Goal: Task Accomplishment & Management: Manage account settings

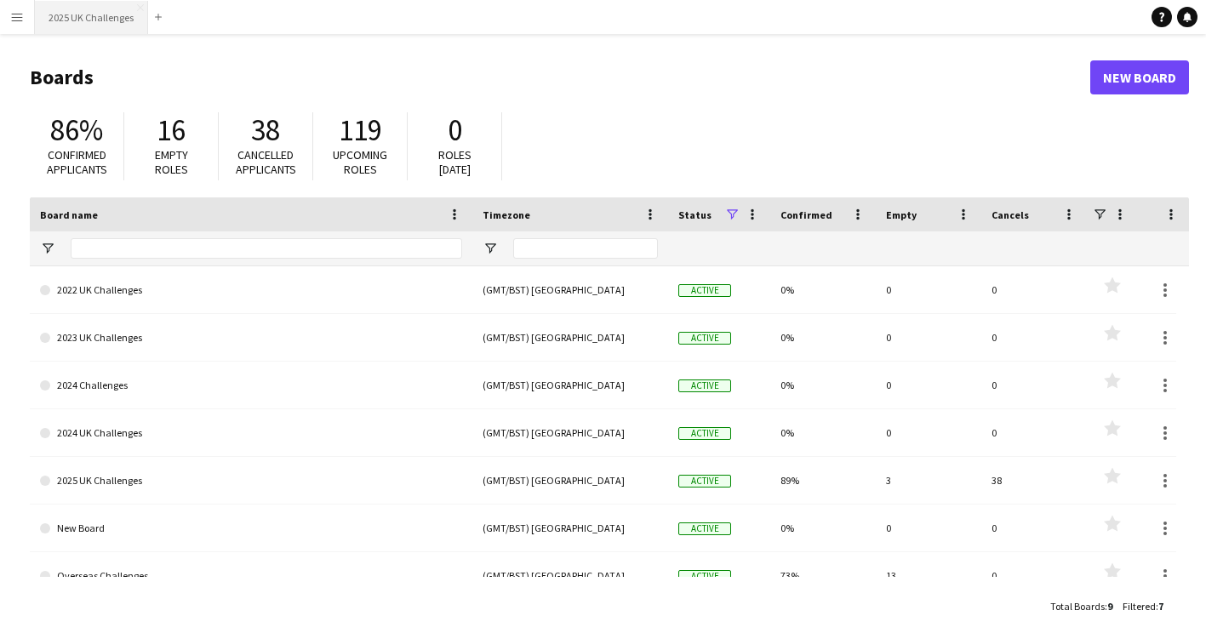
click at [70, 11] on button "2025 UK Challenges Close" at bounding box center [91, 17] width 113 height 33
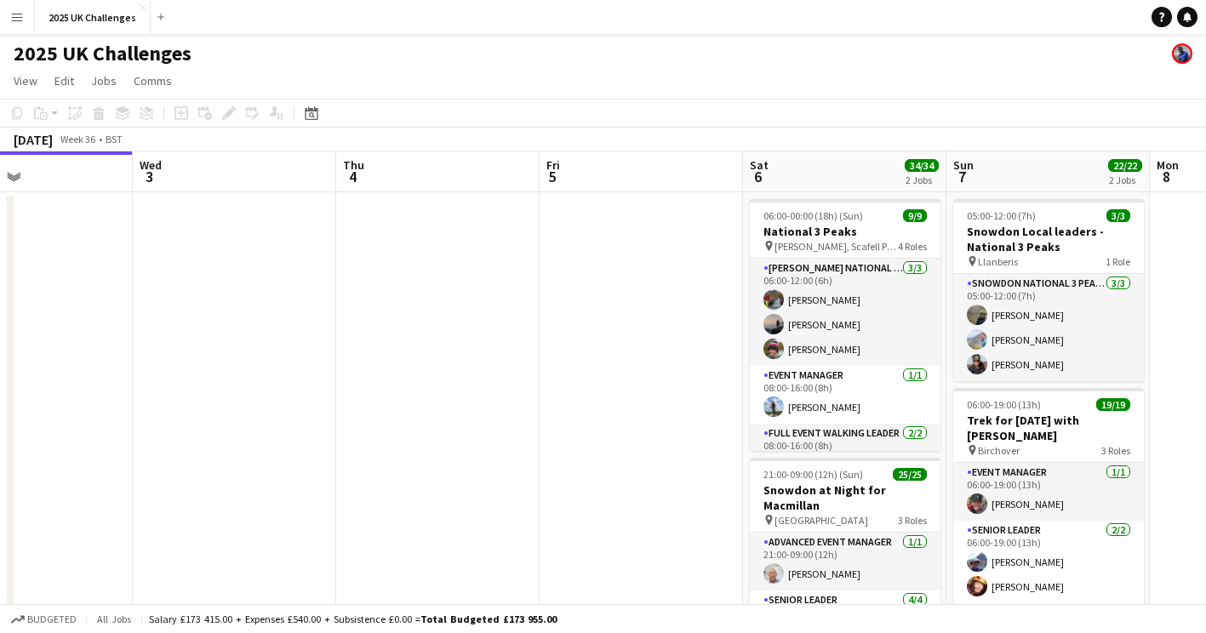
scroll to position [0, 512]
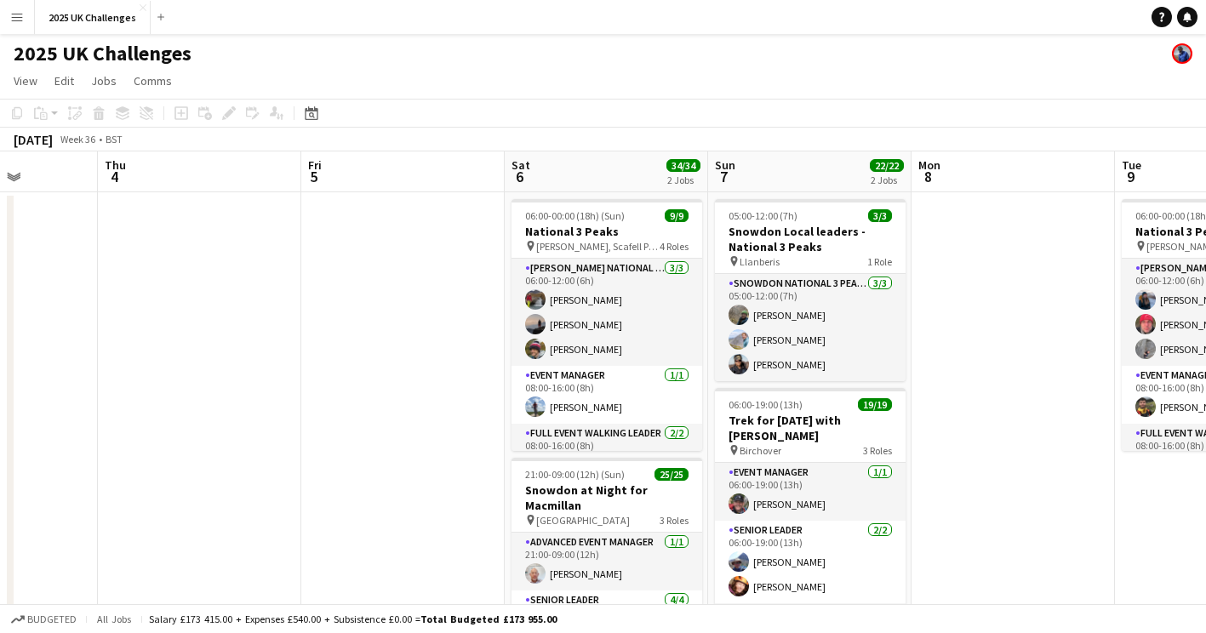
drag, startPoint x: 717, startPoint y: 287, endPoint x: 206, endPoint y: 325, distance: 512.8
click at [206, 325] on app-calendar-viewport "Mon 1 Tue 2 Wed 3 Thu 4 Fri 5 Sat 6 34/34 2 Jobs Sun 7 22/22 2 Jobs Mon 8 Tue 9…" at bounding box center [603, 486] width 1206 height 670
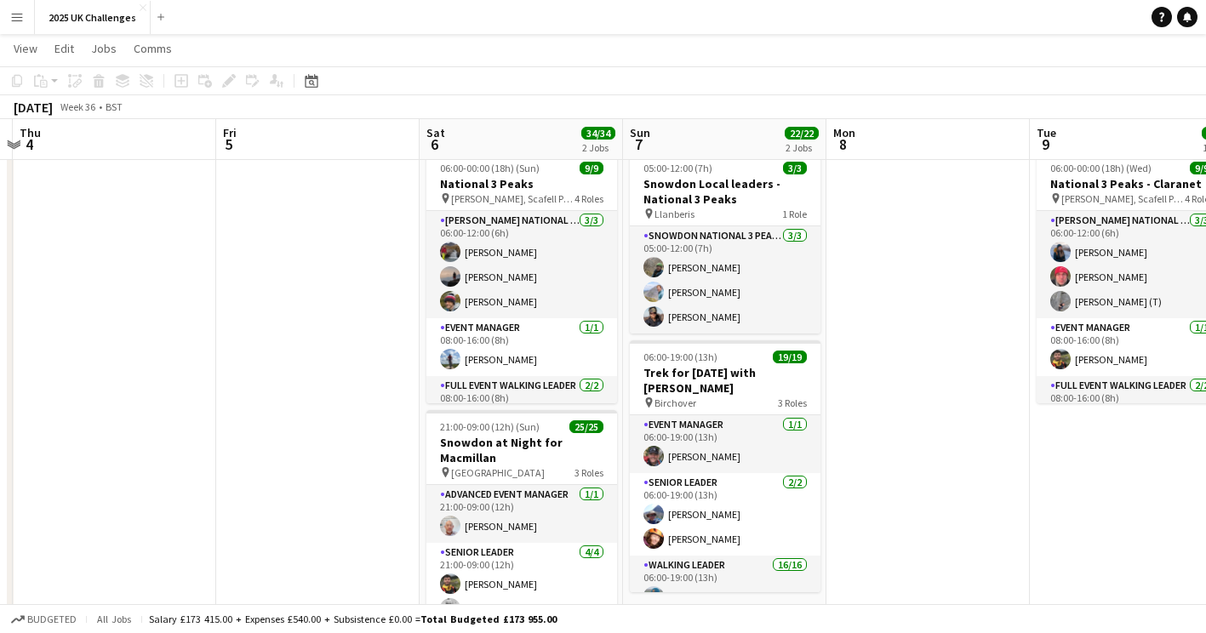
scroll to position [0, 656]
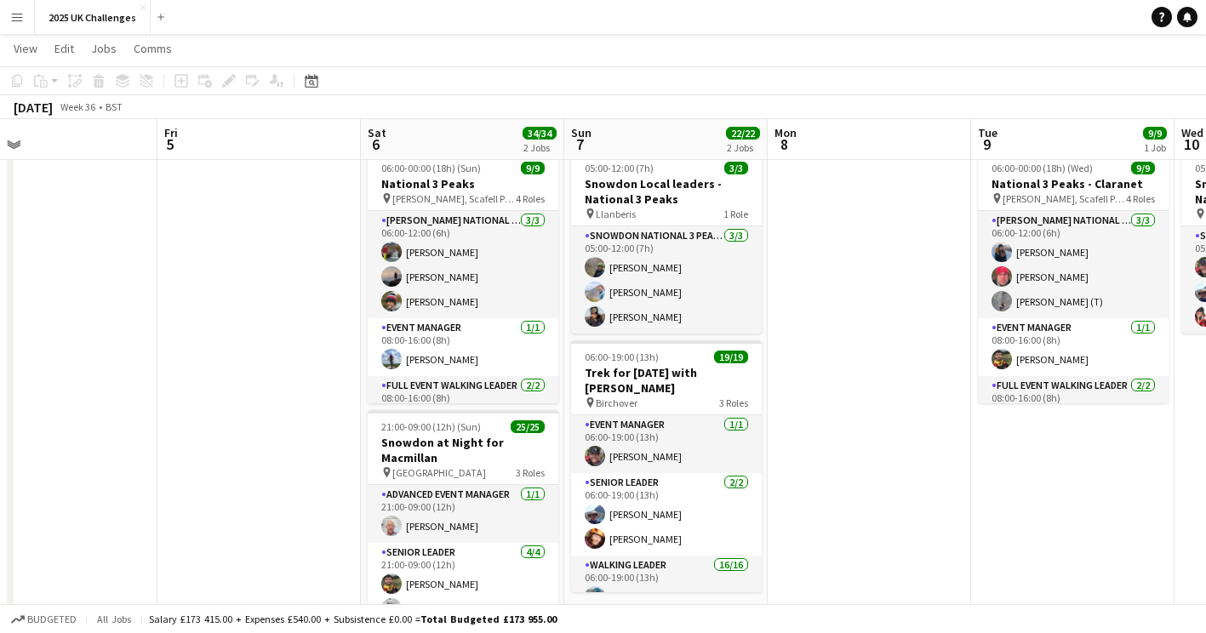
drag, startPoint x: 284, startPoint y: 339, endPoint x: 140, endPoint y: 343, distance: 143.8
click at [142, 344] on app-calendar-viewport "Mon 1 Tue 2 Wed 3 Thu 4 Fri 5 Sat 6 34/34 2 Jobs Sun 7 22/22 2 Jobs Mon 8 Tue 9…" at bounding box center [603, 397] width 1206 height 754
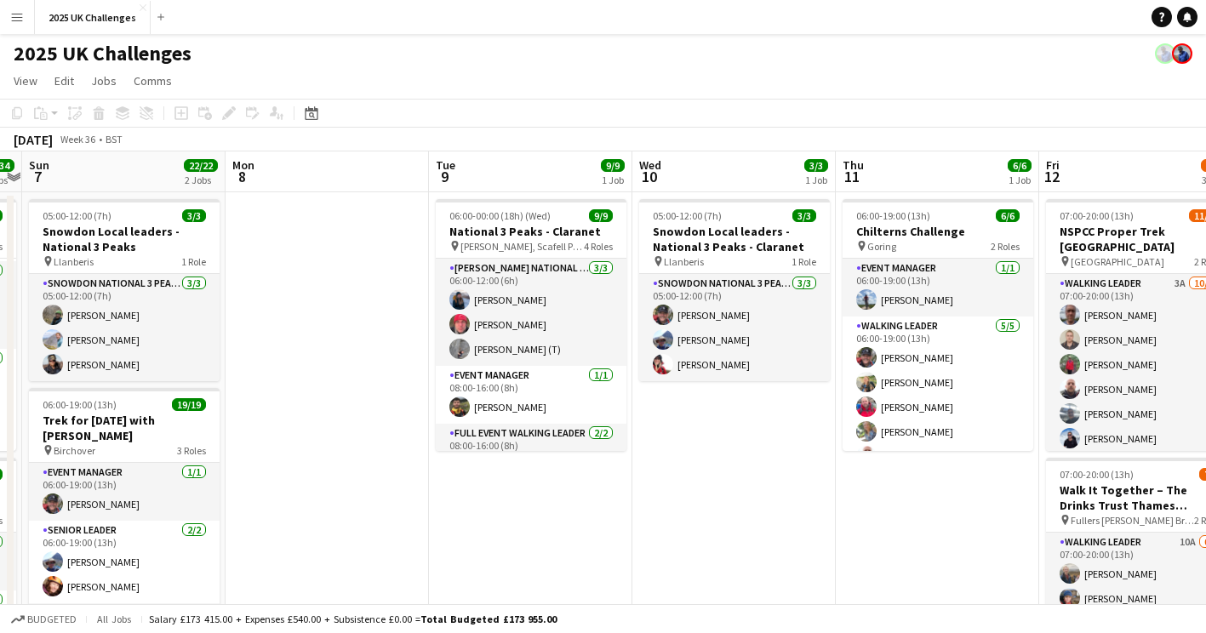
scroll to position [0, 593]
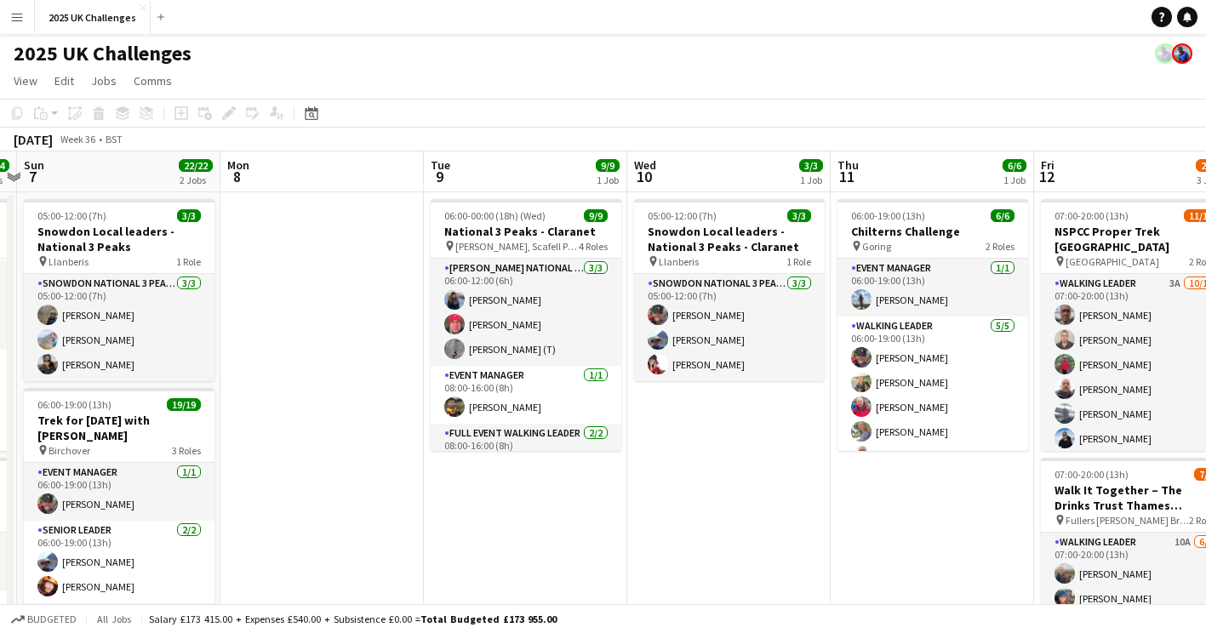
drag, startPoint x: 396, startPoint y: 355, endPoint x: 293, endPoint y: 360, distance: 103.9
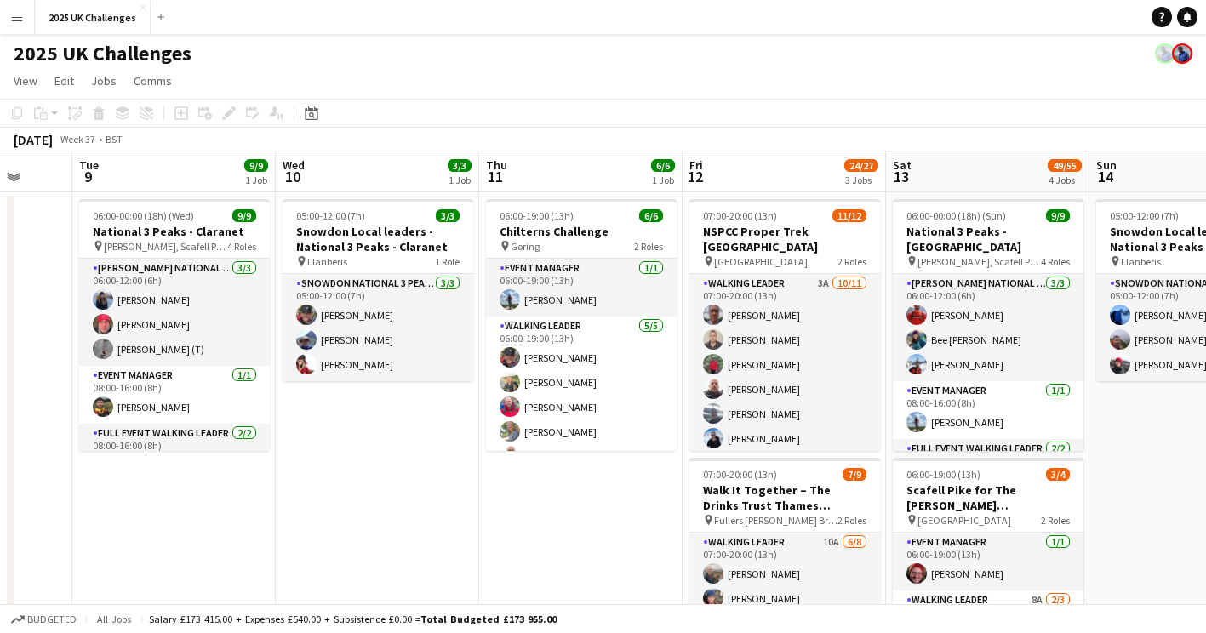
scroll to position [0, 577]
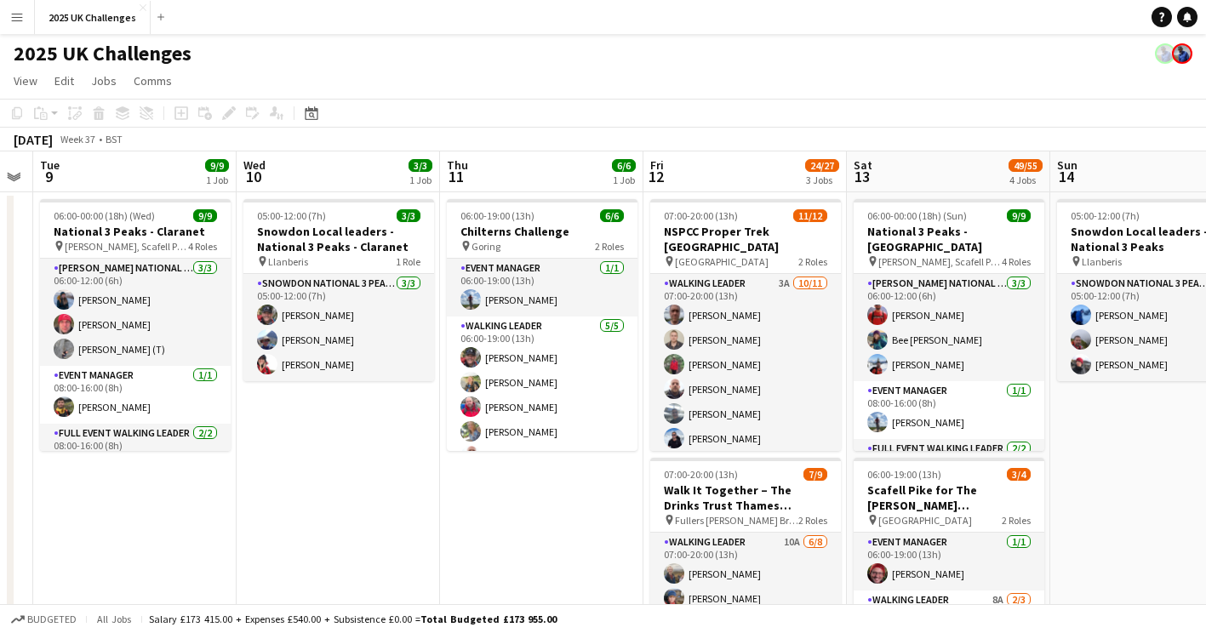
drag, startPoint x: 659, startPoint y: 516, endPoint x: 289, endPoint y: 505, distance: 370.3
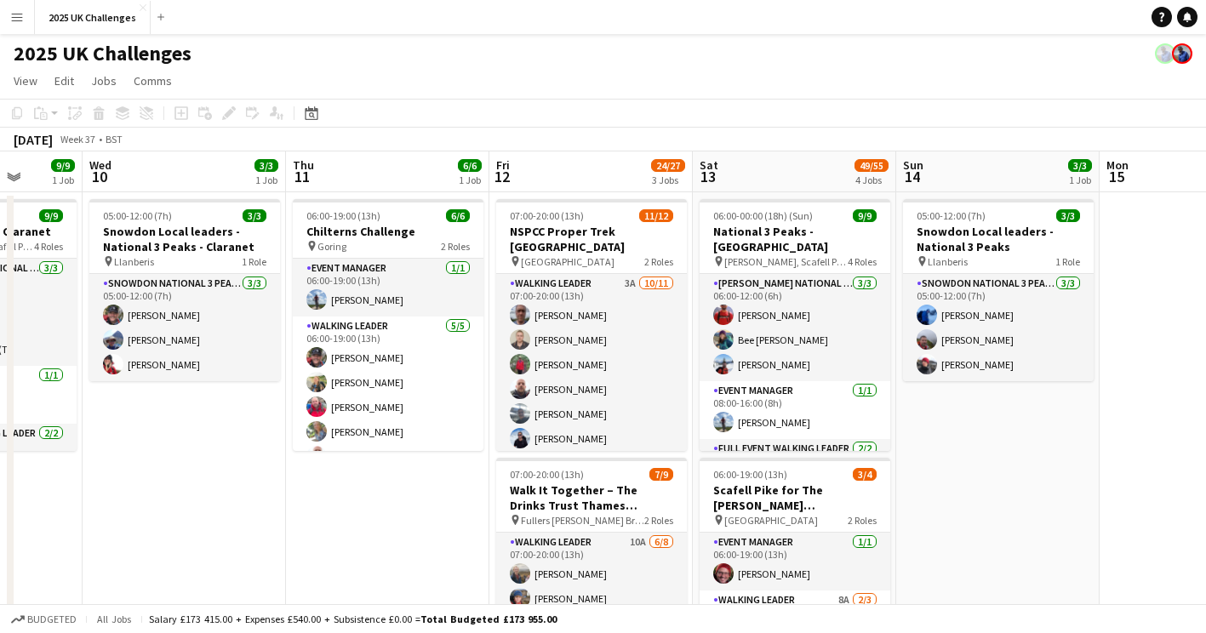
scroll to position [0, 531]
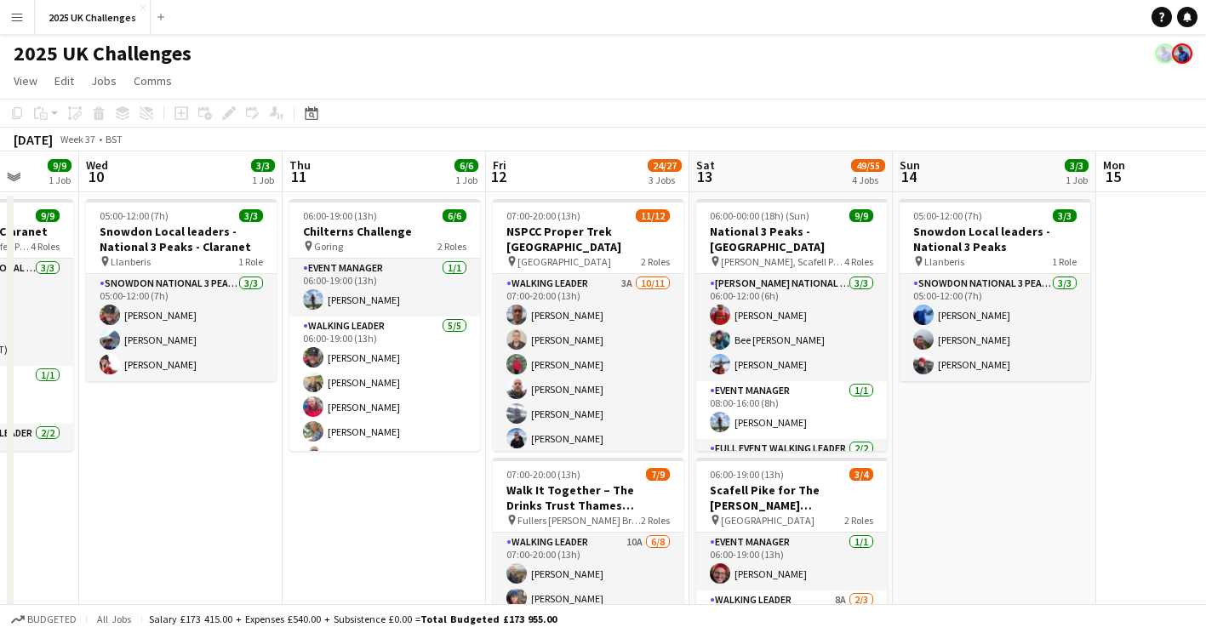
drag, startPoint x: 491, startPoint y: 526, endPoint x: 334, endPoint y: 518, distance: 157.6
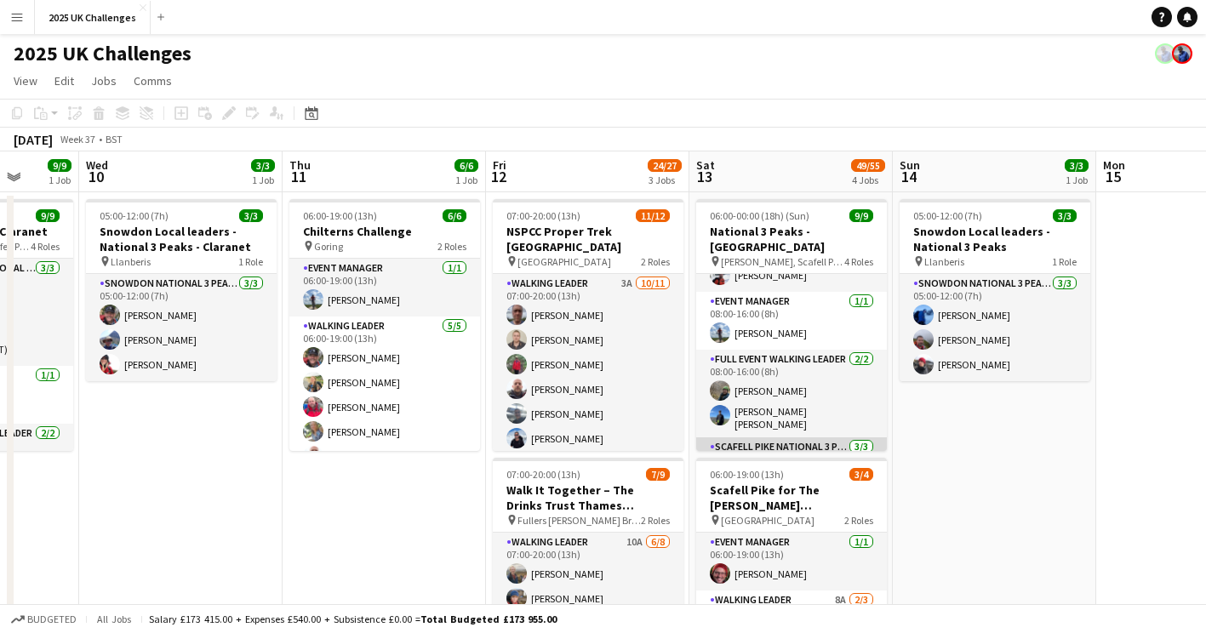
scroll to position [0, 0]
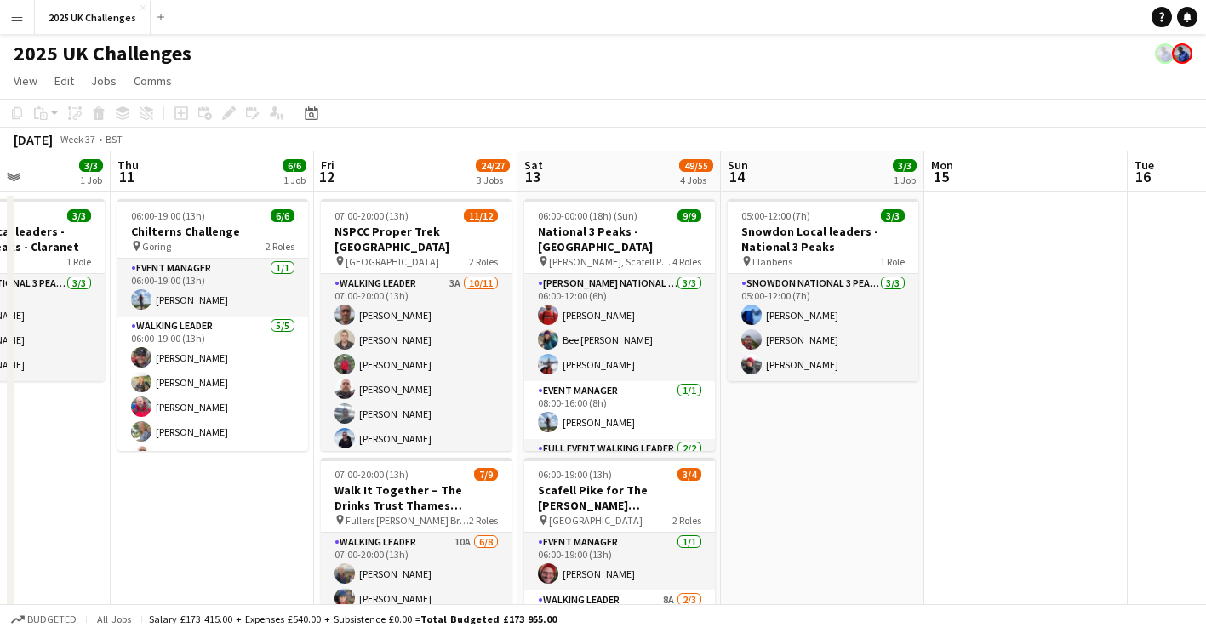
drag, startPoint x: 844, startPoint y: 488, endPoint x: 428, endPoint y: 466, distance: 416.6
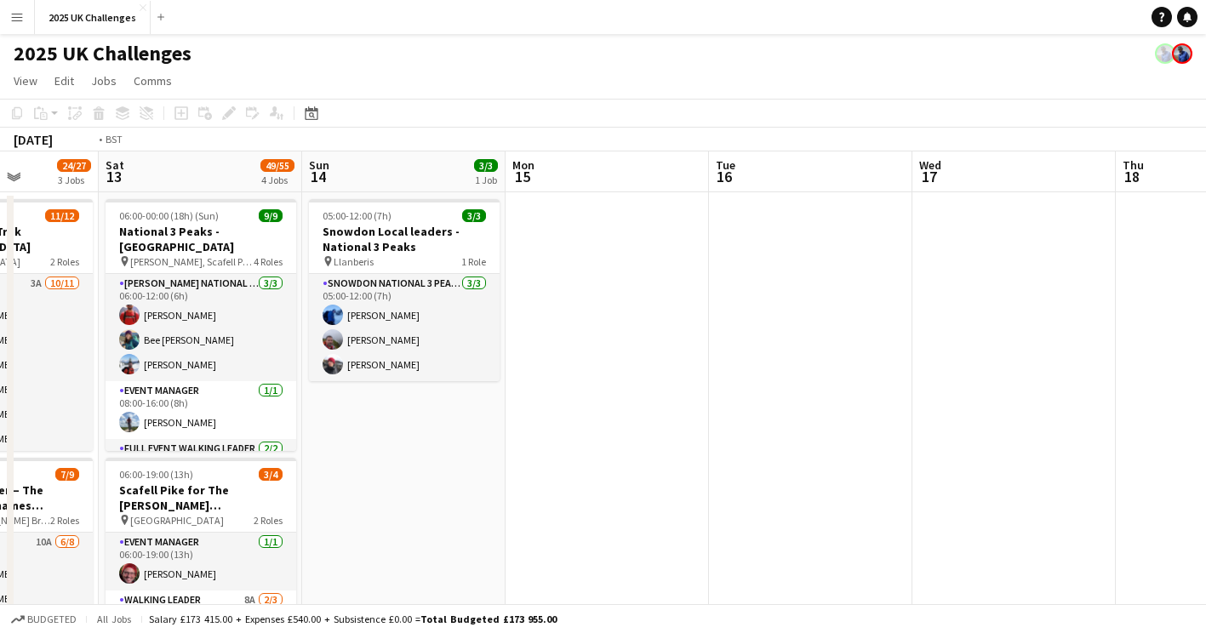
scroll to position [0, 666]
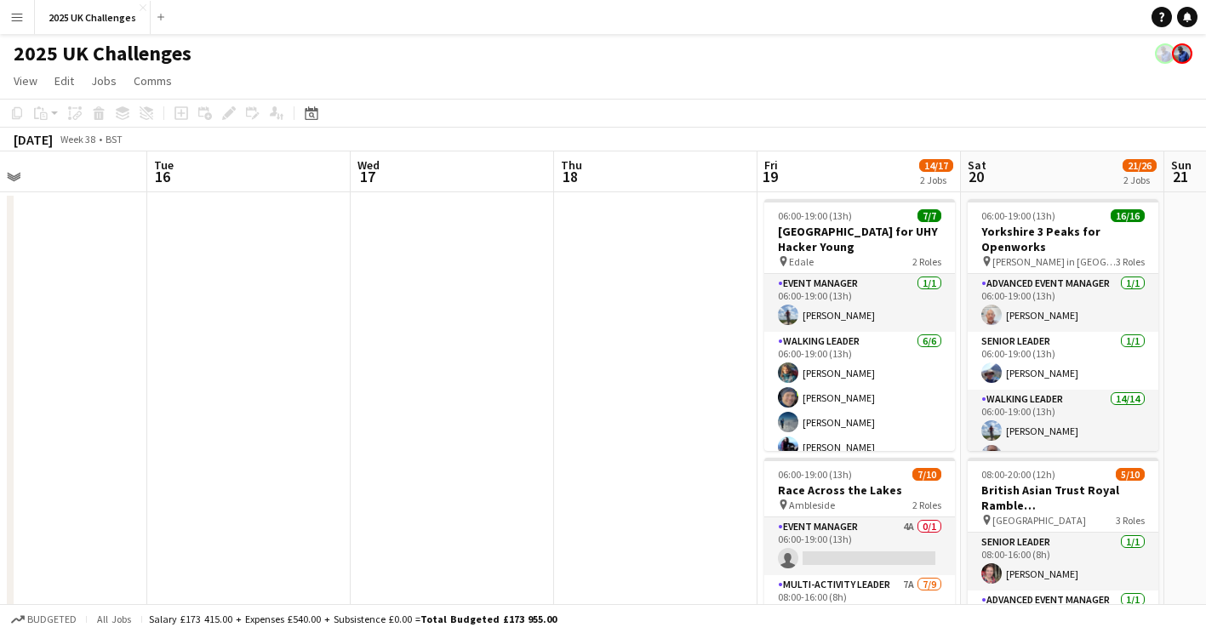
drag, startPoint x: 644, startPoint y: 480, endPoint x: 191, endPoint y: 465, distance: 452.9
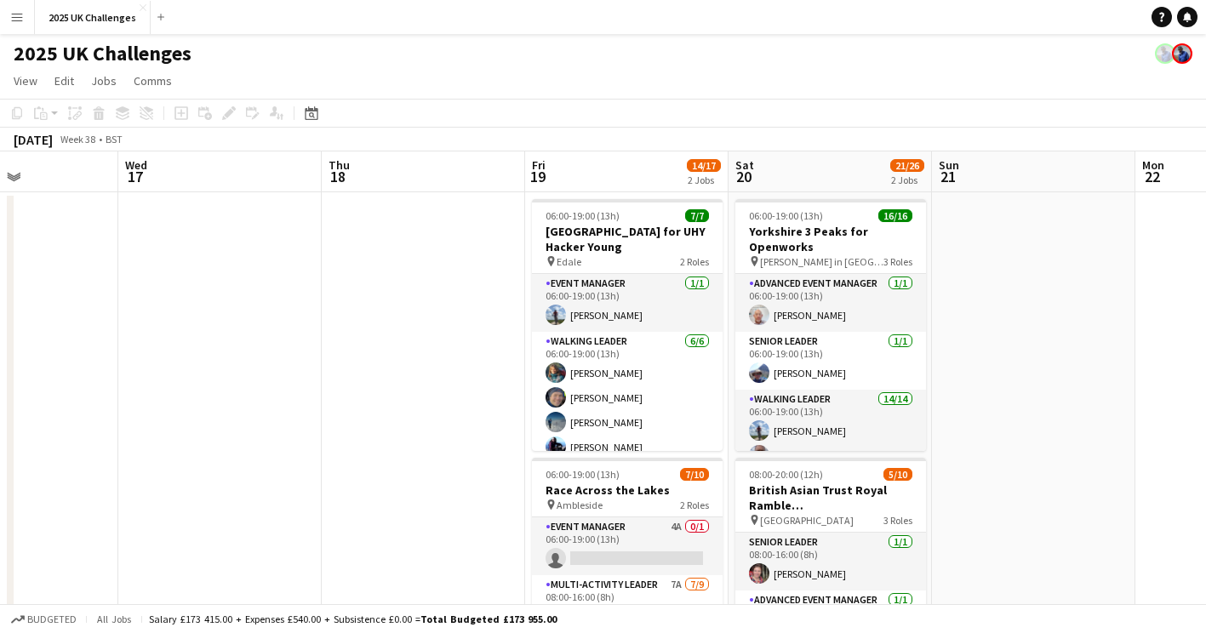
drag, startPoint x: 427, startPoint y: 444, endPoint x: 265, endPoint y: 444, distance: 162.5
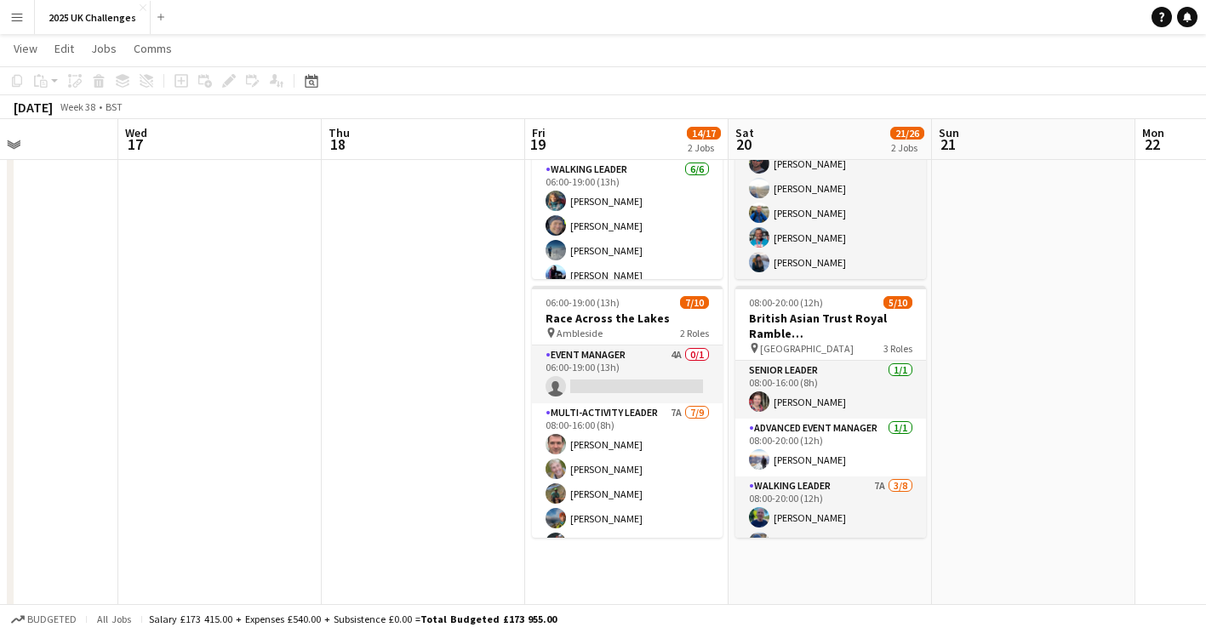
scroll to position [0, 0]
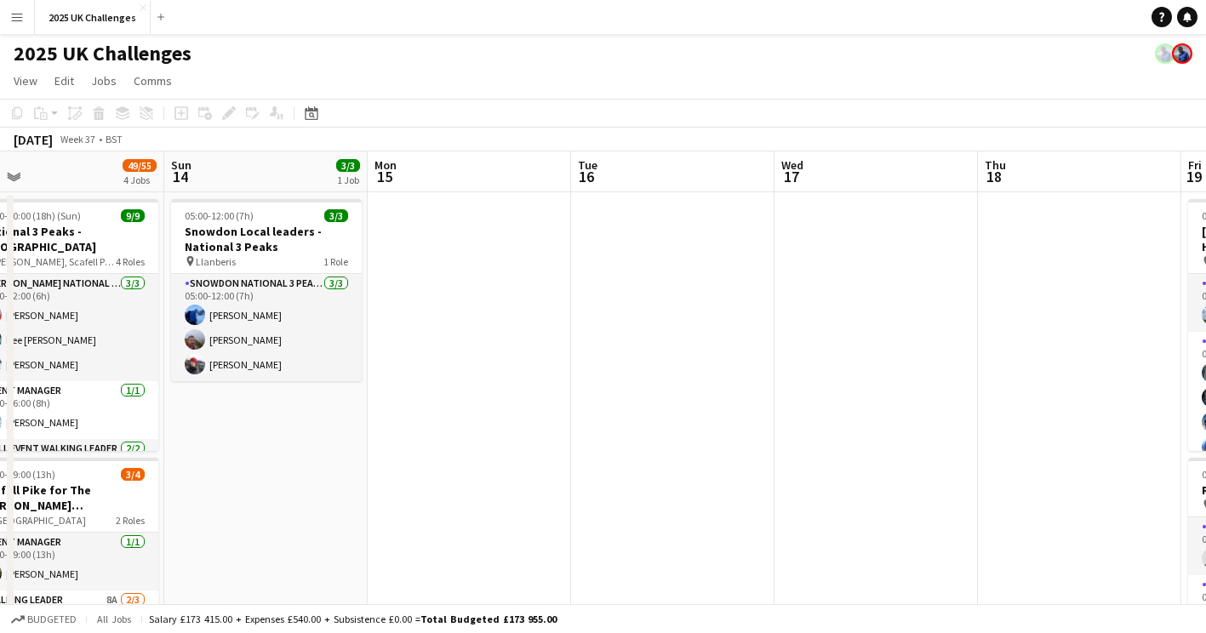
drag, startPoint x: 786, startPoint y: 402, endPoint x: 977, endPoint y: 403, distance: 190.6
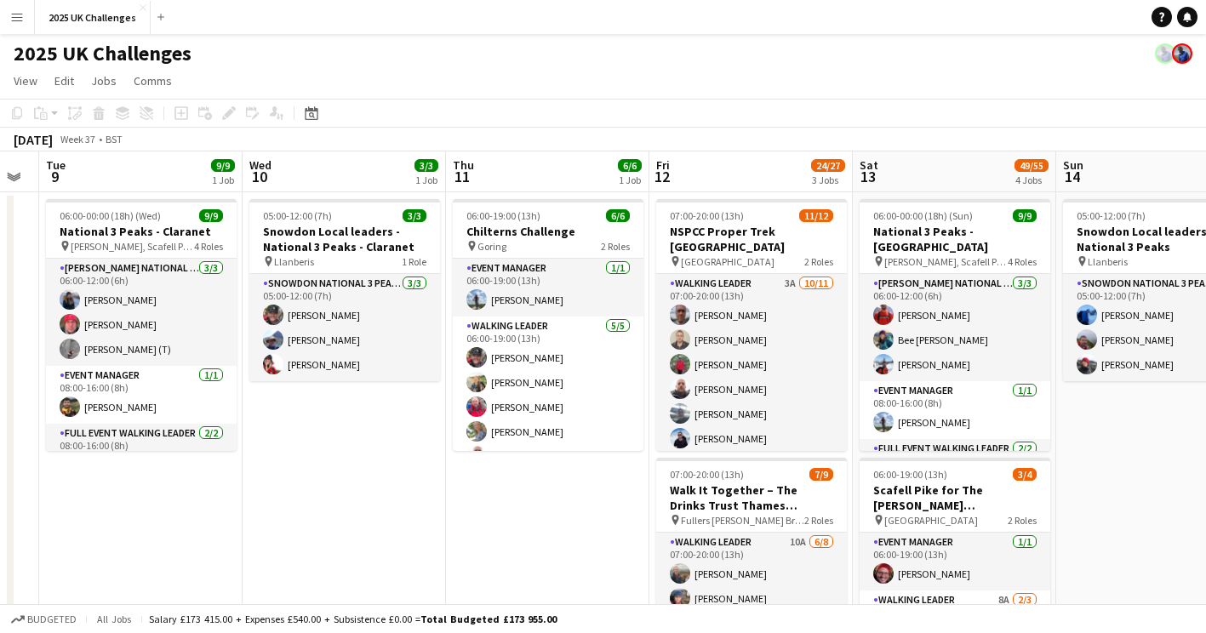
scroll to position [0, 358]
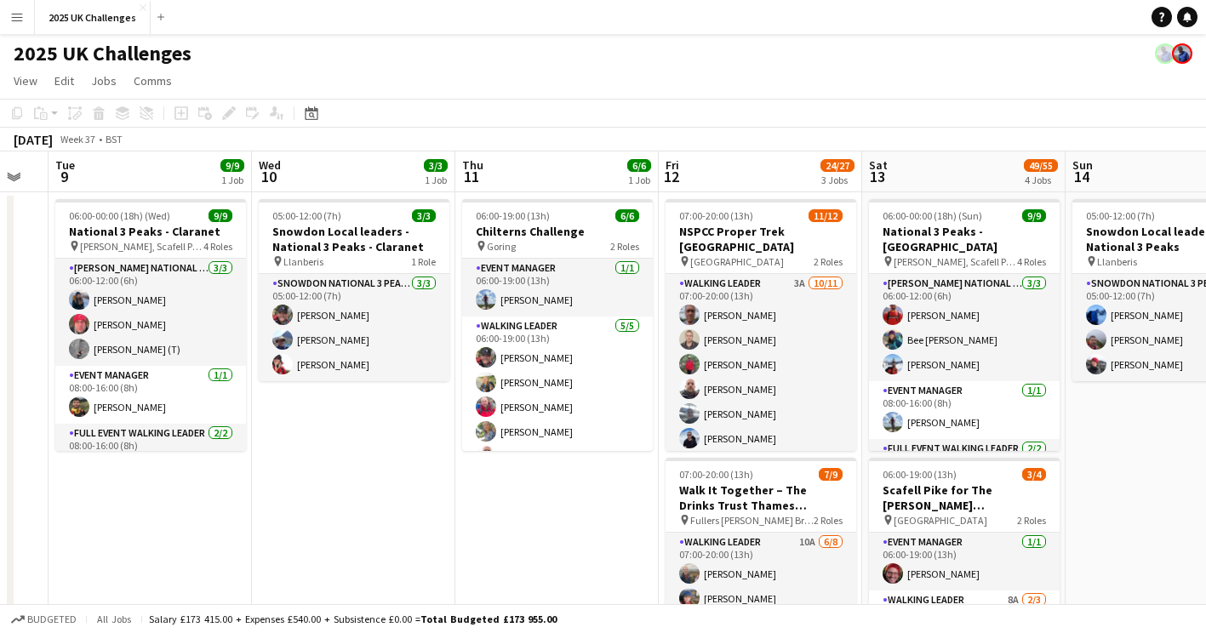
drag, startPoint x: 372, startPoint y: 446, endPoint x: 1069, endPoint y: 445, distance: 697.7
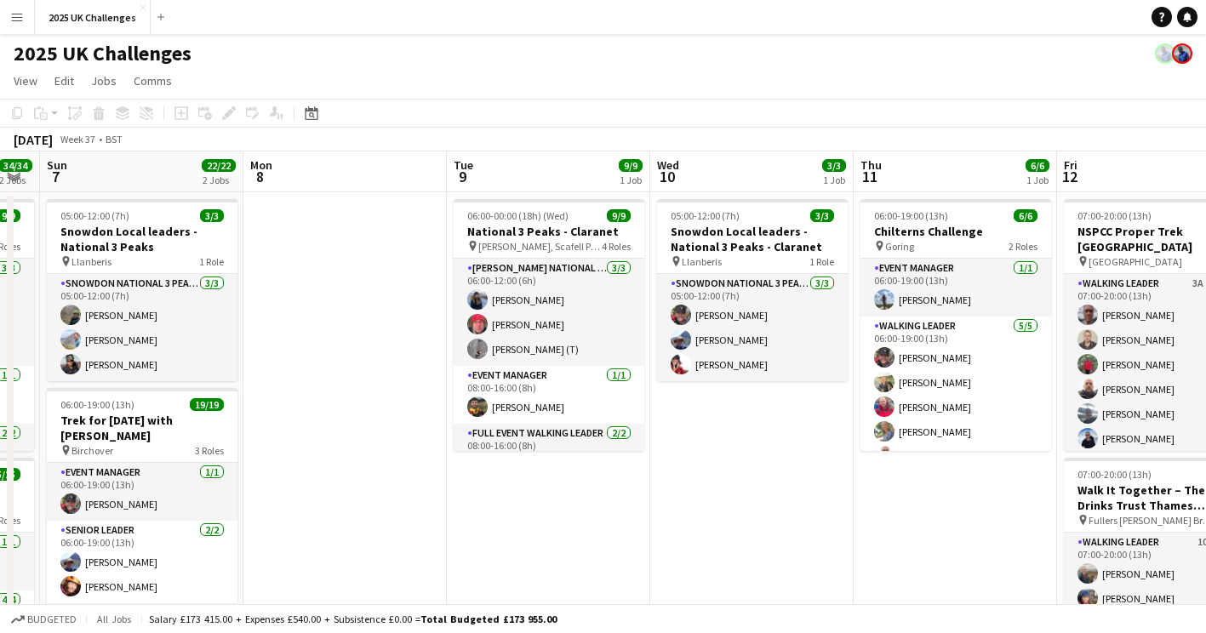
drag, startPoint x: 398, startPoint y: 521, endPoint x: 484, endPoint y: 520, distance: 85.9
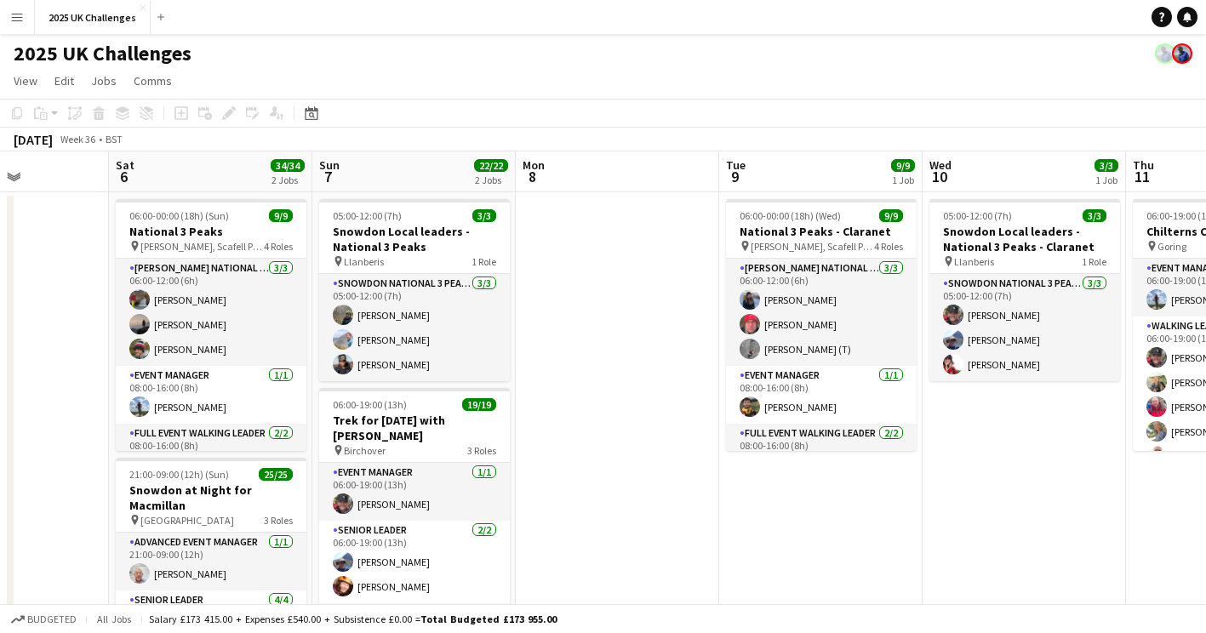
drag, startPoint x: 431, startPoint y: 526, endPoint x: 667, endPoint y: 527, distance: 235.7
drag, startPoint x: 595, startPoint y: 526, endPoint x: 795, endPoint y: 522, distance: 200.8
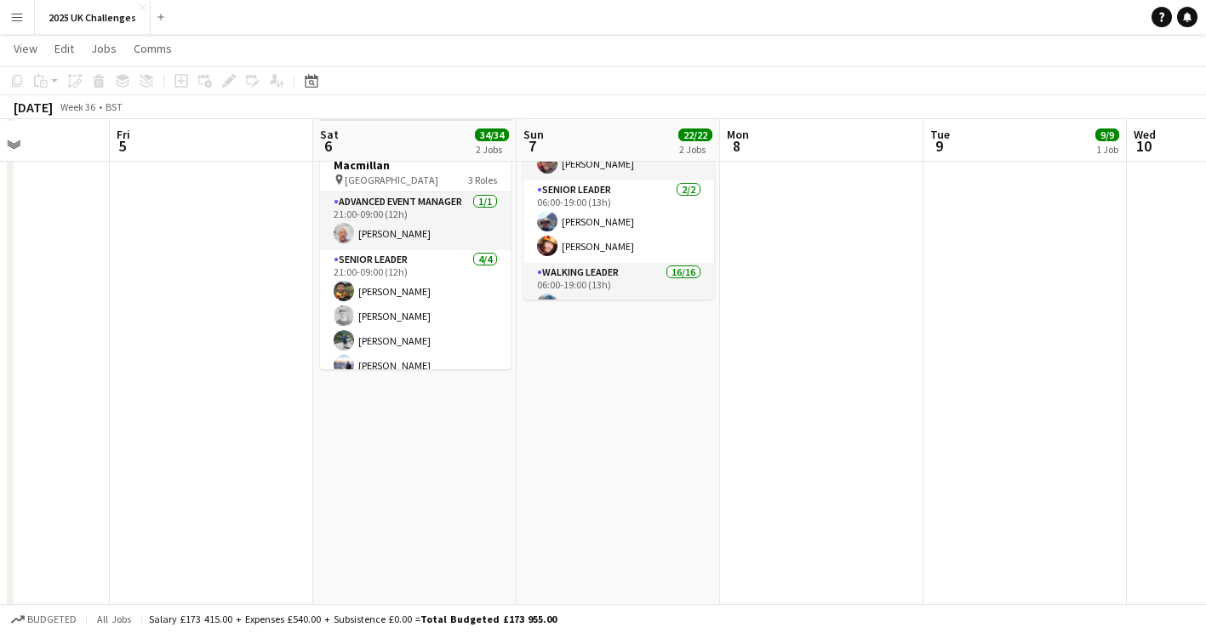
scroll to position [0, 0]
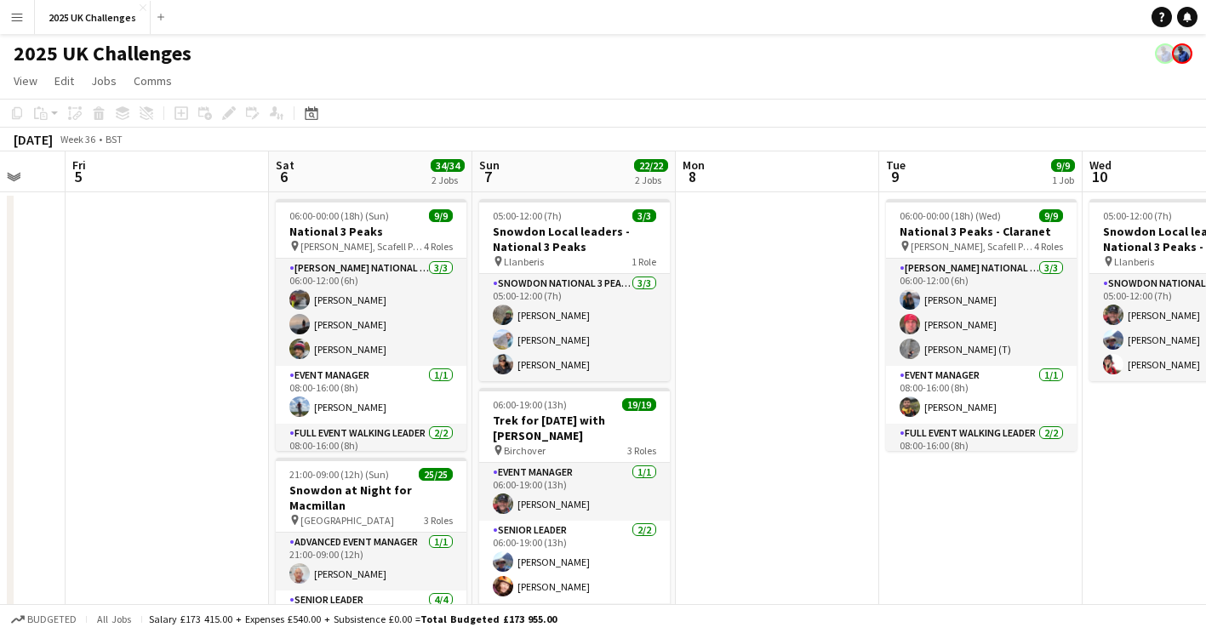
drag, startPoint x: 892, startPoint y: 428, endPoint x: 432, endPoint y: 461, distance: 461.5
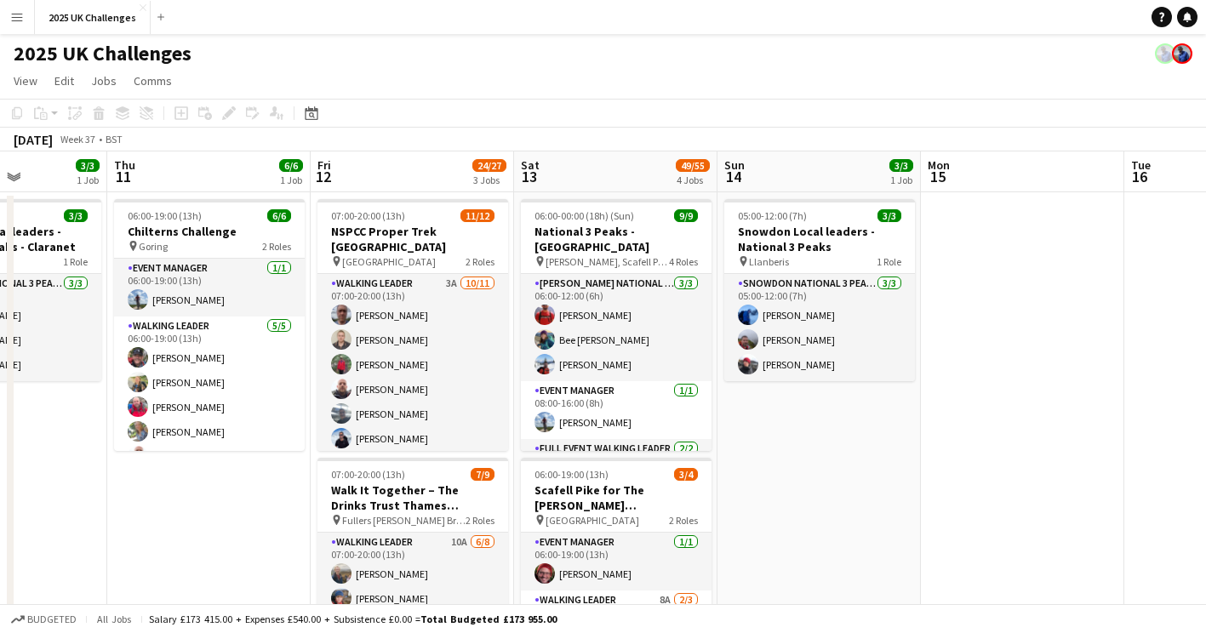
scroll to position [0, 689]
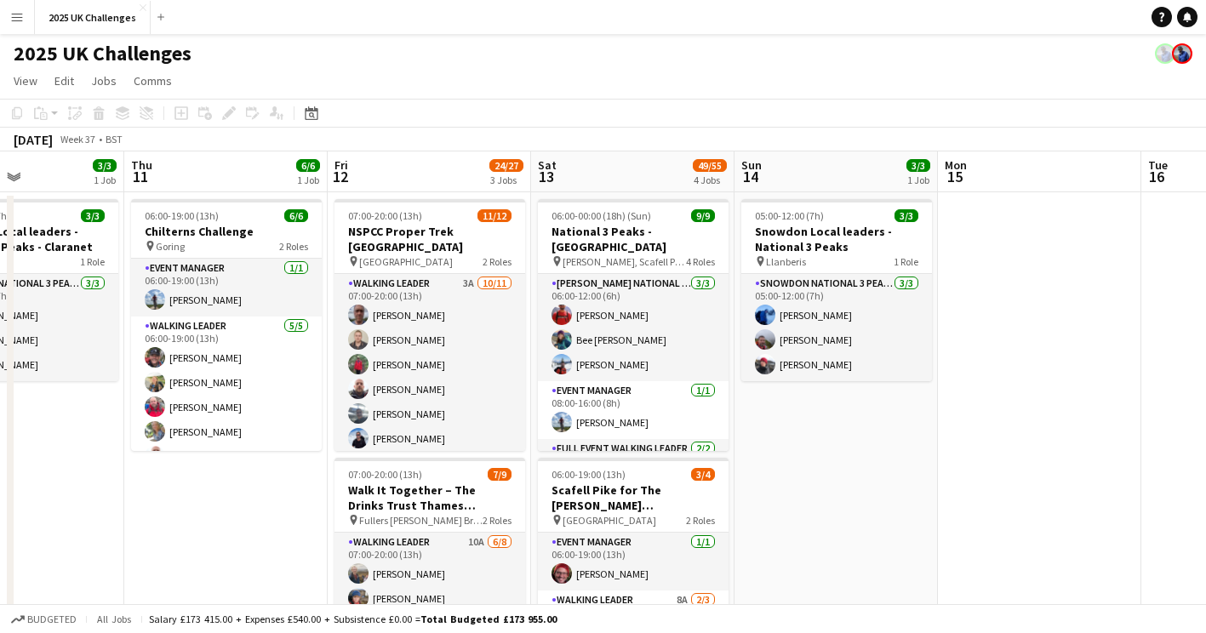
drag, startPoint x: 436, startPoint y: 493, endPoint x: 126, endPoint y: 454, distance: 312.9
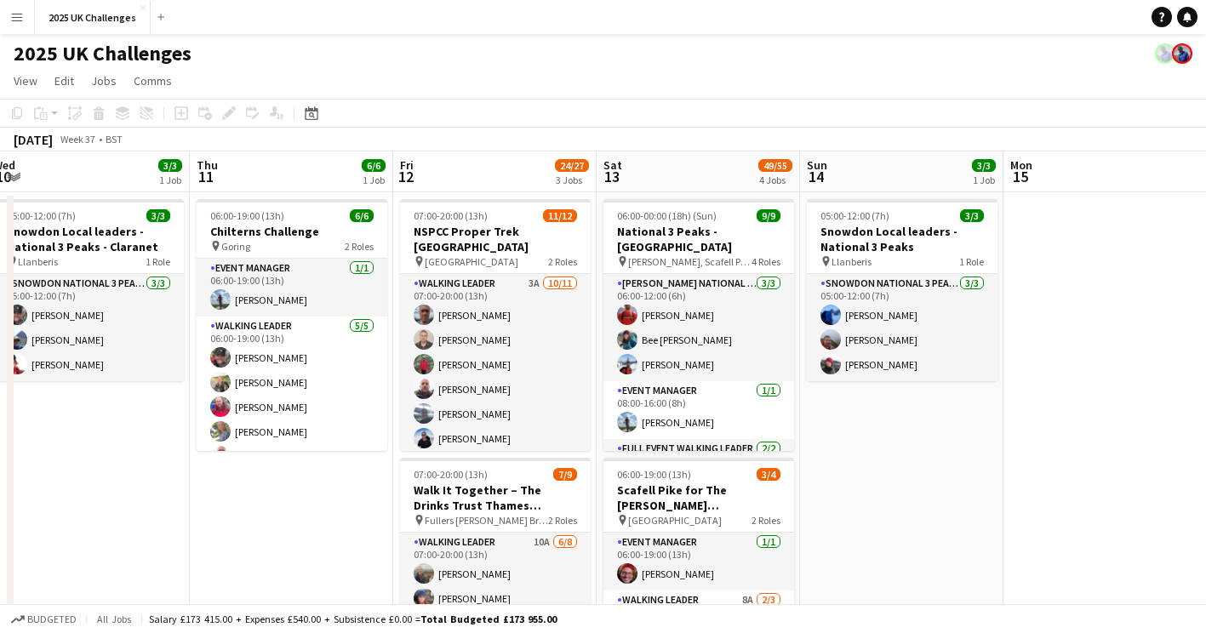
scroll to position [0, 505]
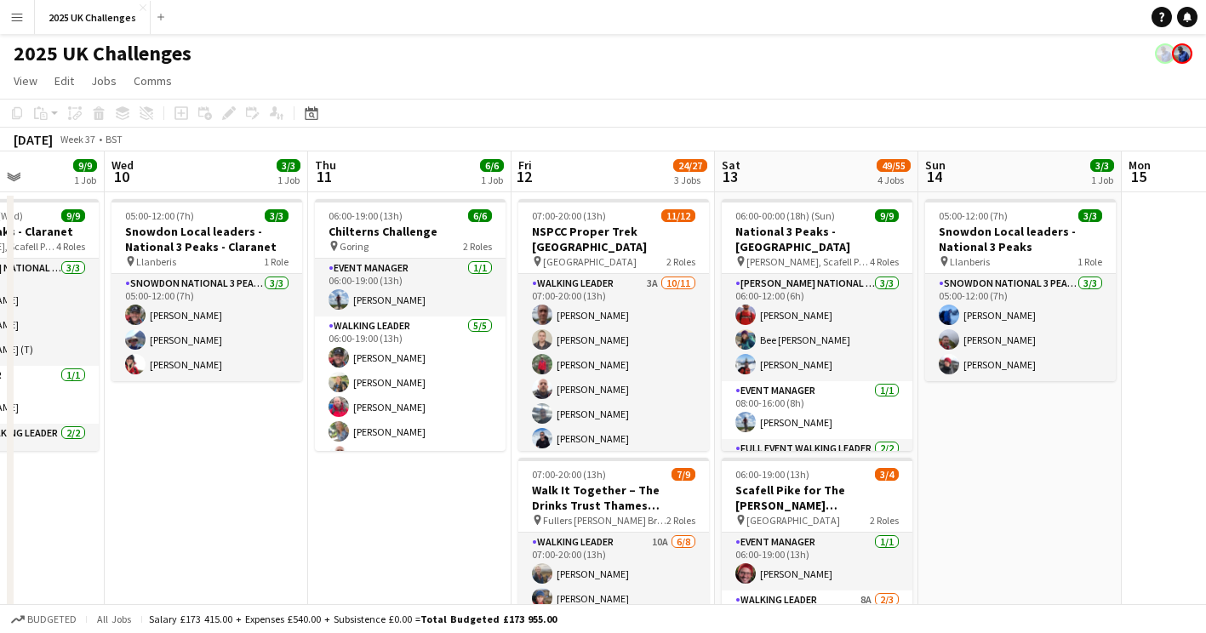
drag, startPoint x: 849, startPoint y: 470, endPoint x: 967, endPoint y: 441, distance: 121.7
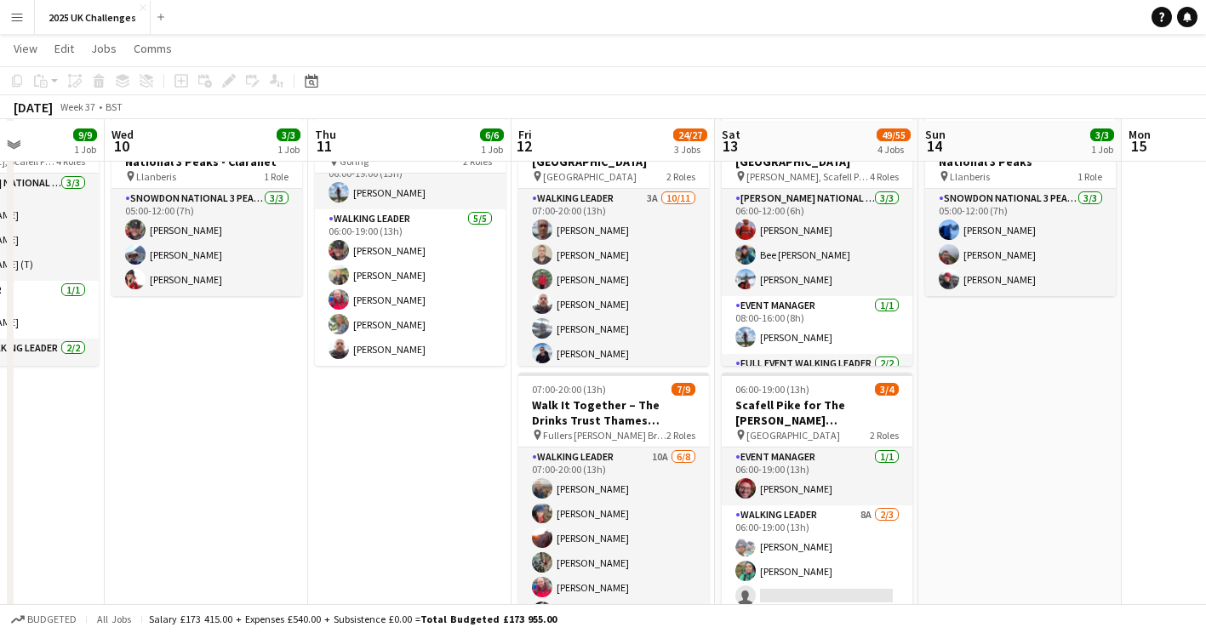
scroll to position [0, 0]
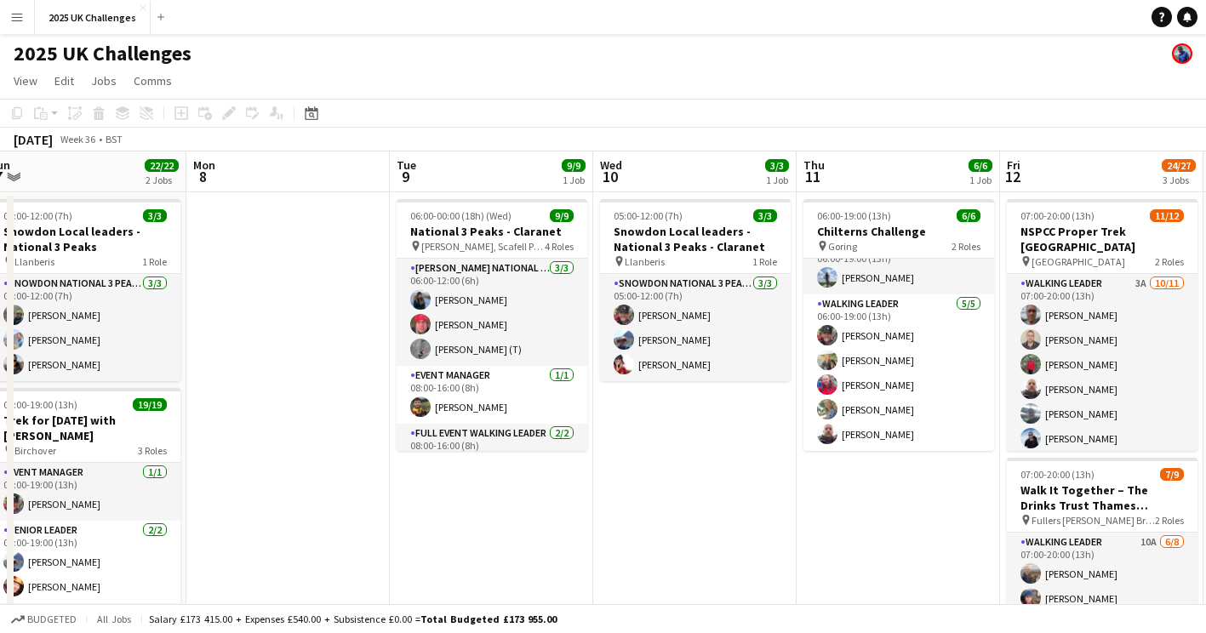
drag, startPoint x: 180, startPoint y: 515, endPoint x: 608, endPoint y: 510, distance: 428.8
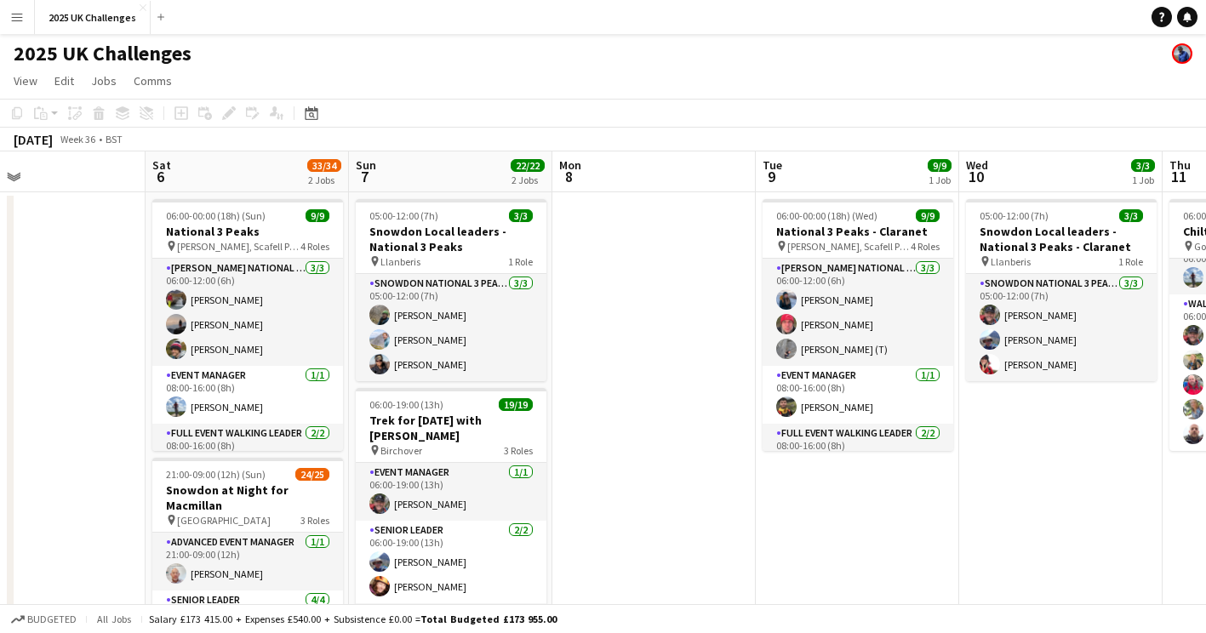
scroll to position [0, 366]
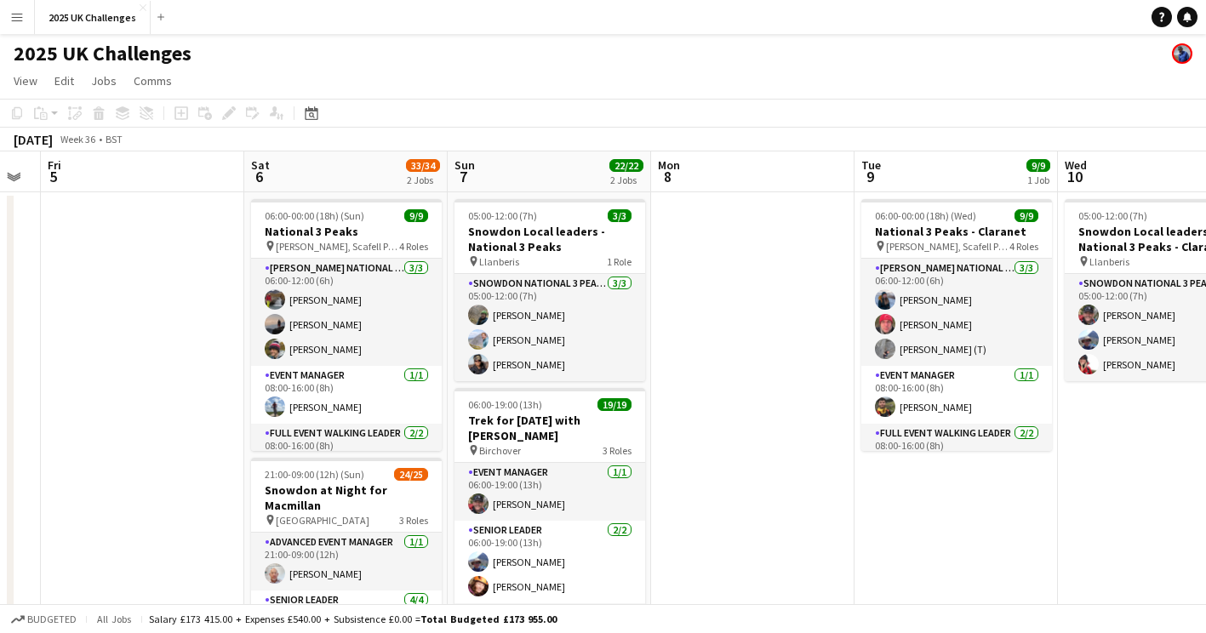
drag, startPoint x: 564, startPoint y: 545, endPoint x: 763, endPoint y: 531, distance: 199.6
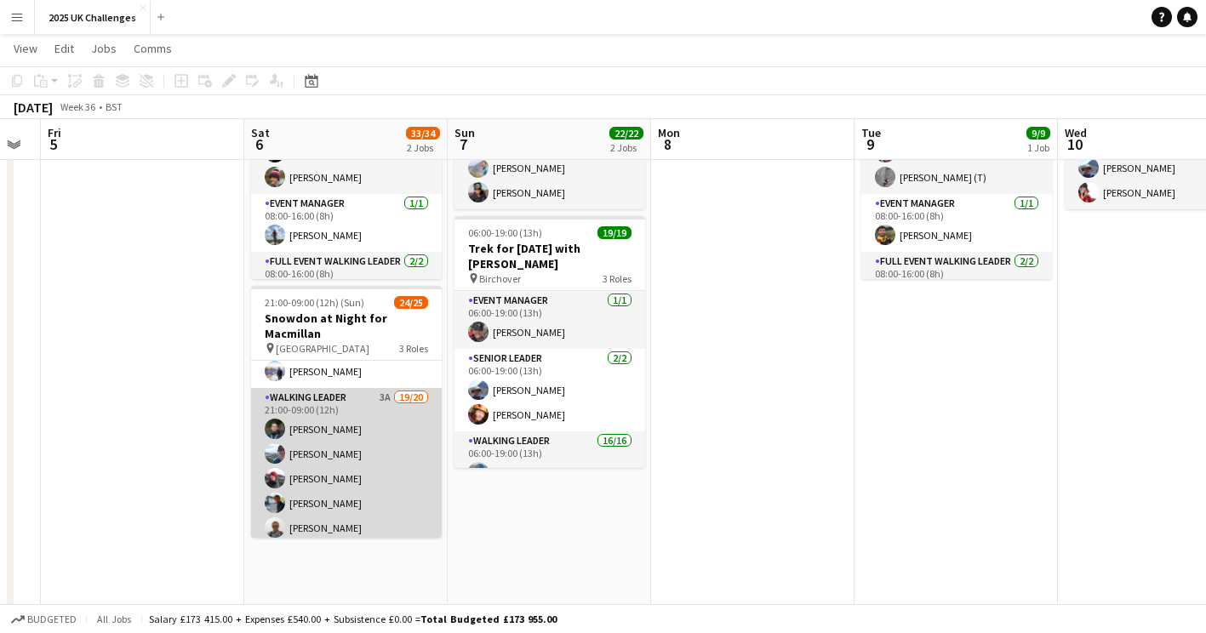
scroll to position [114, 0]
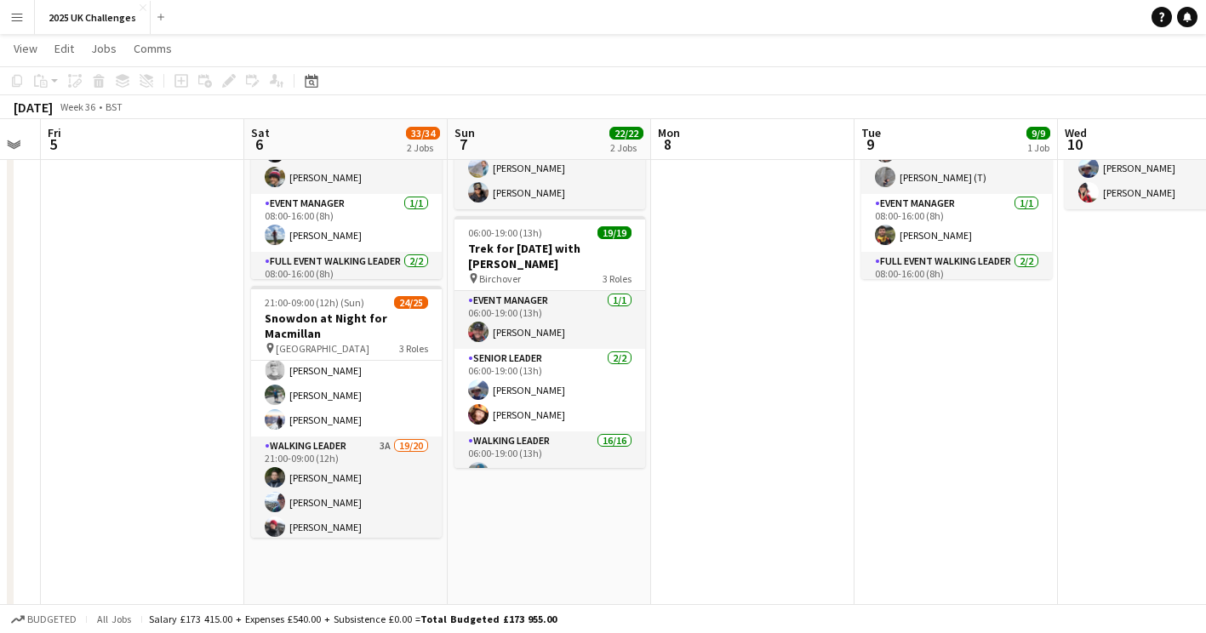
click at [23, 13] on app-icon "Menu" at bounding box center [17, 17] width 14 height 14
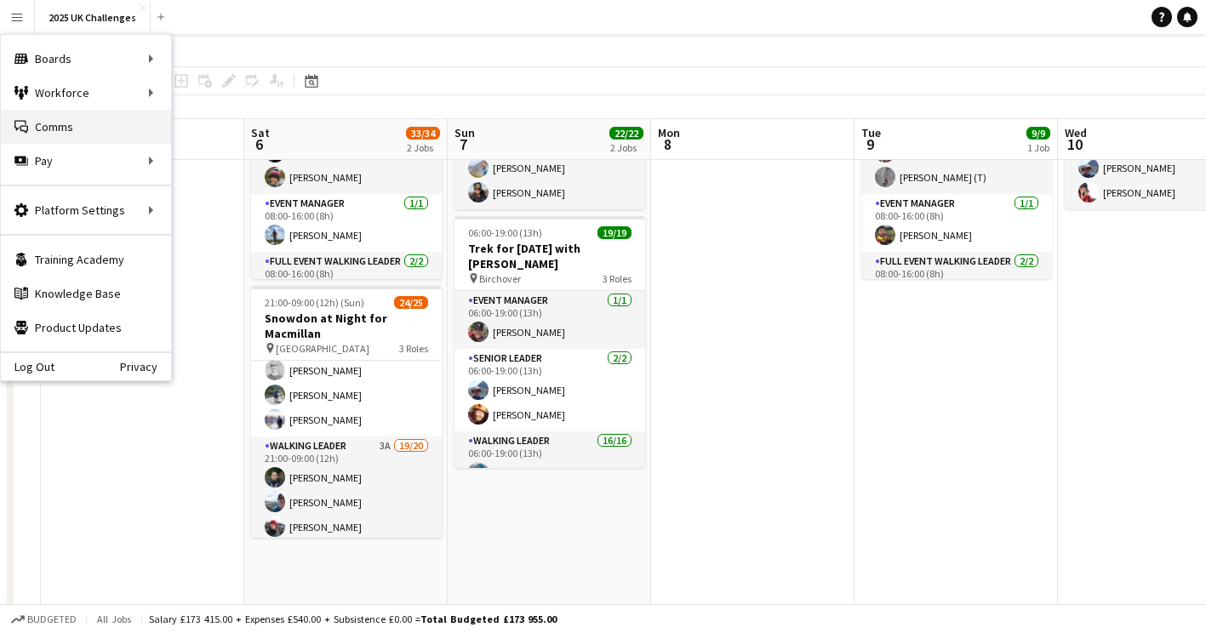
click at [63, 133] on link "Comms Comms" at bounding box center [86, 127] width 170 height 34
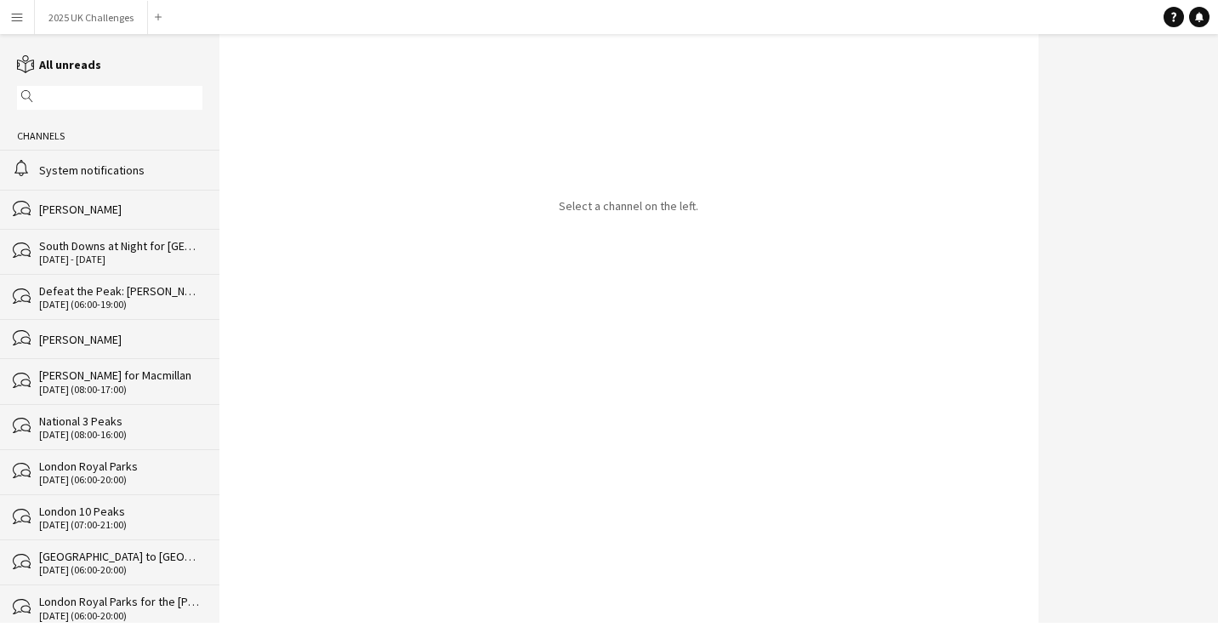
click at [76, 167] on div "System notifications" at bounding box center [120, 170] width 163 height 15
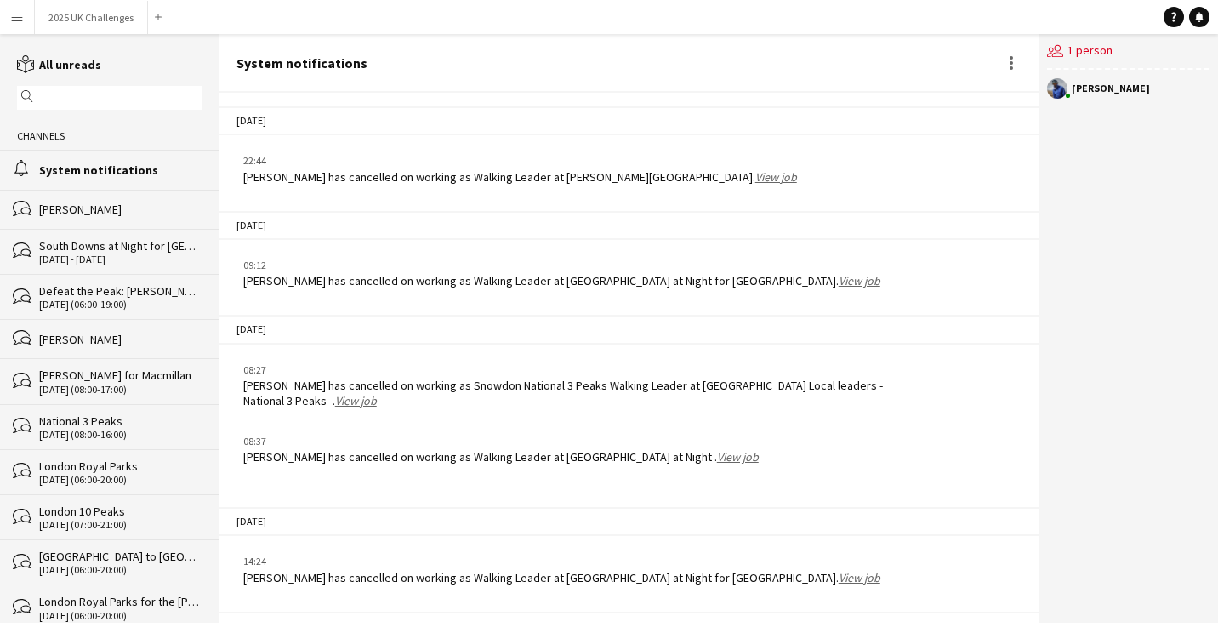
scroll to position [2446, 0]
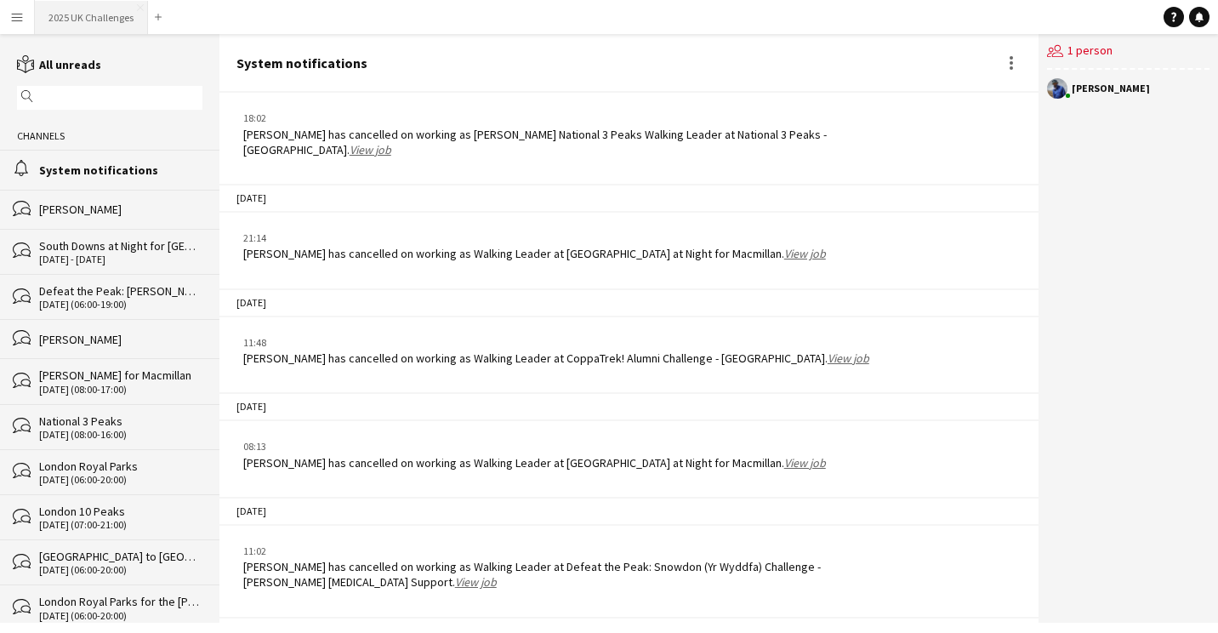
click at [85, 19] on button "2025 UK Challenges Close" at bounding box center [91, 17] width 113 height 33
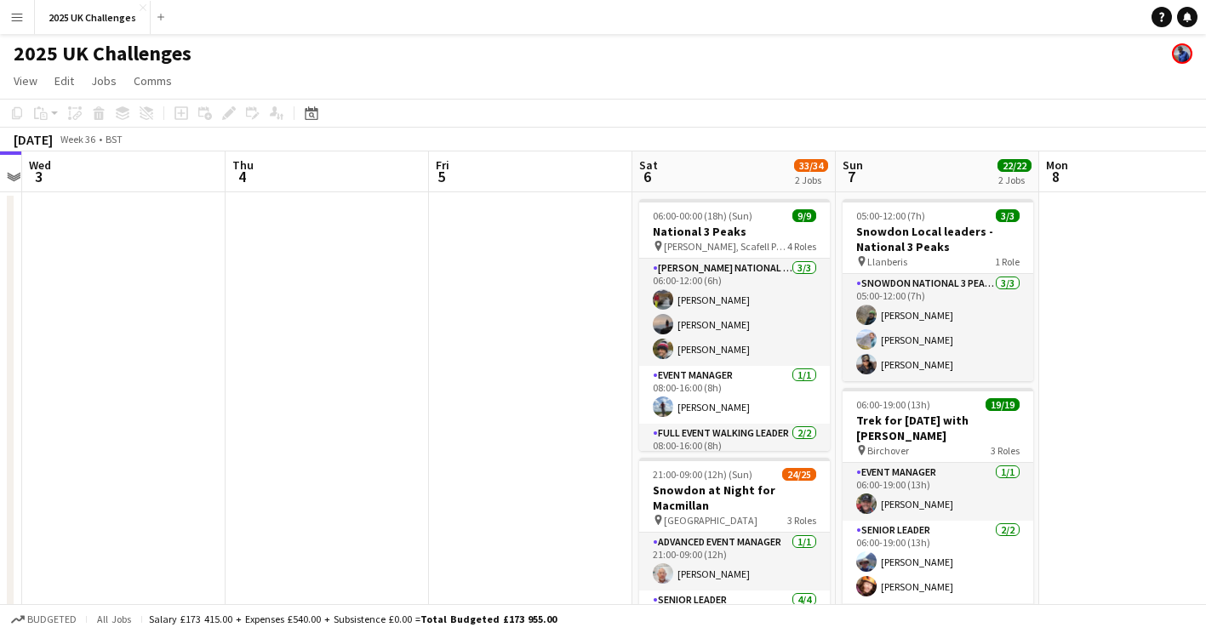
scroll to position [0, 567]
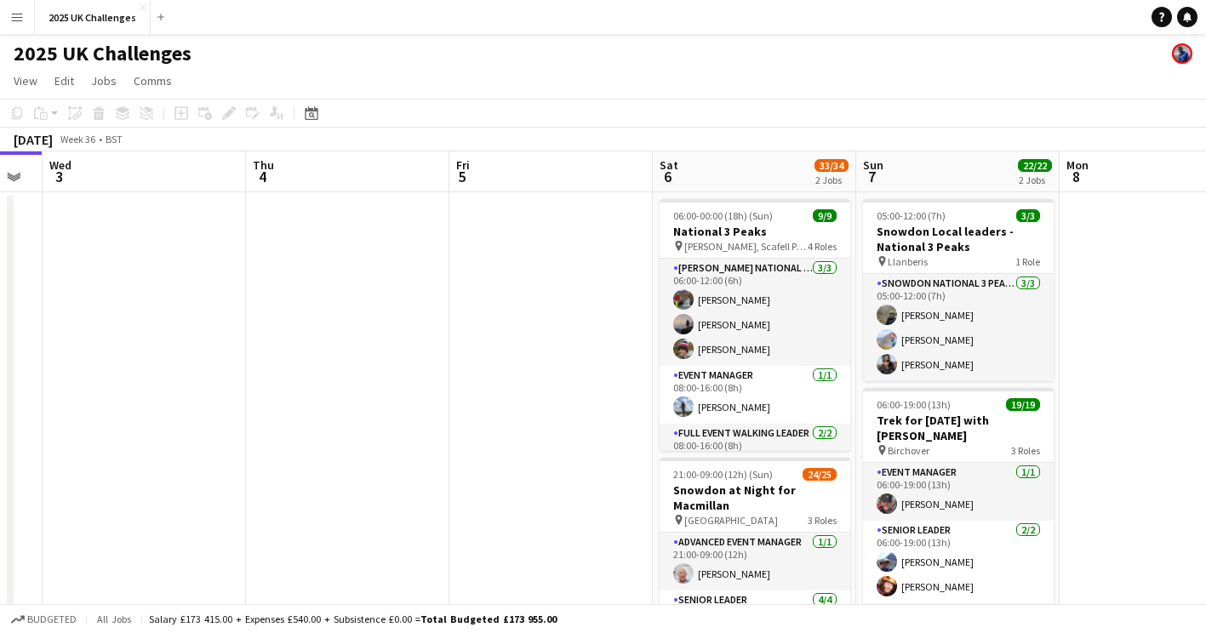
drag, startPoint x: 562, startPoint y: 422, endPoint x: 54, endPoint y: 388, distance: 509.1
click at [54, 388] on app-calendar-viewport "Sun 31 Mon 1 Tue 2 Wed 3 Thu 4 Fri 5 Sat 6 33/34 2 Jobs Sun 7 22/22 2 Jobs Mon …" at bounding box center [603, 486] width 1206 height 670
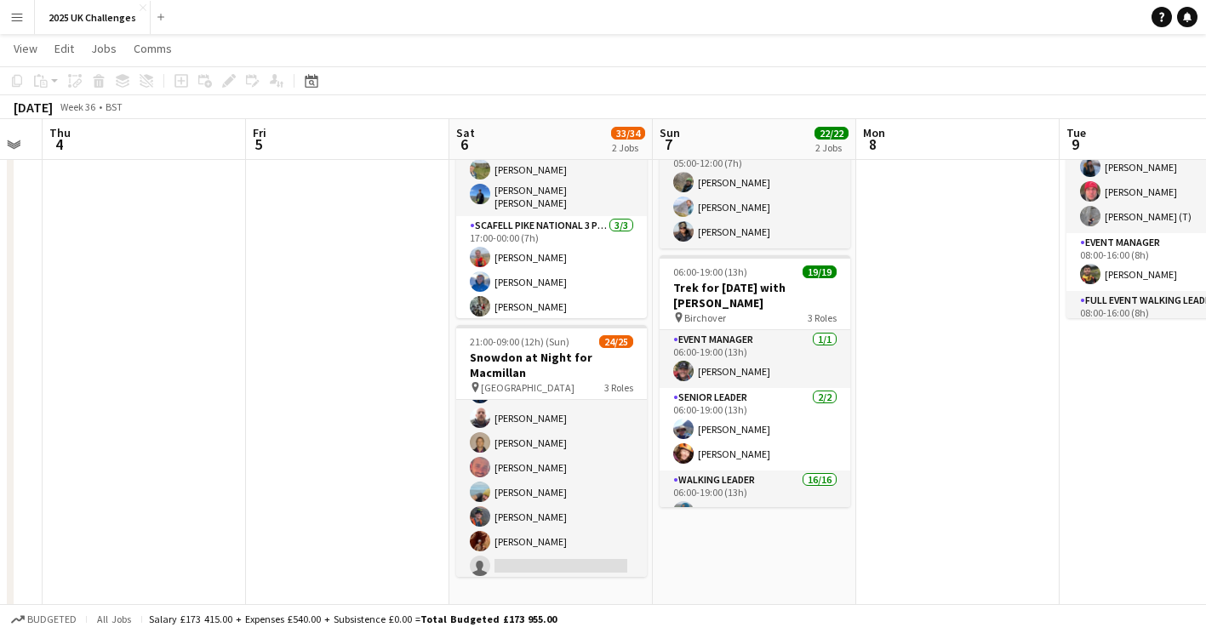
scroll to position [539, 0]
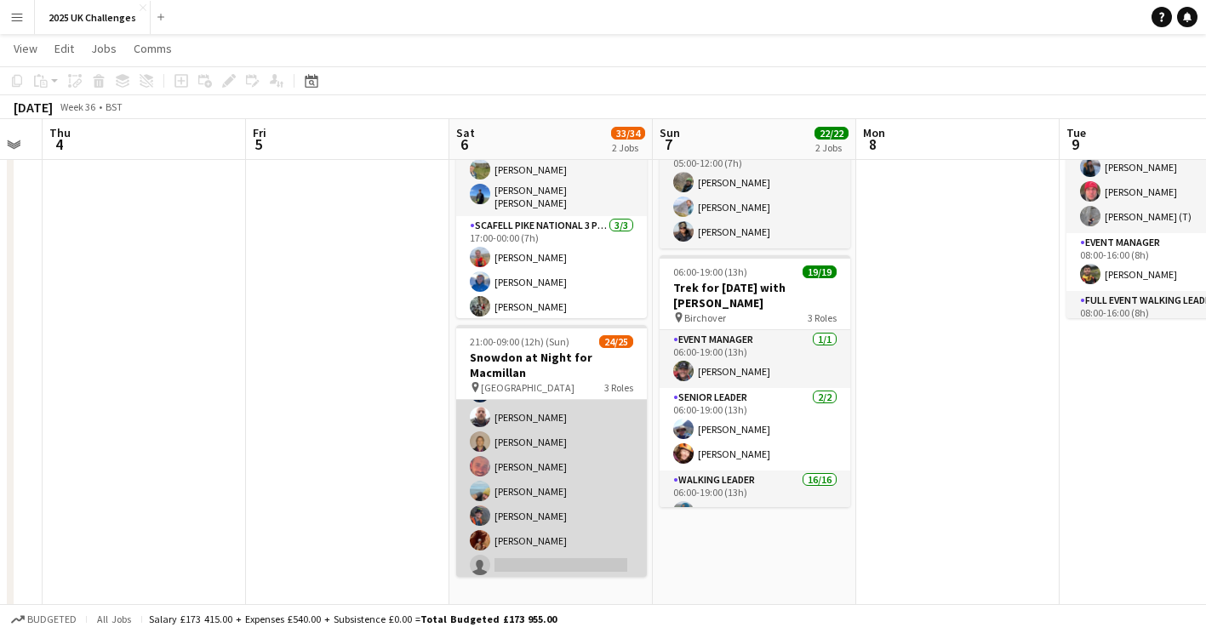
click at [550, 453] on app-card-role "Walking Leader 3A 19/20 21:00-09:00 (12h) [PERSON_NAME] [PERSON_NAME] [PERSON_N…" at bounding box center [551, 316] width 191 height 532
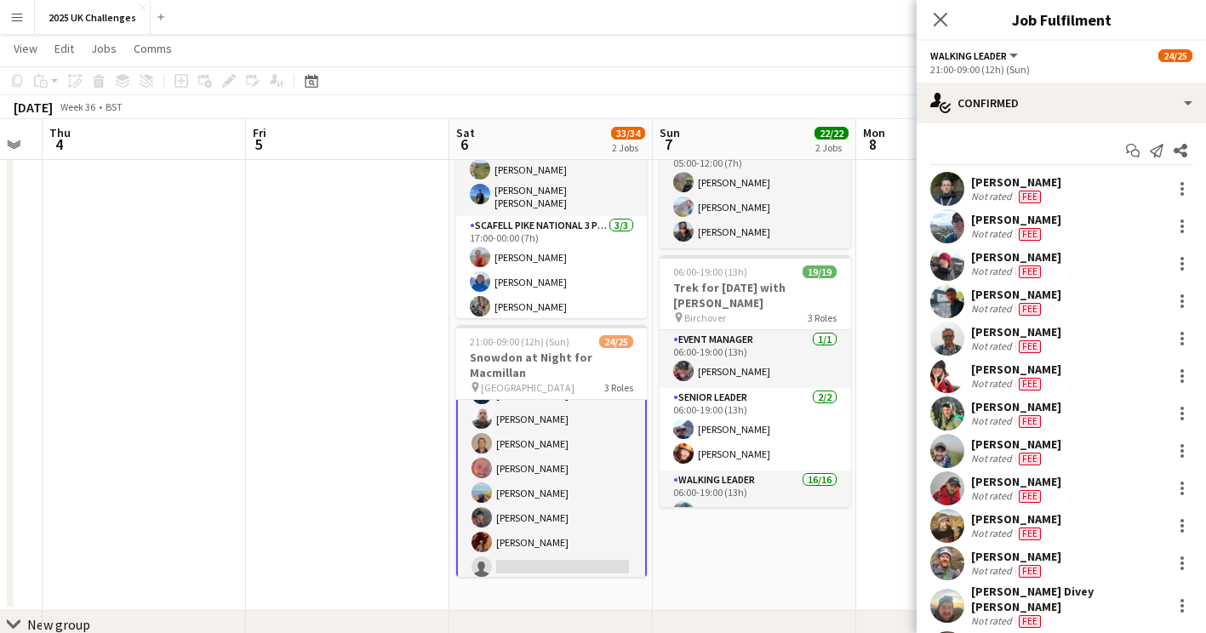
scroll to position [541, 0]
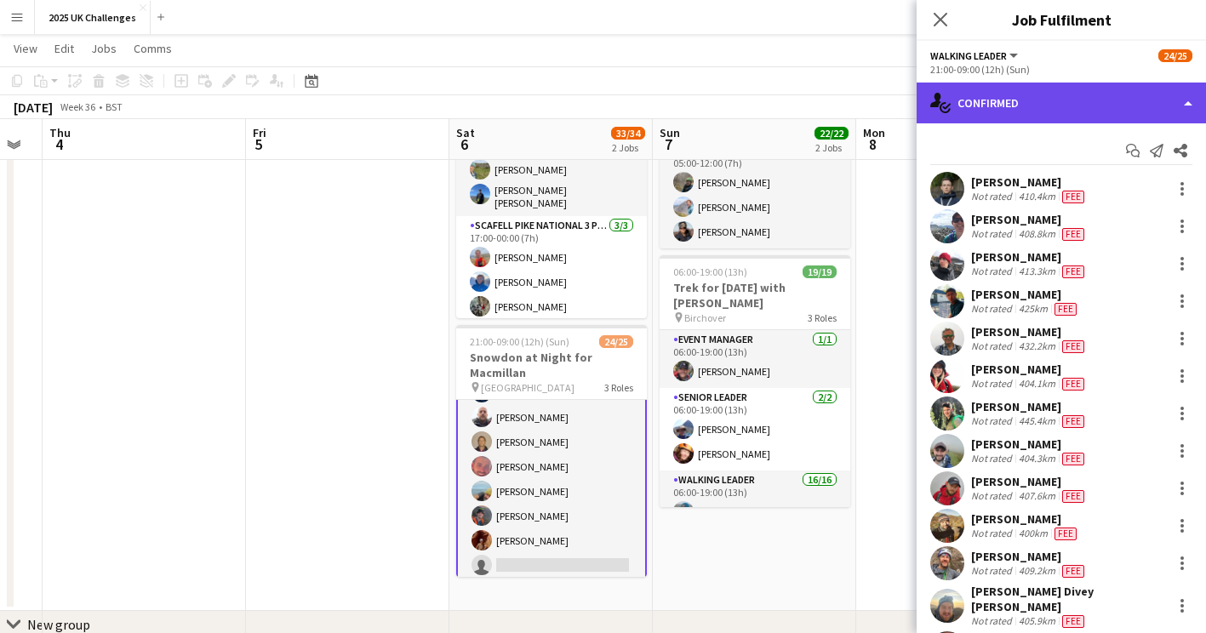
click at [1048, 104] on div "single-neutral-actions-check-2 Confirmed" at bounding box center [1060, 103] width 289 height 41
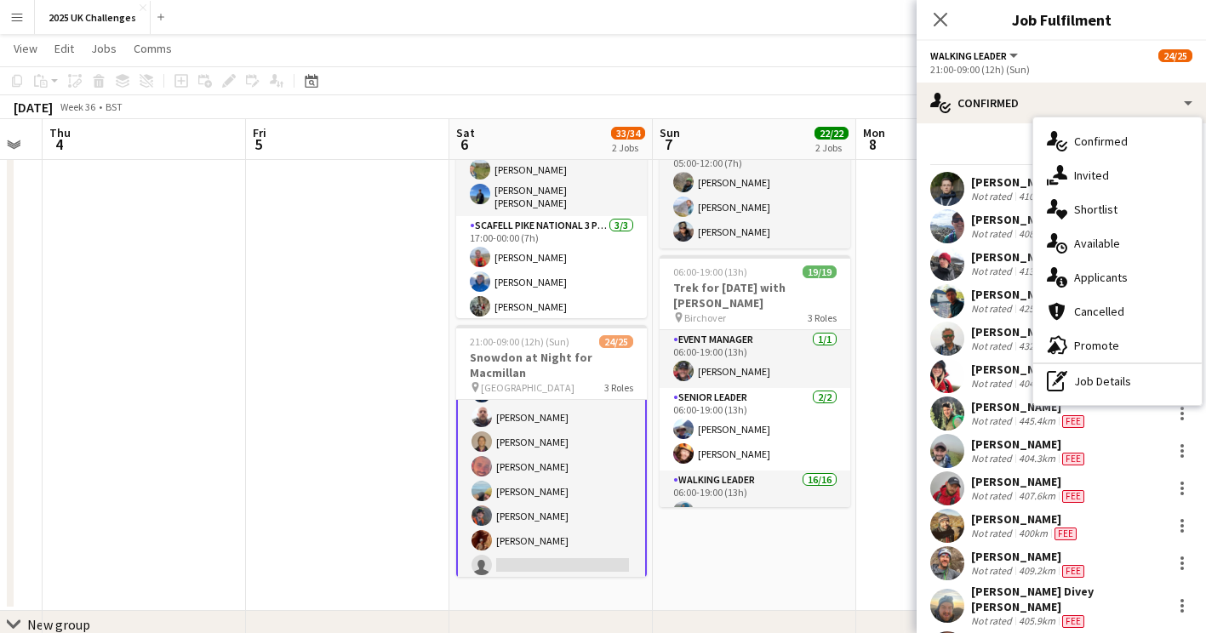
click at [1116, 273] on span "Applicants" at bounding box center [1101, 277] width 54 height 15
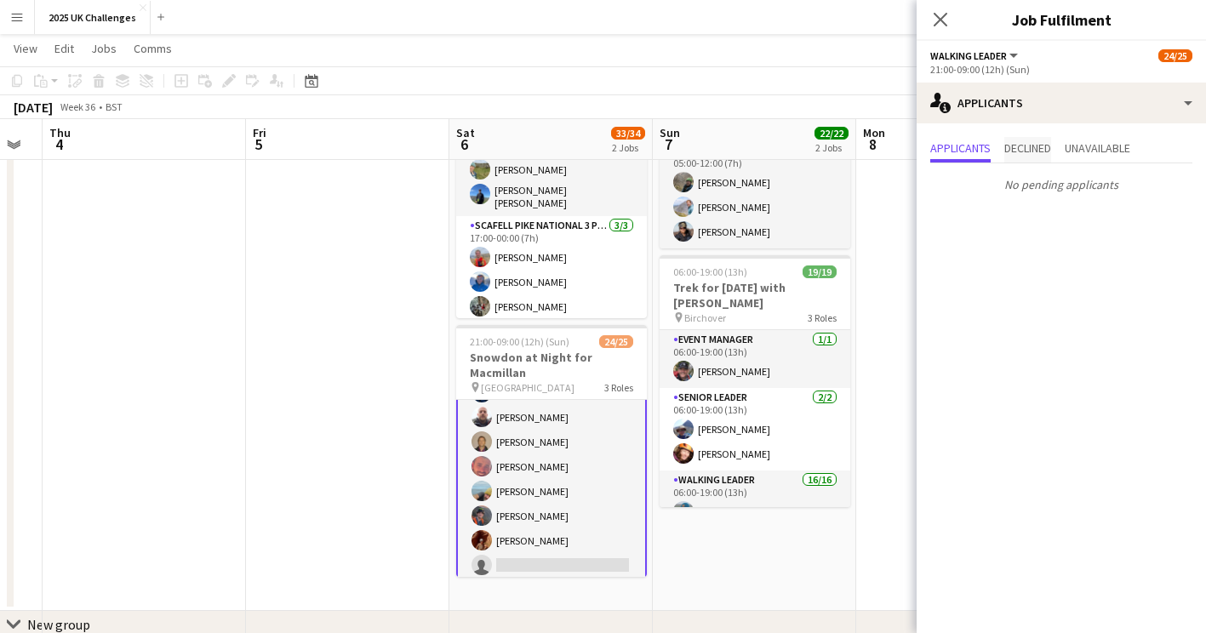
click at [1028, 153] on span "Declined" at bounding box center [1027, 148] width 47 height 12
click at [1109, 144] on span "Unavailable" at bounding box center [1097, 148] width 66 height 12
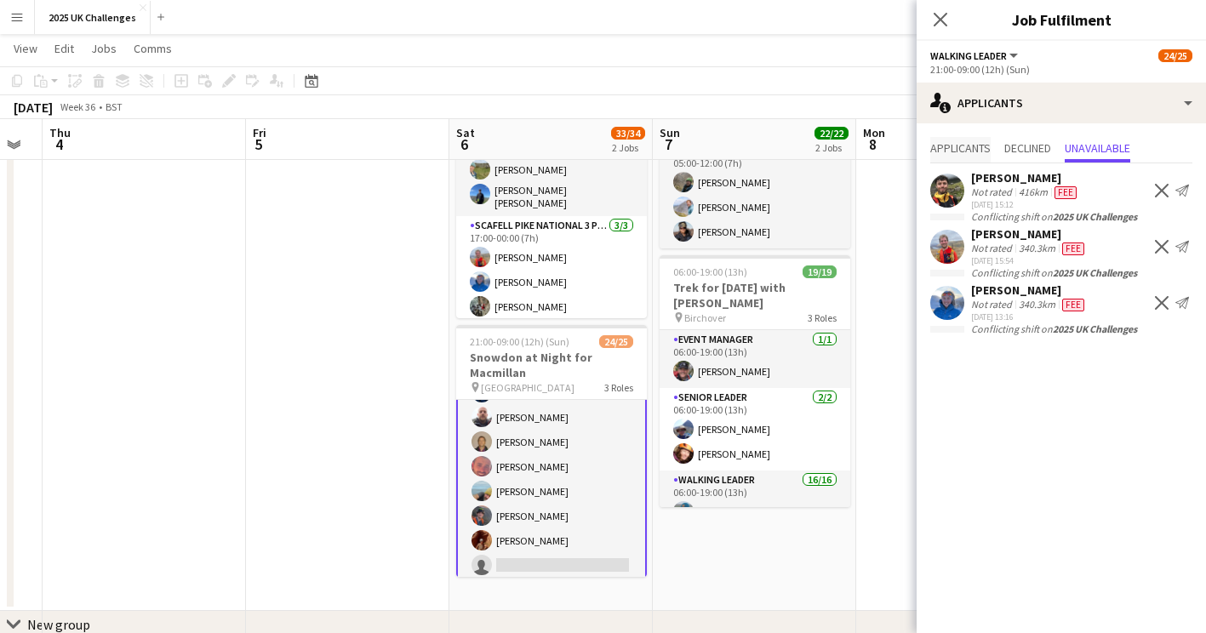
drag, startPoint x: 1109, startPoint y: 144, endPoint x: 956, endPoint y: 139, distance: 153.2
click at [956, 139] on span "Applicants" at bounding box center [960, 150] width 60 height 26
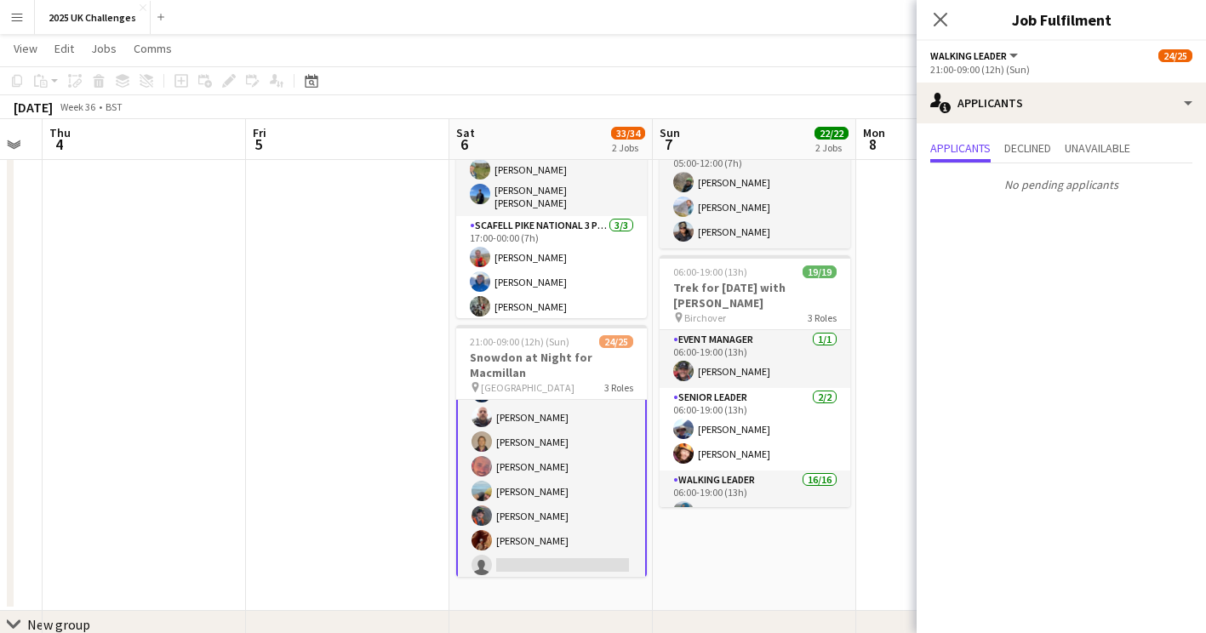
click at [896, 212] on app-date-cell at bounding box center [957, 335] width 203 height 551
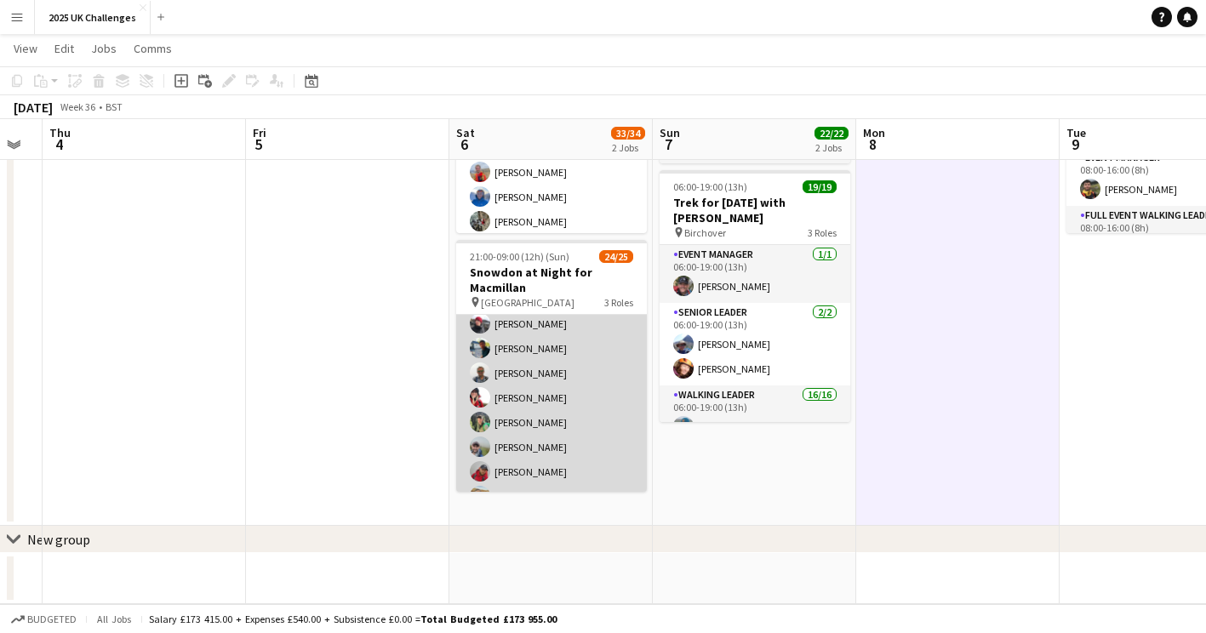
scroll to position [369, 0]
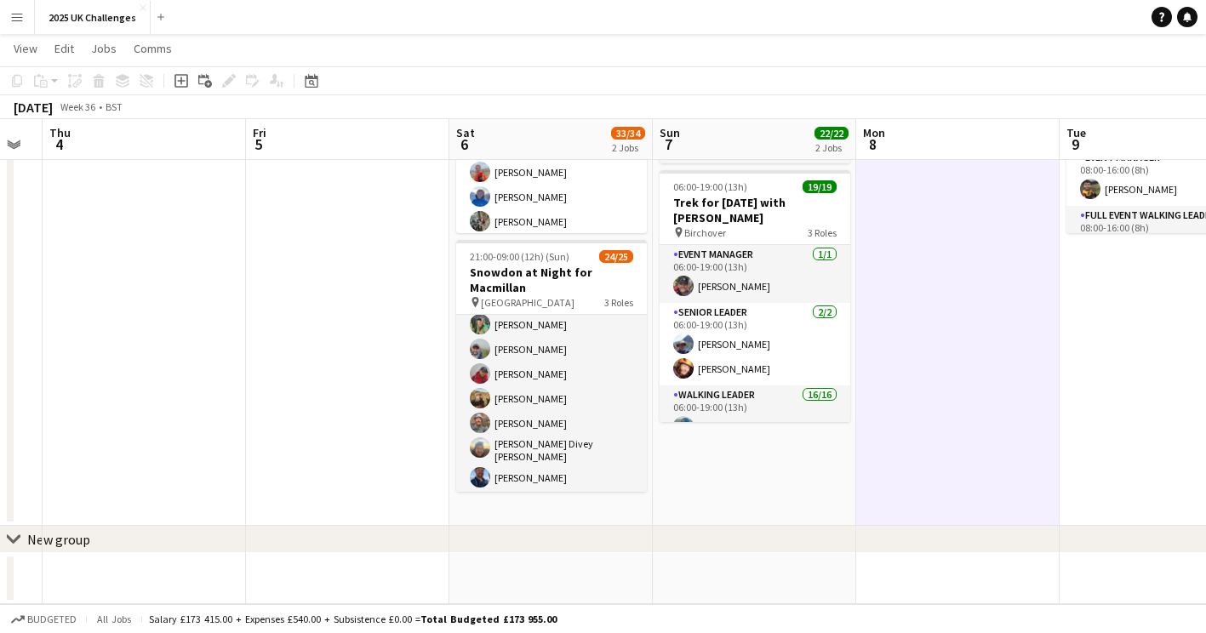
drag, startPoint x: 32, startPoint y: 27, endPoint x: 15, endPoint y: 20, distance: 18.7
click at [30, 26] on button "Menu" at bounding box center [17, 17] width 34 height 34
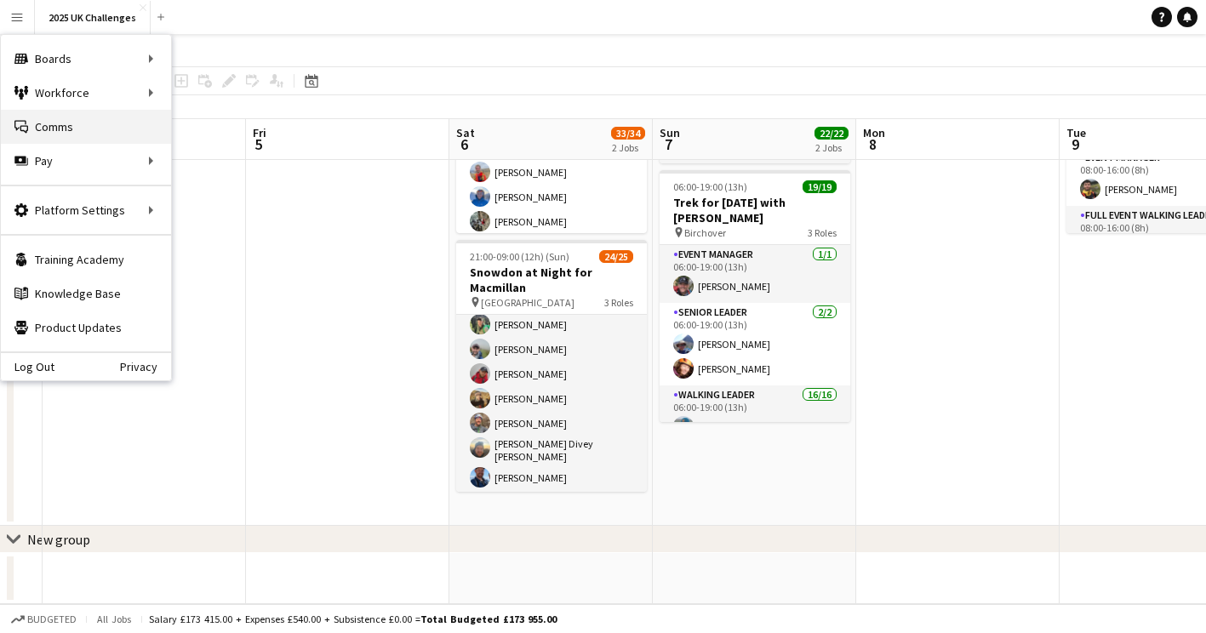
click at [63, 134] on link "Comms Comms" at bounding box center [86, 127] width 170 height 34
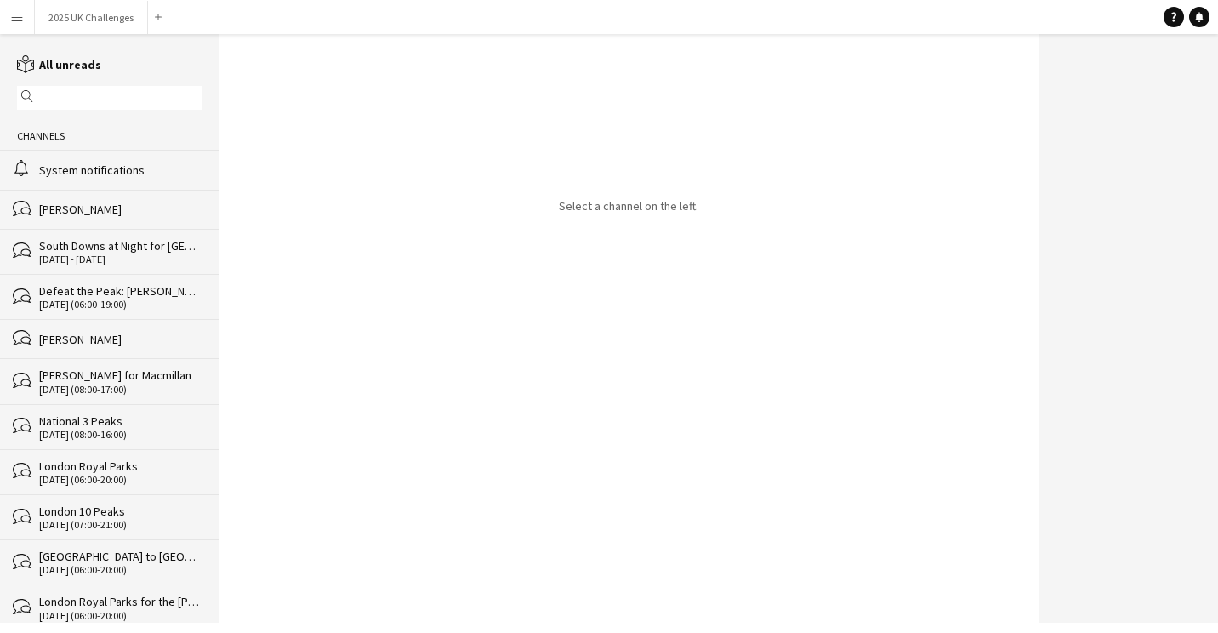
click at [66, 164] on div "System notifications" at bounding box center [120, 170] width 163 height 15
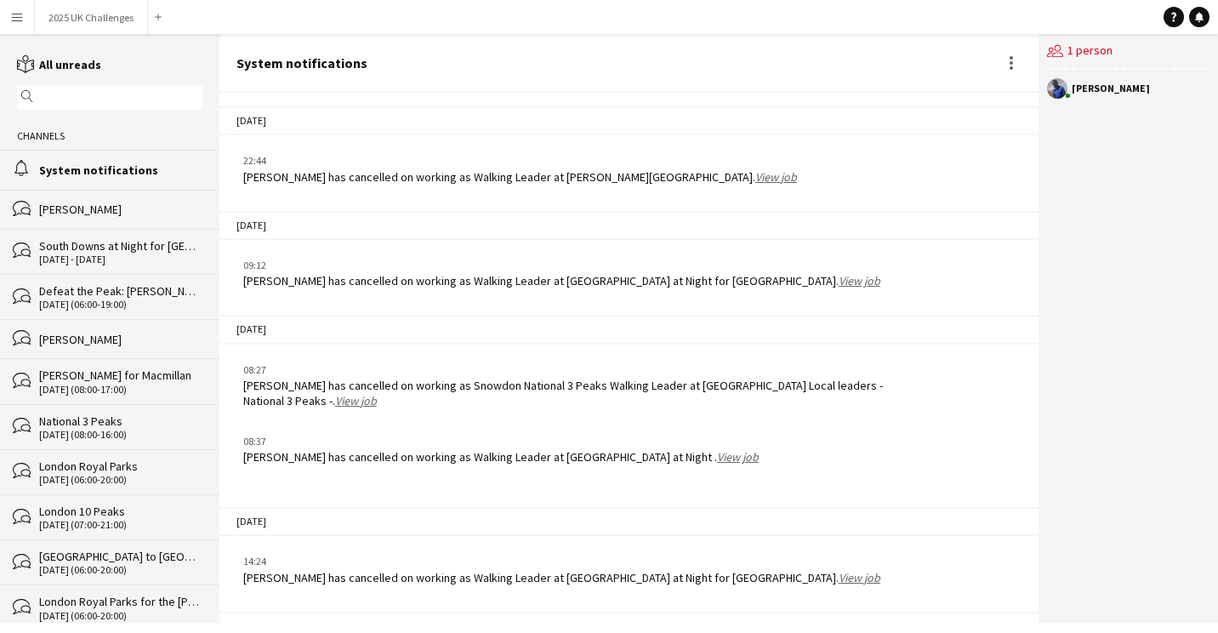
scroll to position [2446, 0]
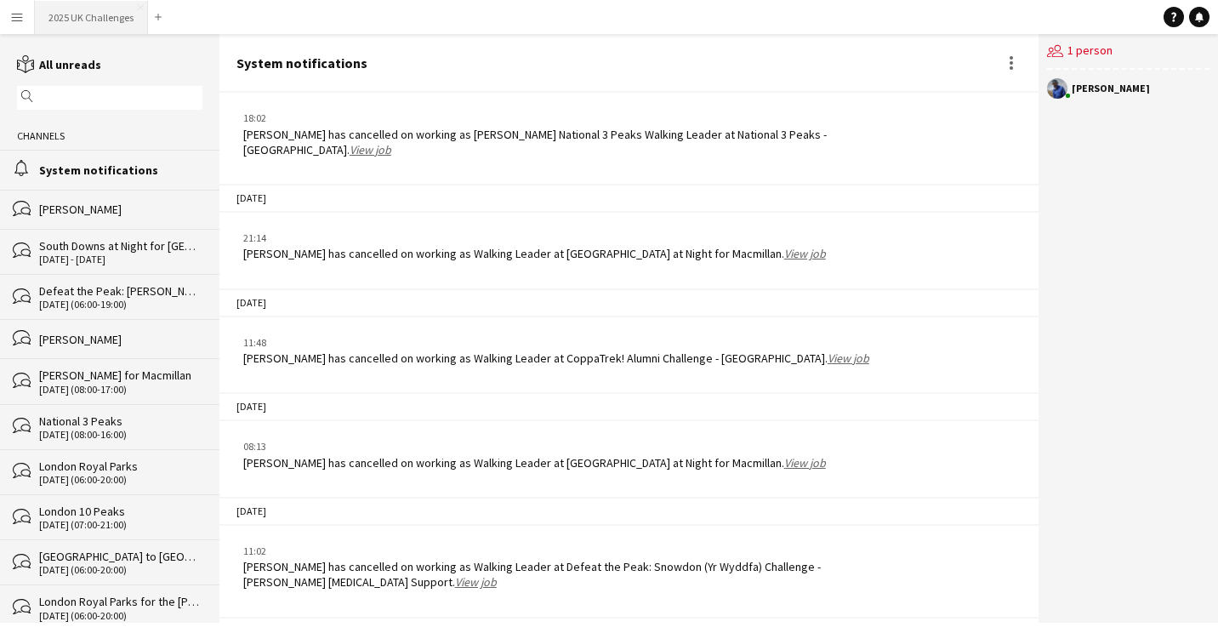
click at [85, 4] on button "2025 UK Challenges Close" at bounding box center [91, 17] width 113 height 33
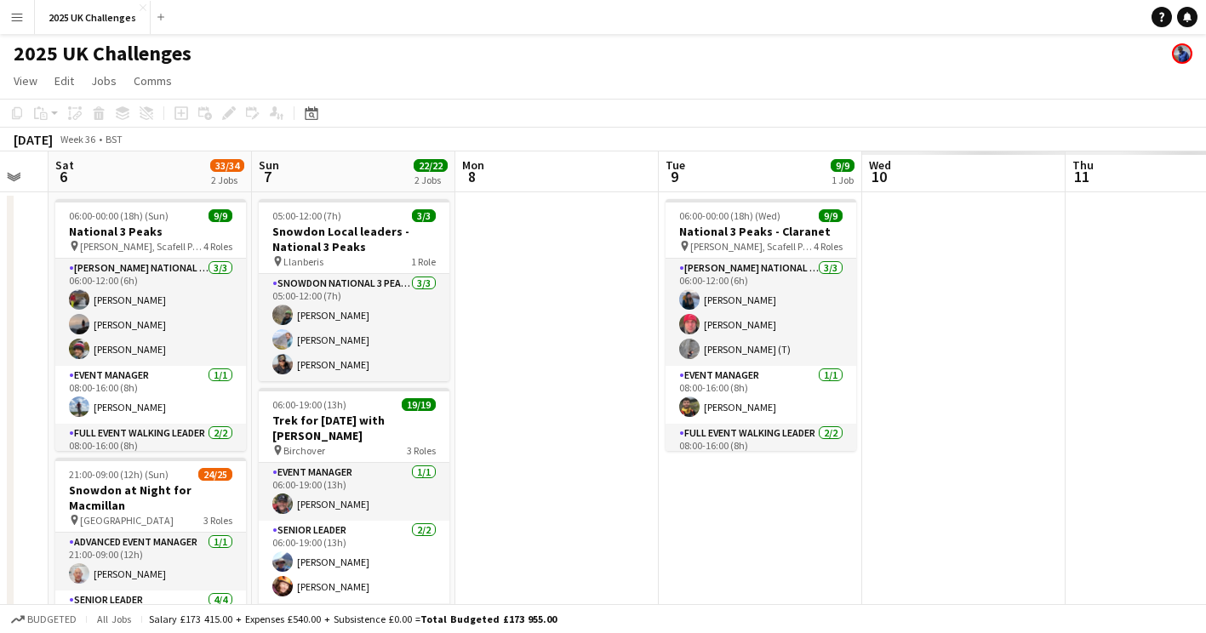
scroll to position [0, 490]
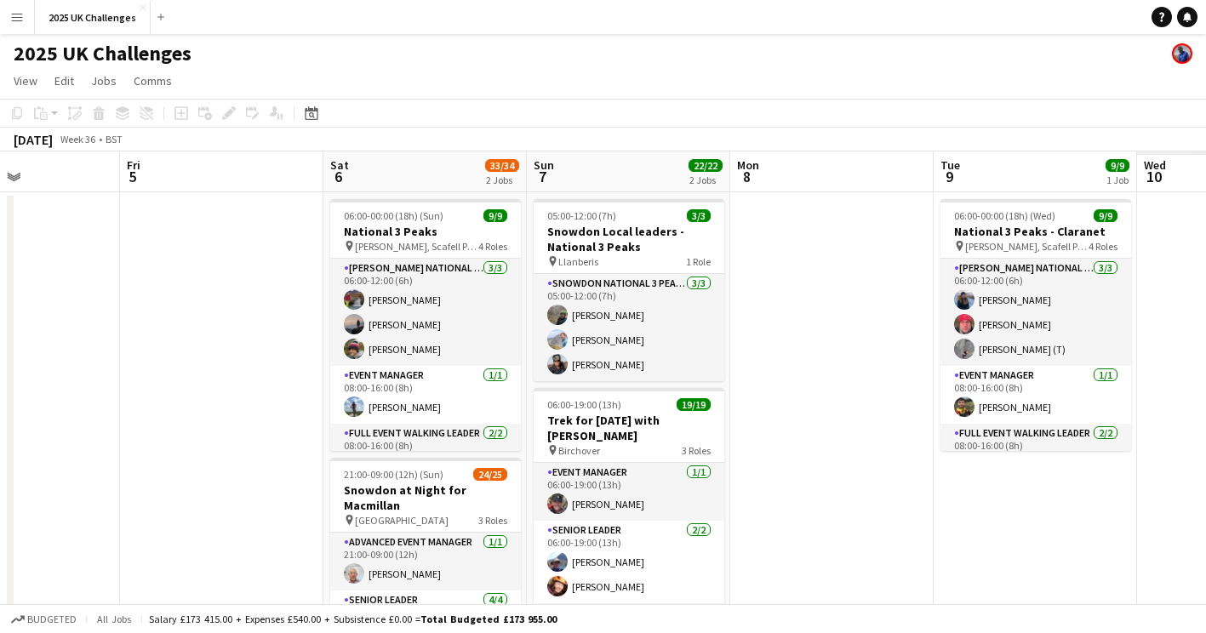
drag, startPoint x: 342, startPoint y: 442, endPoint x: 158, endPoint y: 424, distance: 184.6
click at [158, 424] on app-calendar-viewport "Tue 2 Wed 3 Thu 4 Fri 5 Sat 6 33/34 2 Jobs Sun 7 22/22 2 Jobs Mon 8 Tue 9 9/9 1…" at bounding box center [603, 486] width 1206 height 670
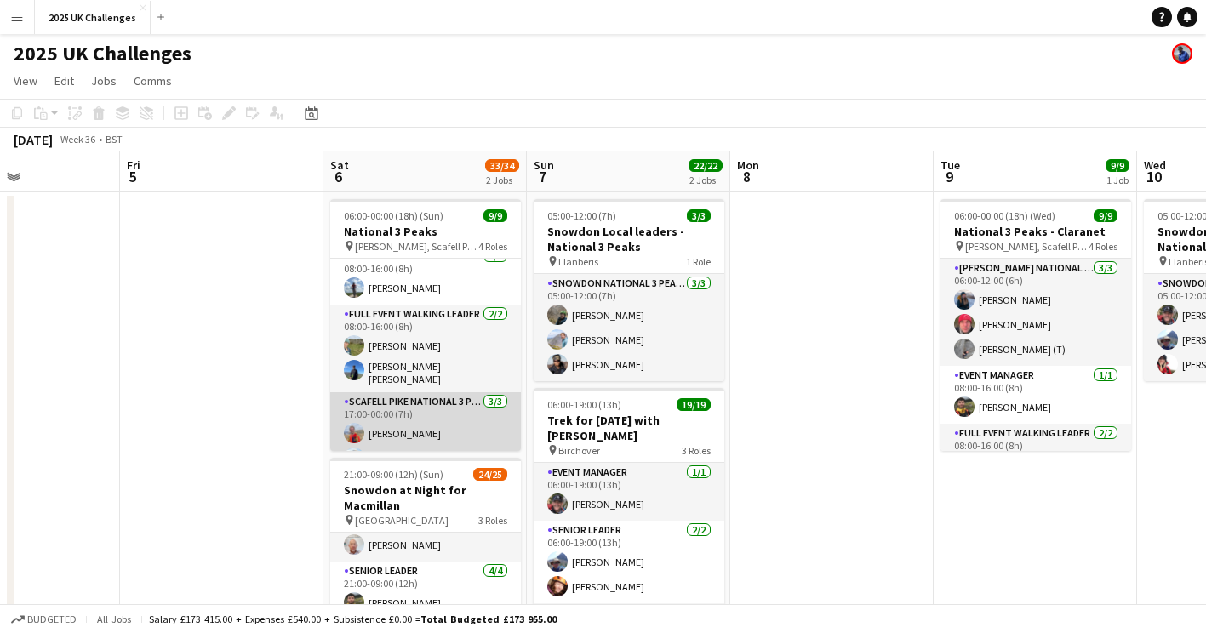
scroll to position [163, 0]
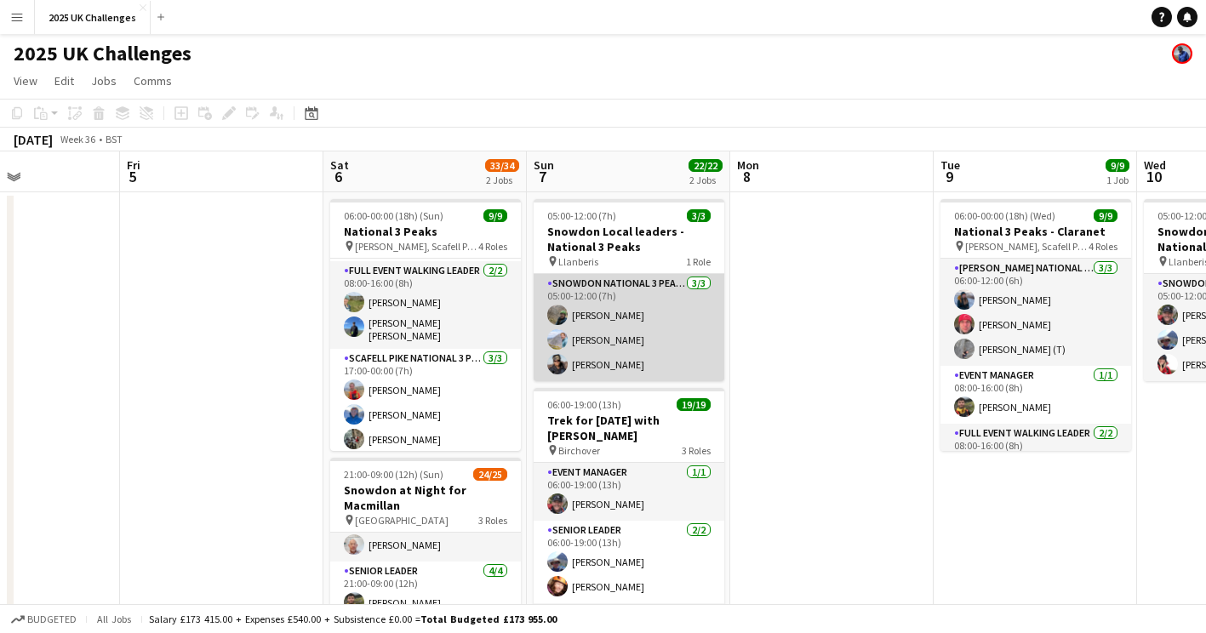
click at [650, 352] on app-card-role "Snowdon National 3 Peaks Walking Leader [DATE] 05:00-12:00 (7h) [PERSON_NAME] […" at bounding box center [628, 327] width 191 height 107
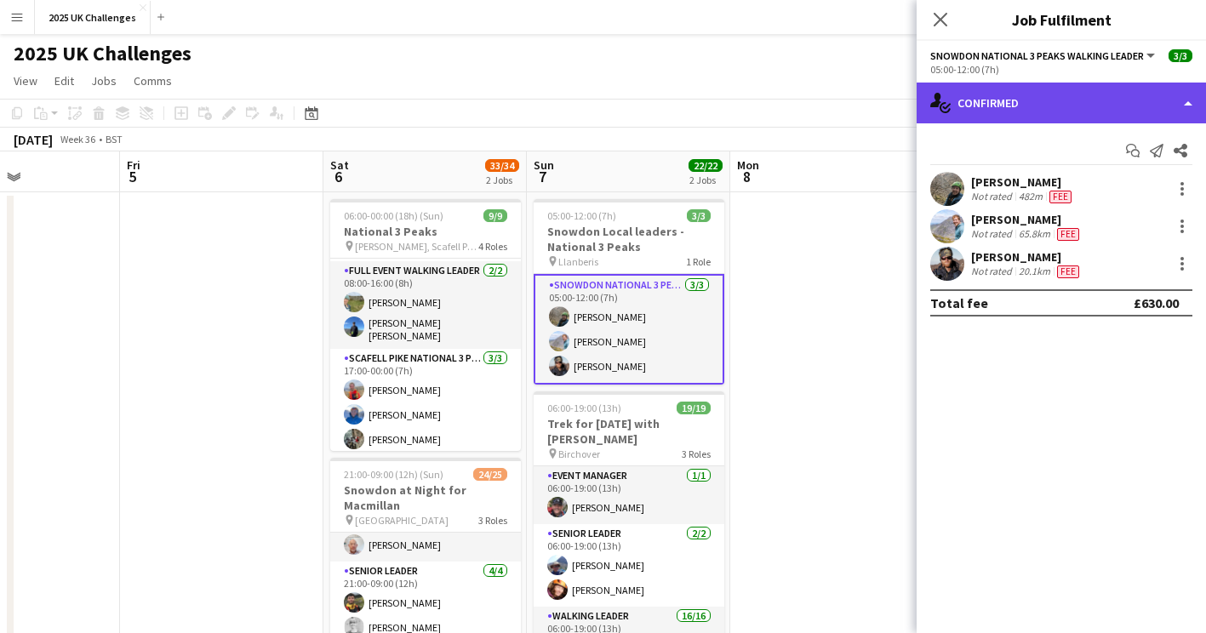
click at [1039, 91] on div "single-neutral-actions-check-2 Confirmed" at bounding box center [1060, 103] width 289 height 41
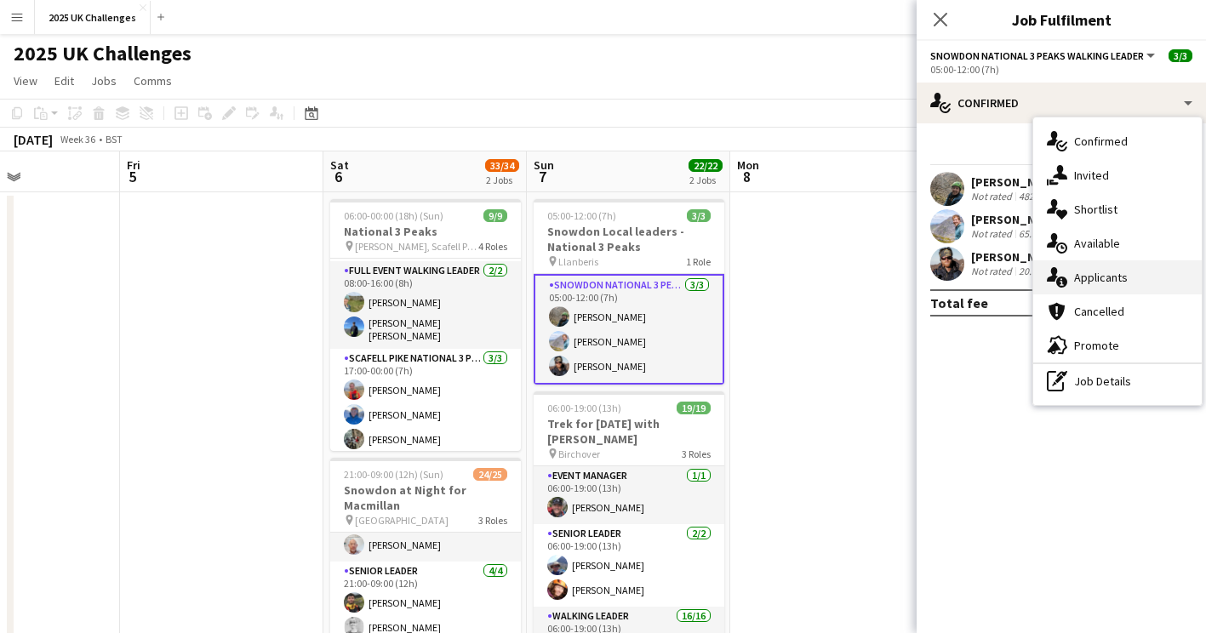
click at [1143, 279] on div "single-neutral-actions-information Applicants" at bounding box center [1117, 277] width 168 height 34
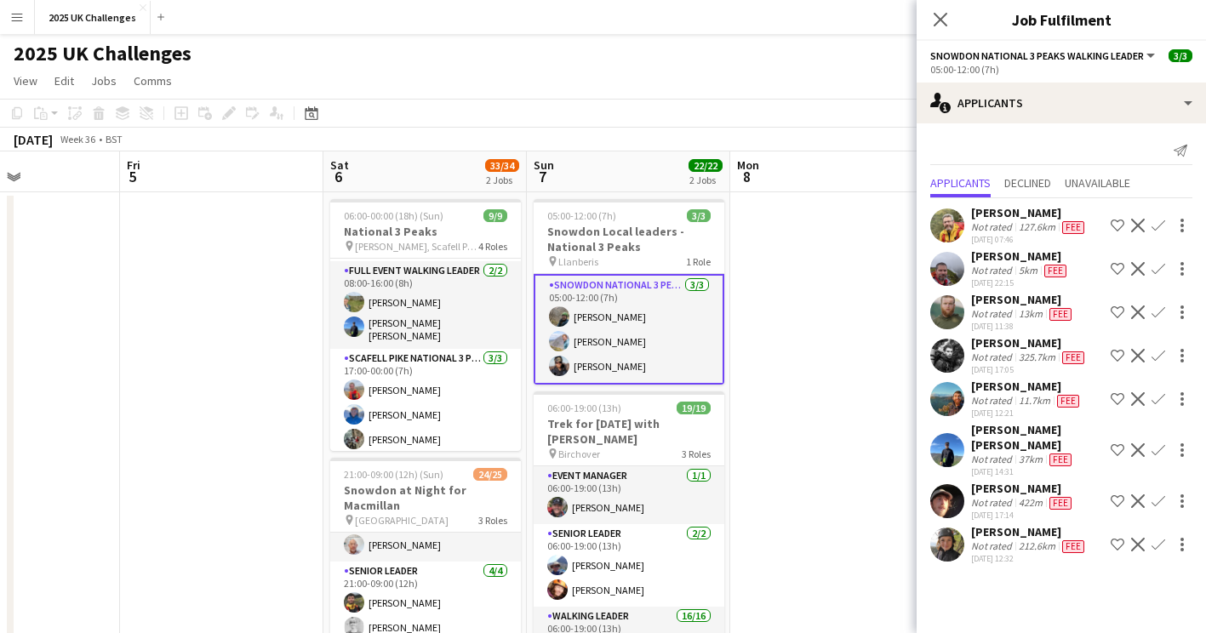
click at [858, 395] on app-date-cell at bounding box center [831, 597] width 203 height 810
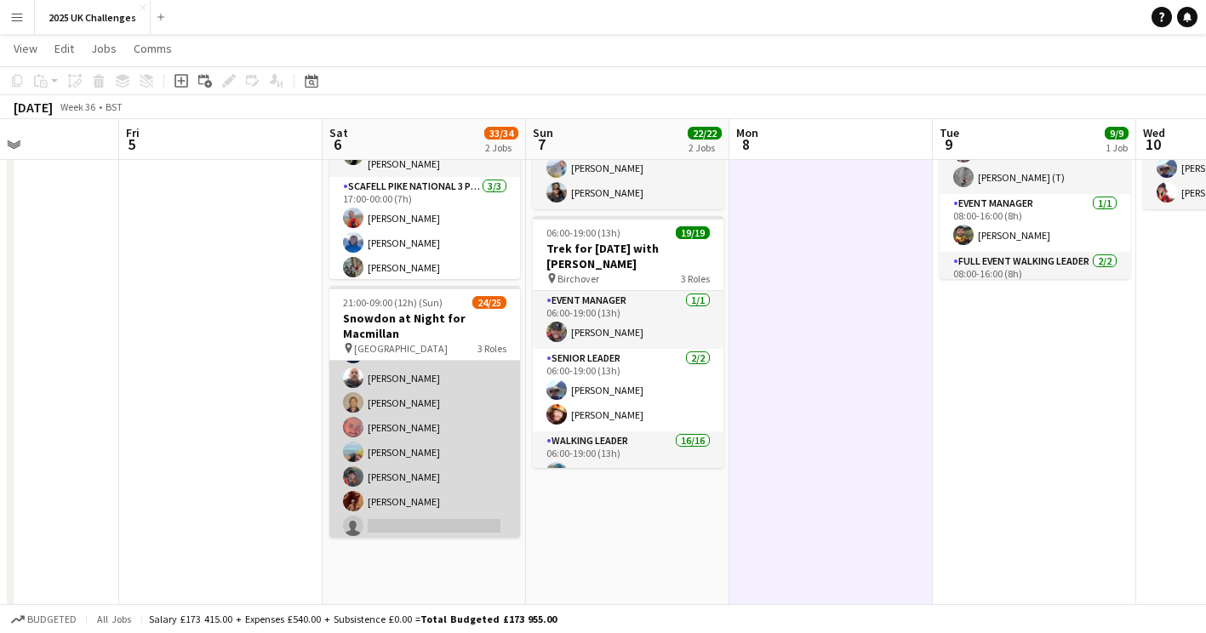
scroll to position [0, 488]
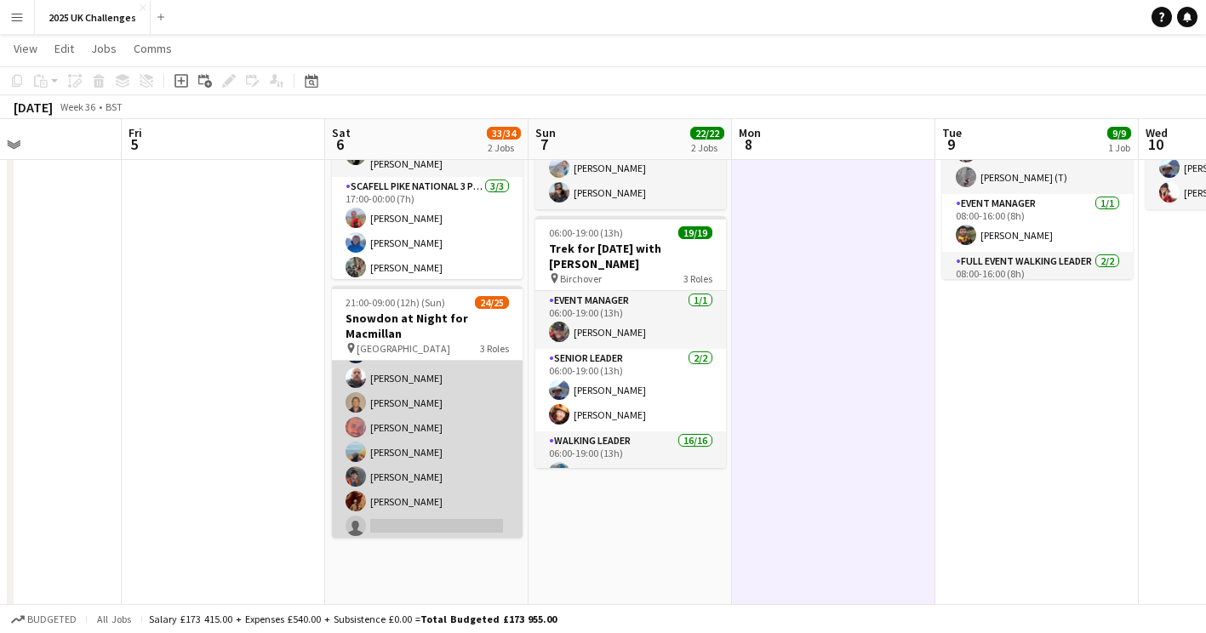
click at [422, 486] on app-card-role "Walking Leader 3A 19/20 21:00-09:00 (12h) [PERSON_NAME] [PERSON_NAME] [PERSON_N…" at bounding box center [427, 277] width 191 height 532
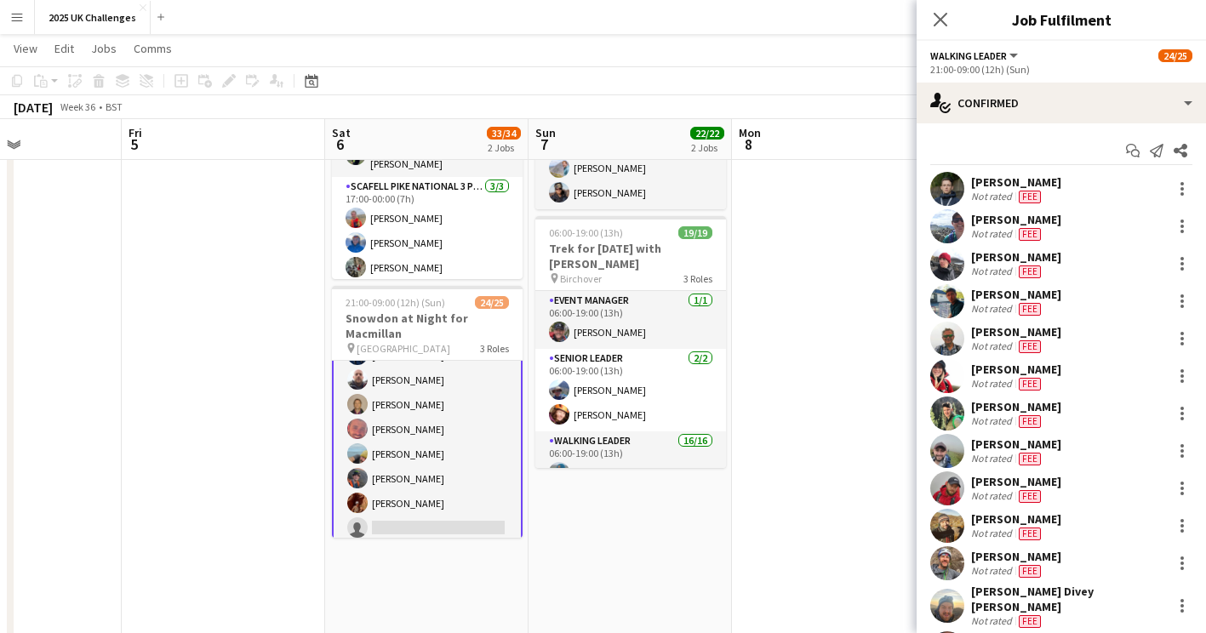
scroll to position [541, 0]
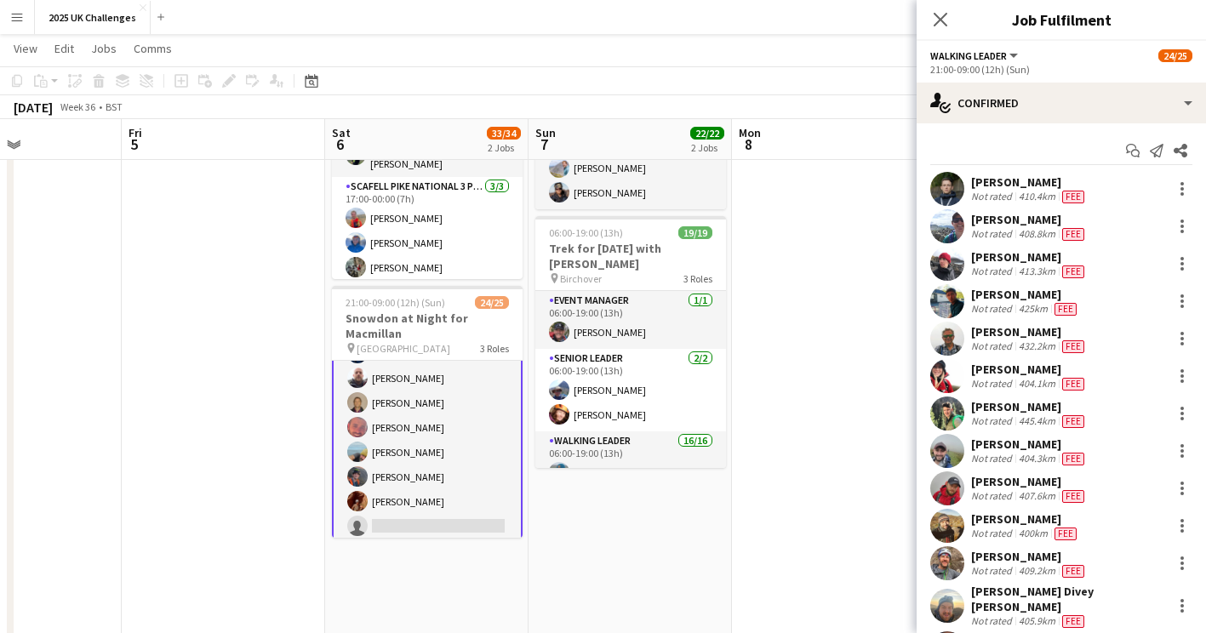
click at [1181, 259] on div "[PERSON_NAME] Not rated 413.3km Fee" at bounding box center [1060, 264] width 289 height 34
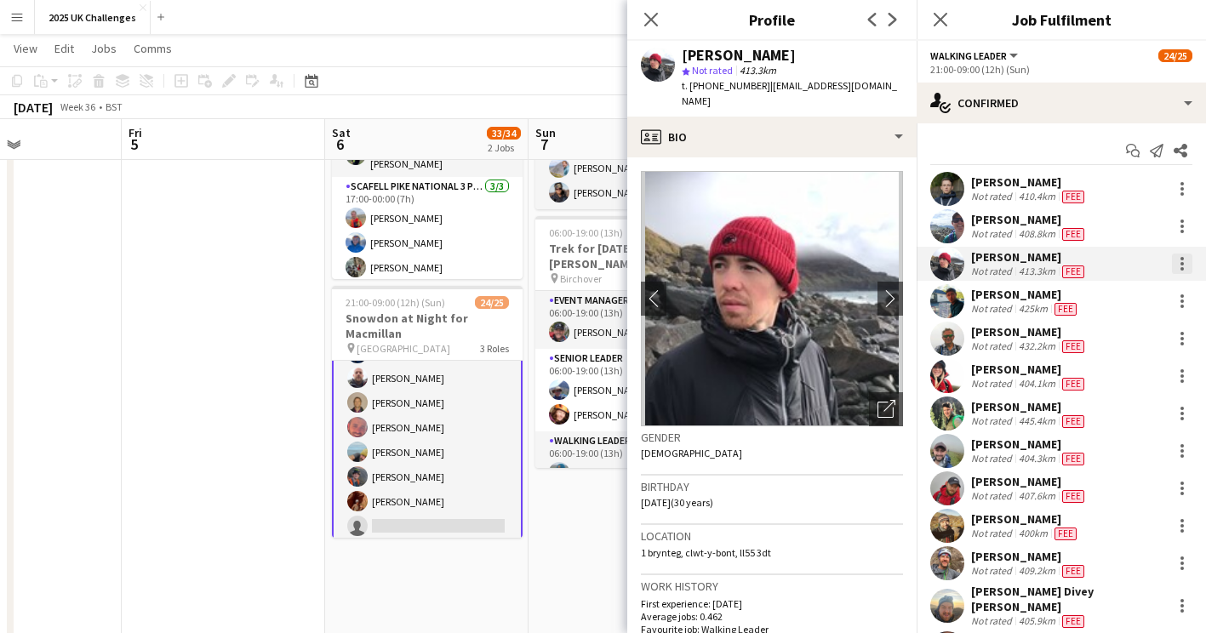
click at [1172, 263] on div at bounding box center [1182, 264] width 20 height 20
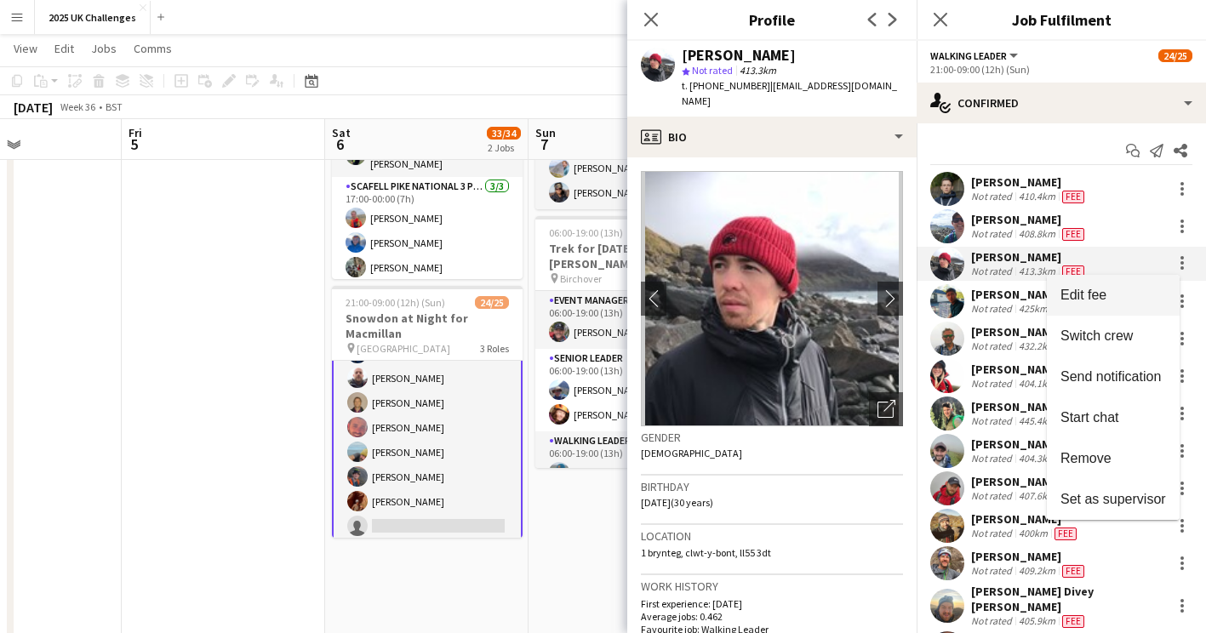
click at [1106, 294] on span "Edit fee" at bounding box center [1083, 295] width 46 height 14
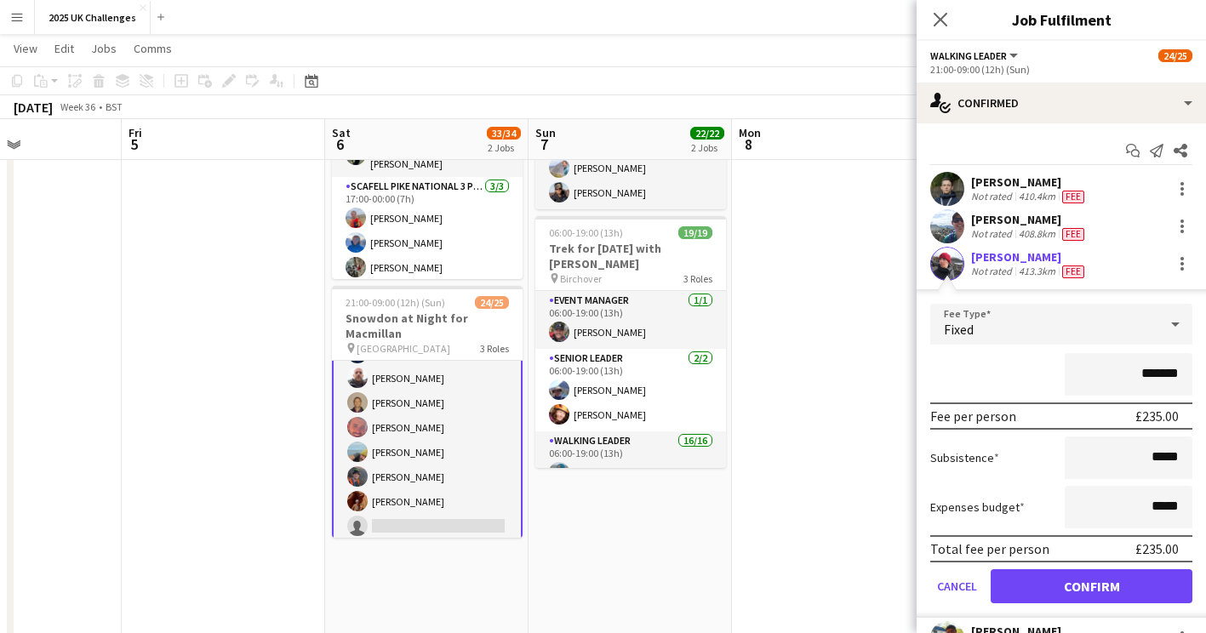
click at [847, 371] on app-date-cell at bounding box center [833, 425] width 203 height 810
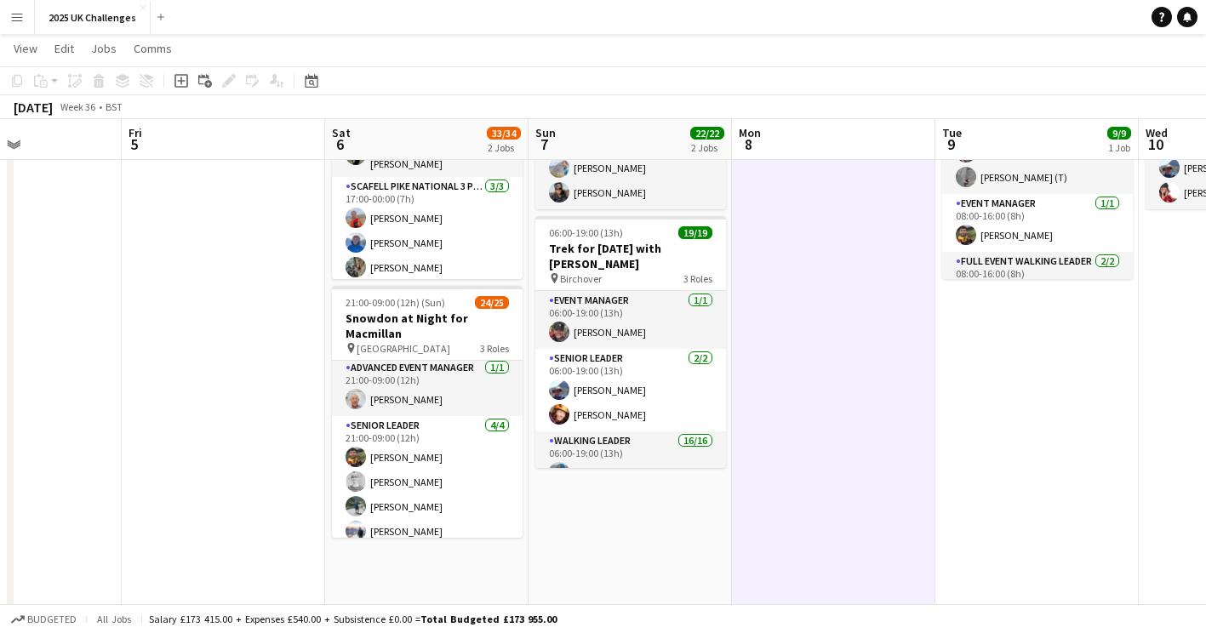
scroll to position [0, 0]
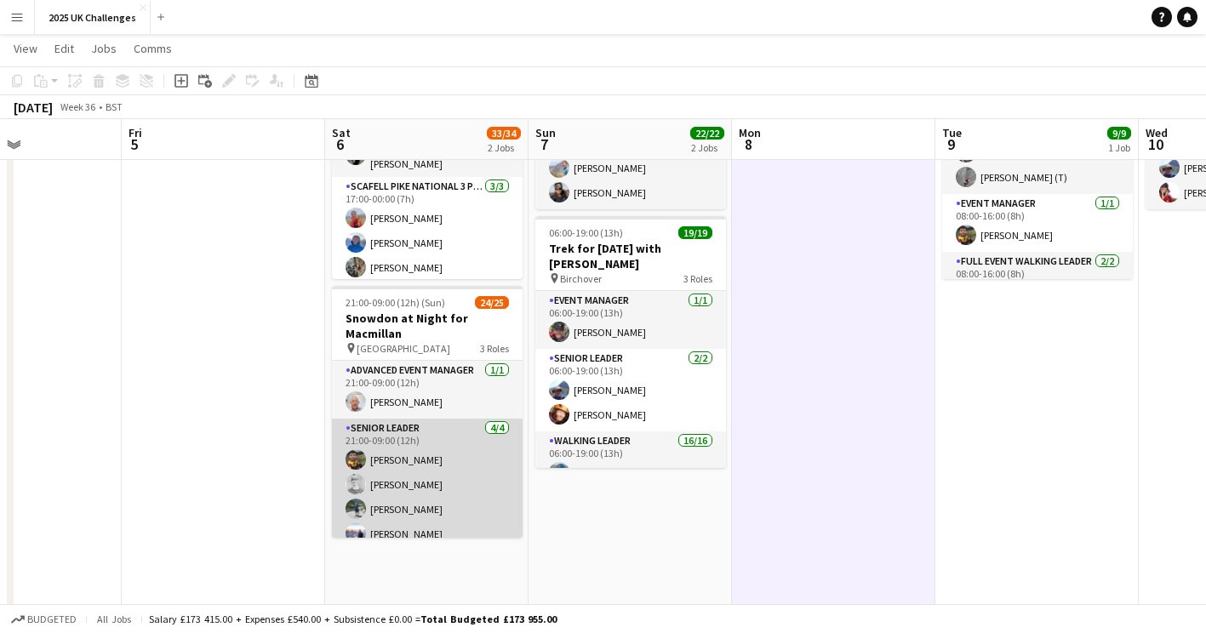
click at [363, 431] on app-card-role "Senior Leader [DATE] 21:00-09:00 (12h) [PERSON_NAME] [PERSON_NAME] [PERSON_NAME…" at bounding box center [427, 485] width 191 height 132
click at [366, 428] on app-card-role "Senior Leader [DATE] 21:00-09:00 (12h) [PERSON_NAME] [PERSON_NAME] [PERSON_NAME…" at bounding box center [427, 485] width 191 height 132
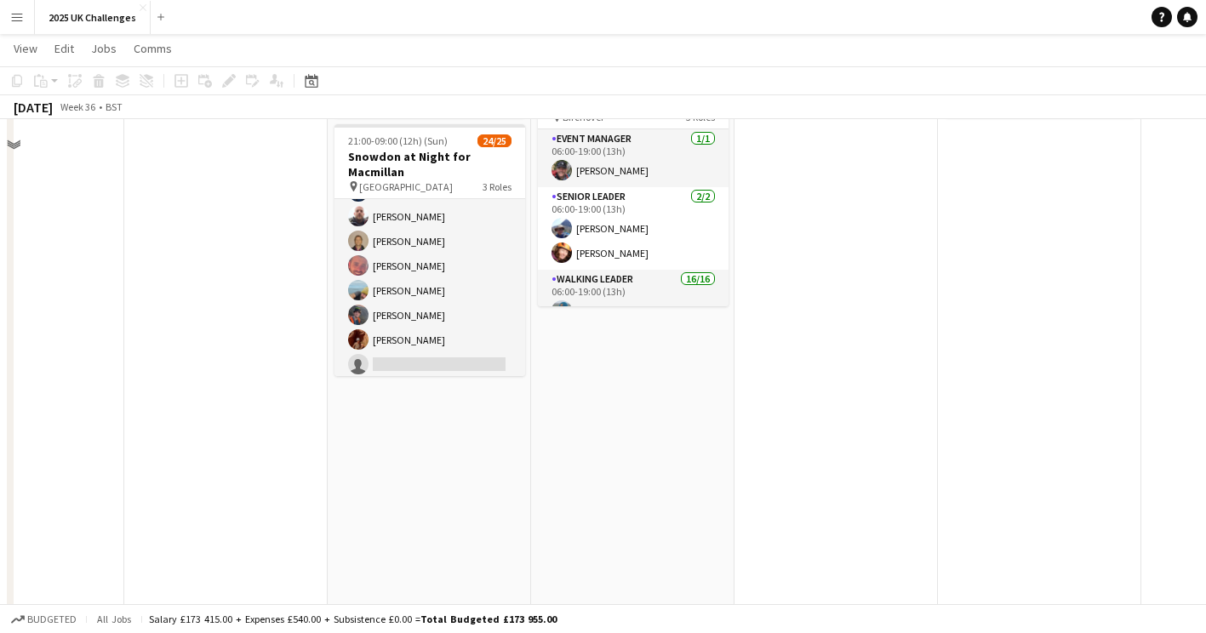
scroll to position [475, 0]
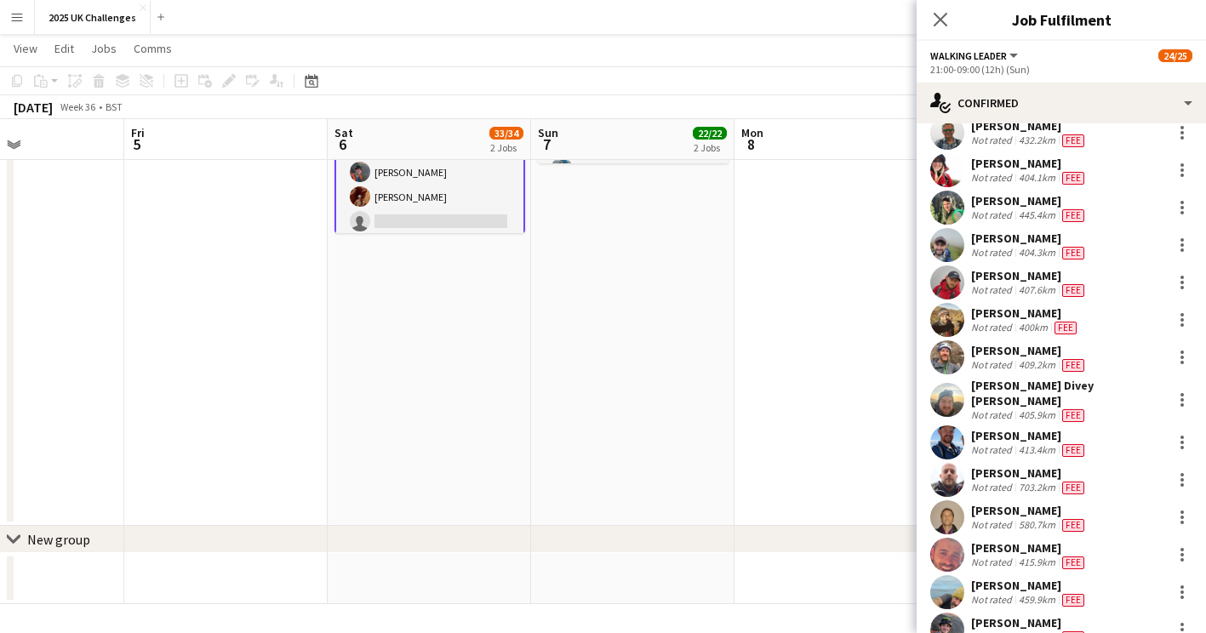
scroll to position [334, 0]
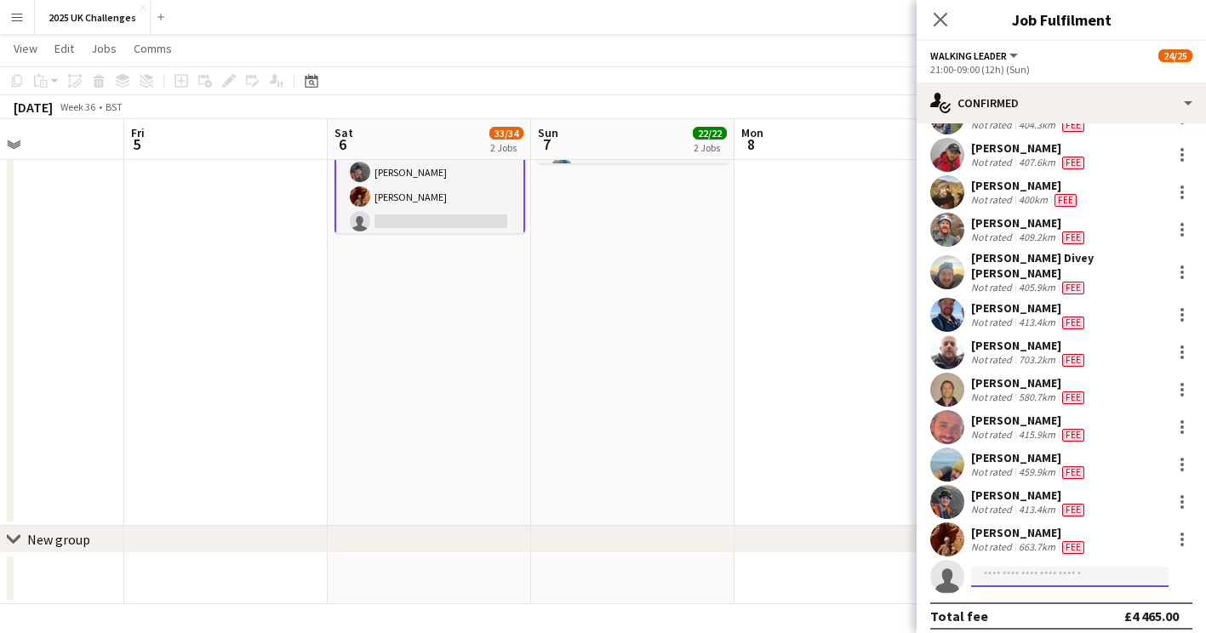
click at [1052, 571] on input at bounding box center [1069, 577] width 197 height 20
type input "*******"
click at [1040, 592] on span "[PERSON_NAME]" at bounding box center [1033, 591] width 98 height 14
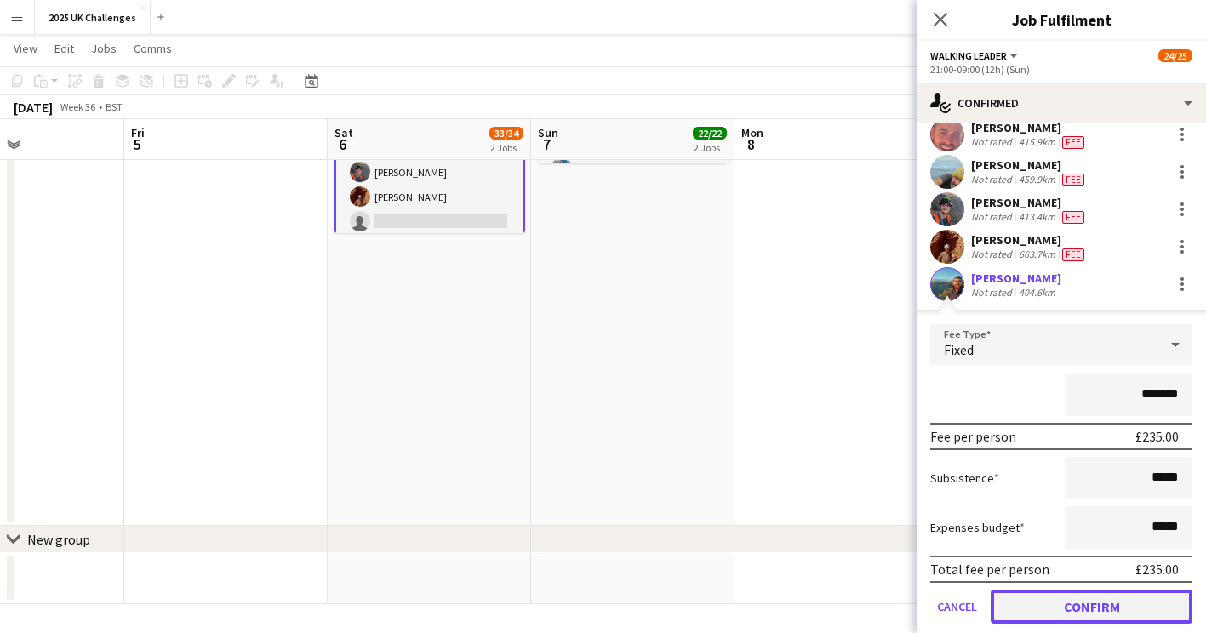
click at [1062, 596] on button "Confirm" at bounding box center [1091, 607] width 202 height 34
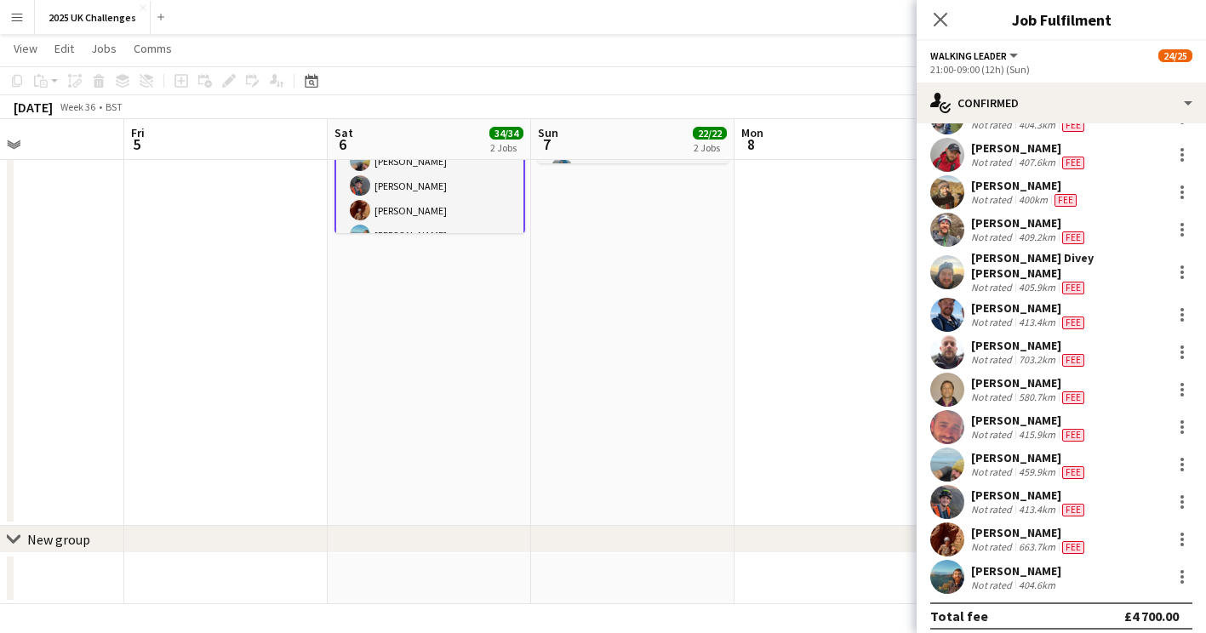
click at [761, 482] on app-date-cell at bounding box center [835, 121] width 203 height 810
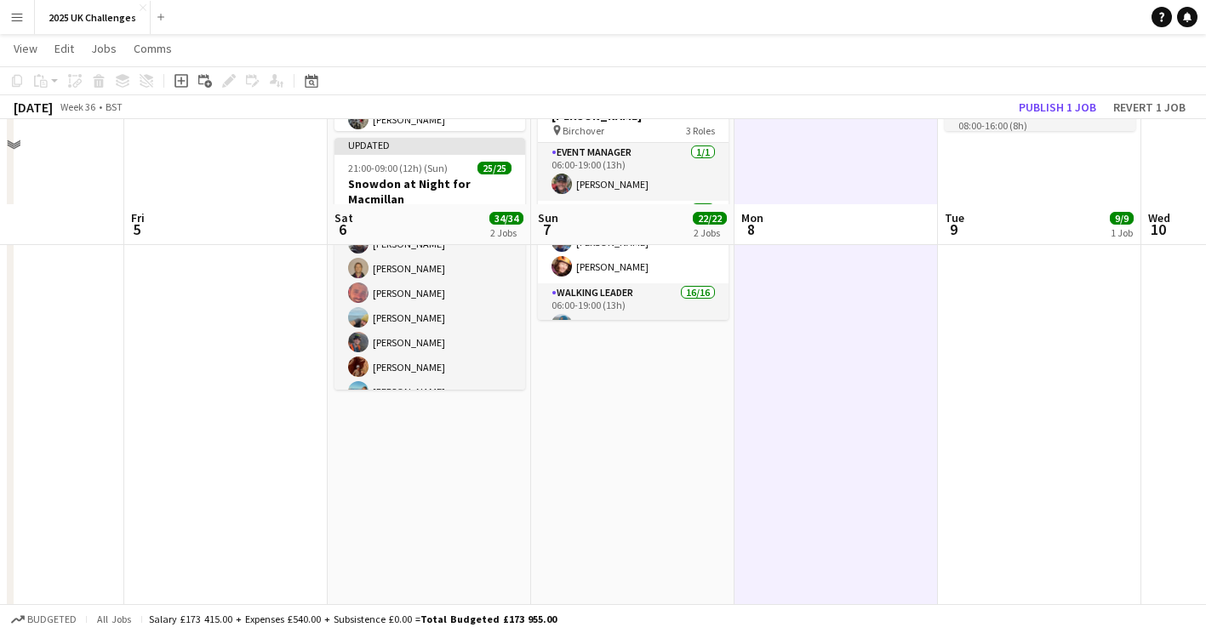
scroll to position [134, 0]
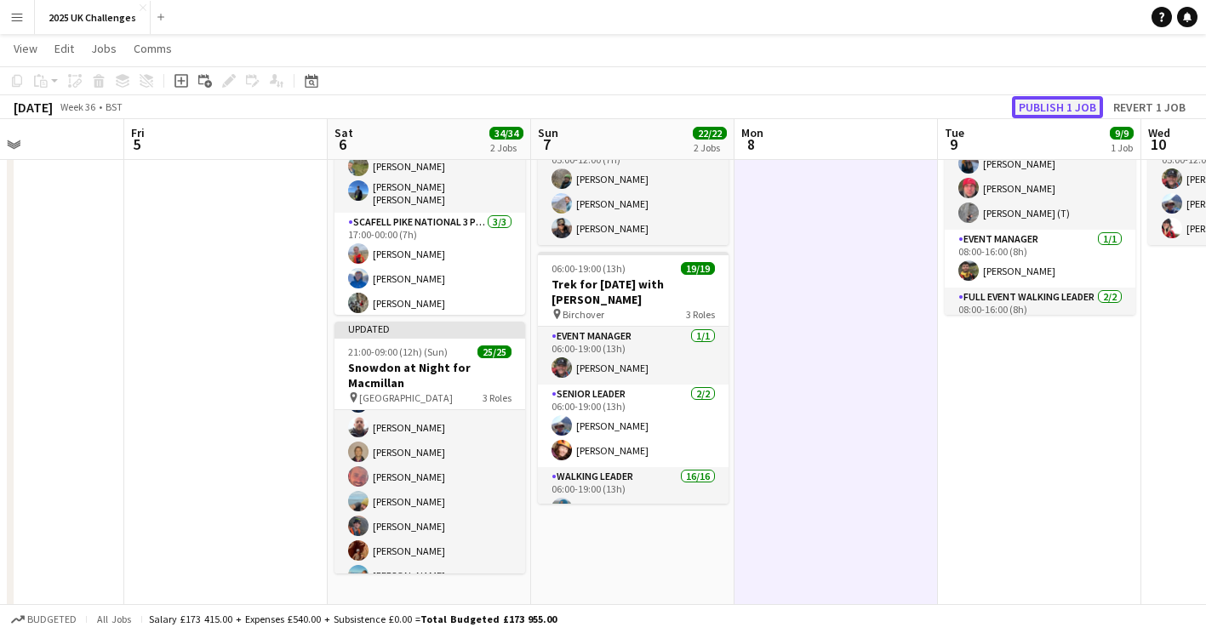
click at [1043, 96] on button "Publish 1 job" at bounding box center [1057, 107] width 91 height 22
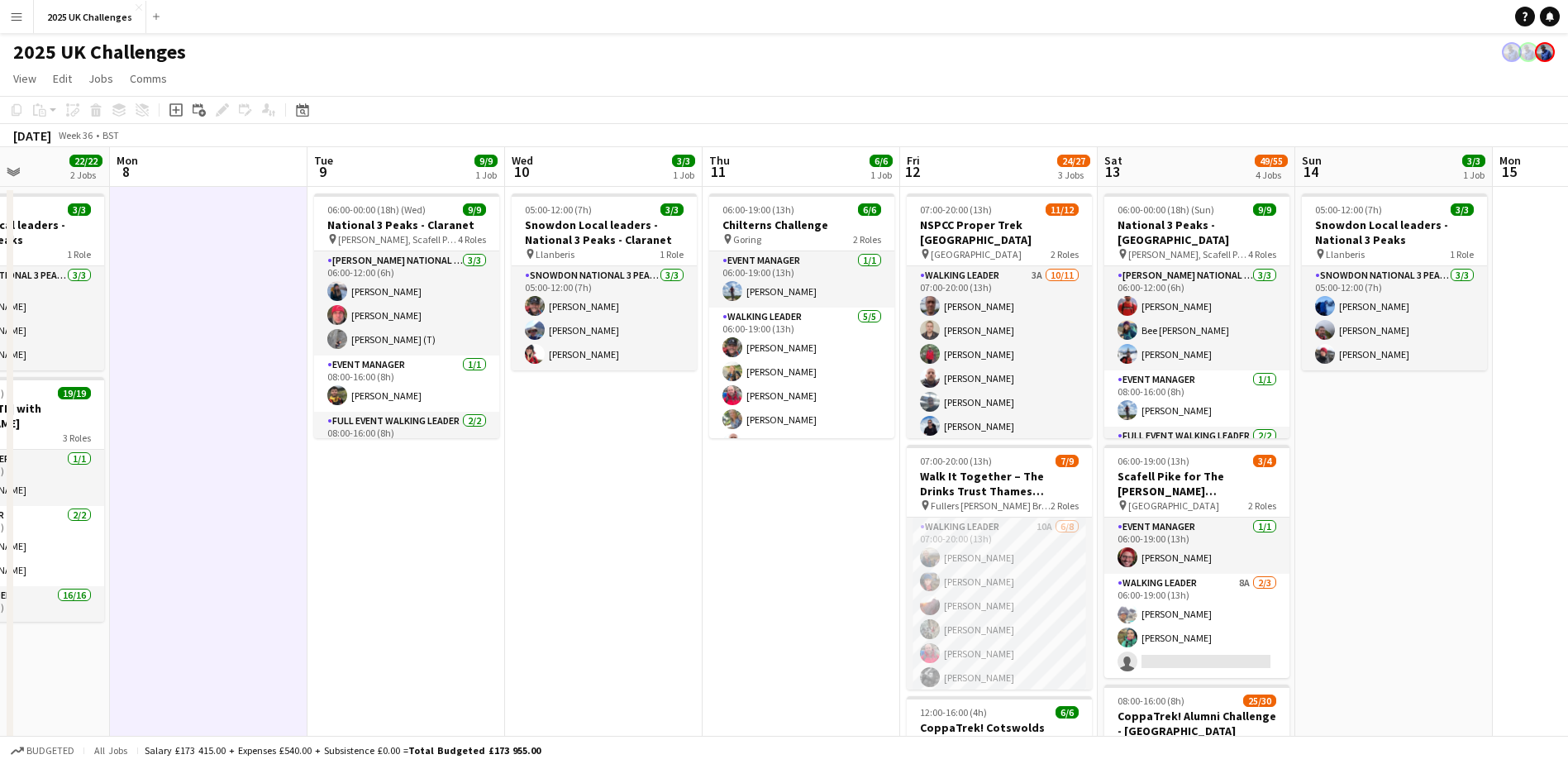
scroll to position [0, 491]
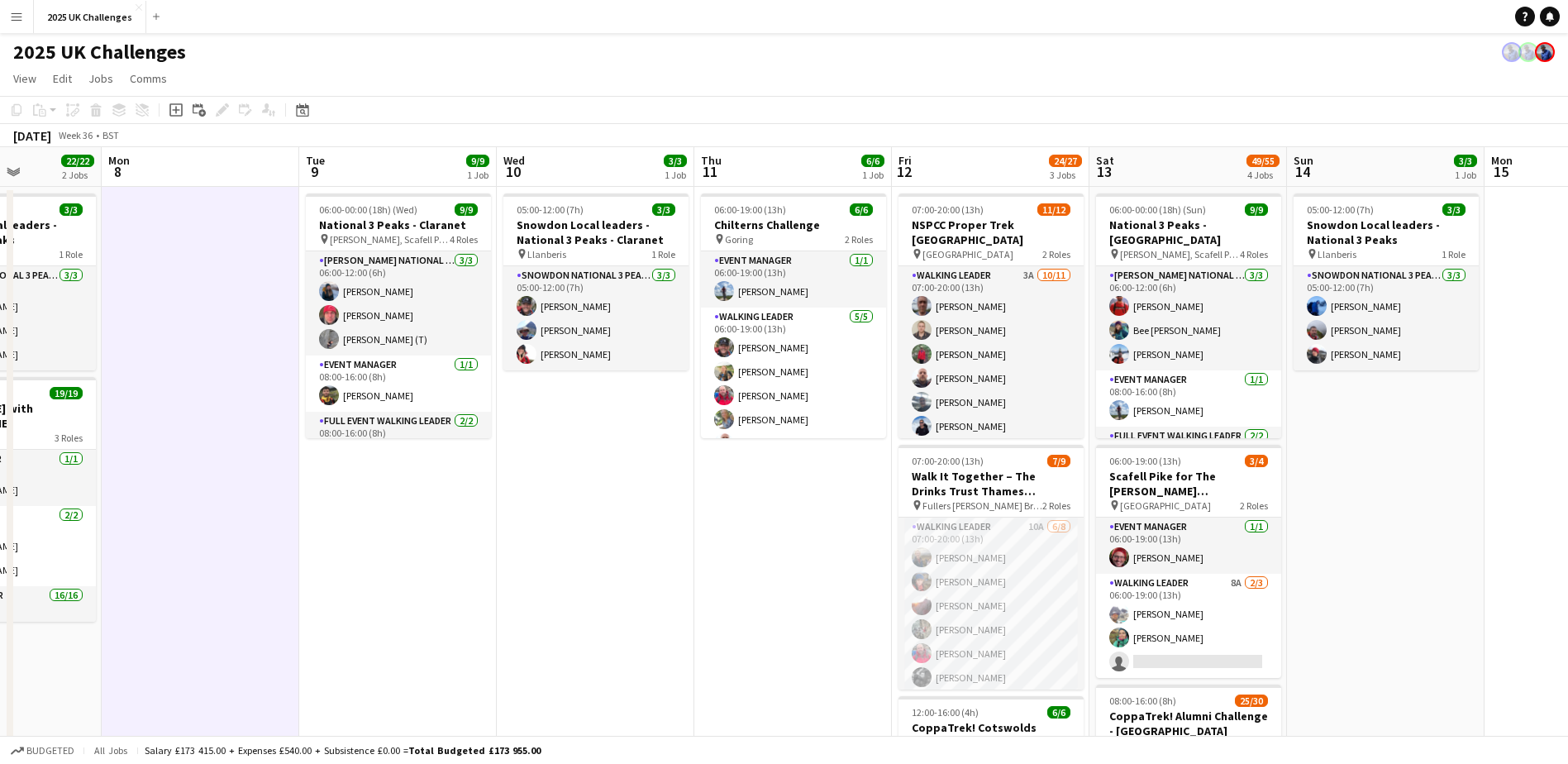
drag, startPoint x: 1204, startPoint y: 593, endPoint x: 592, endPoint y: 579, distance: 612.2
click at [592, 579] on app-calendar-viewport "Fri 5 Sat 6 34/34 2 Jobs Sun 7 22/22 2 Jobs Mon 8 Tue 9 9/9 1 Job Wed 10 3/3 1 …" at bounding box center [784, 719] width 1568 height 1145
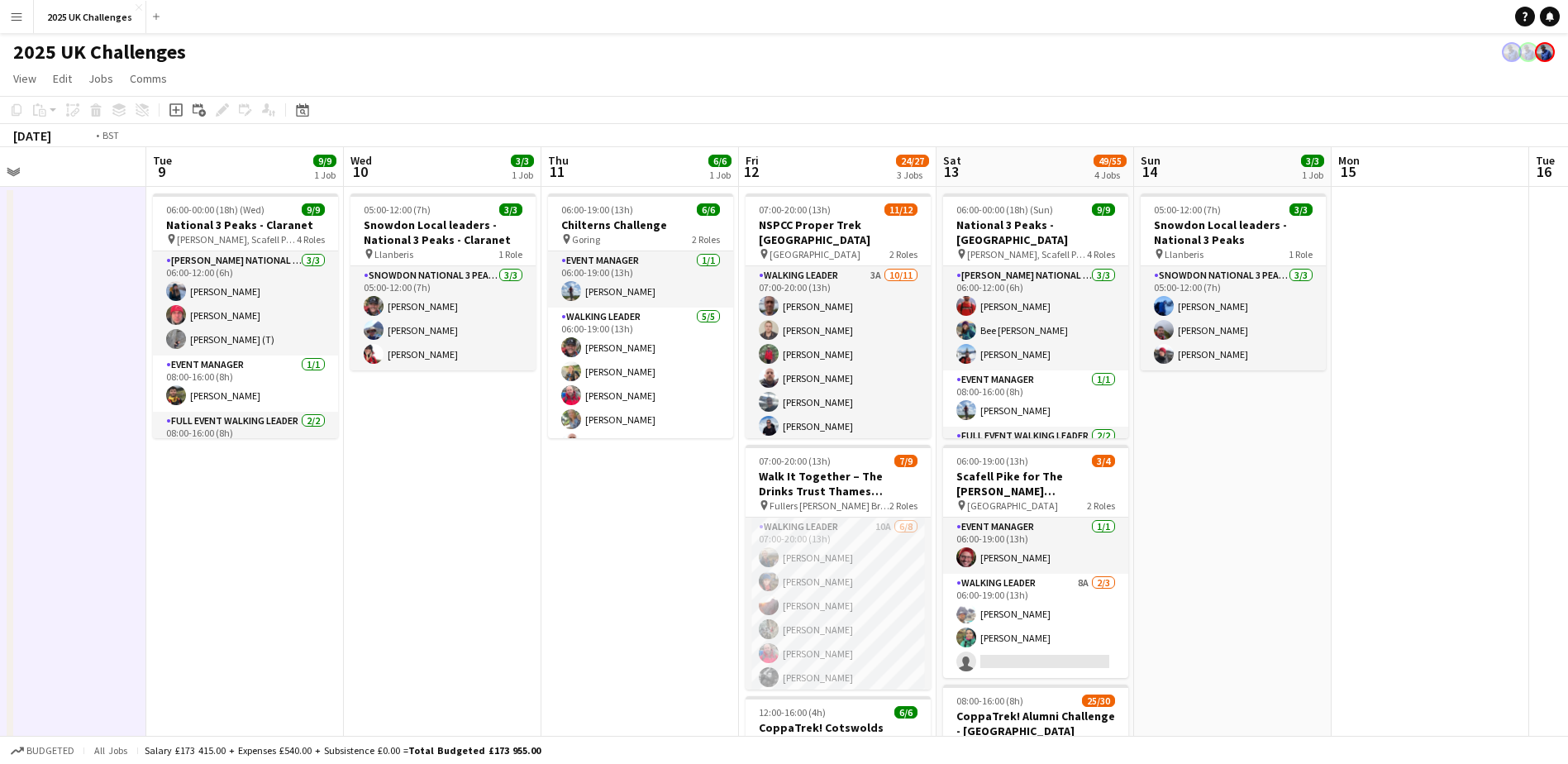
drag, startPoint x: 1533, startPoint y: 602, endPoint x: 1334, endPoint y: 590, distance: 199.4
click at [1182, 591] on app-calendar-viewport "Fri 5 Sat 6 34/34 2 Jobs Sun 7 22/22 2 Jobs Mon 8 Tue 9 9/9 1 Job Wed 10 3/3 1 …" at bounding box center [784, 719] width 1568 height 1145
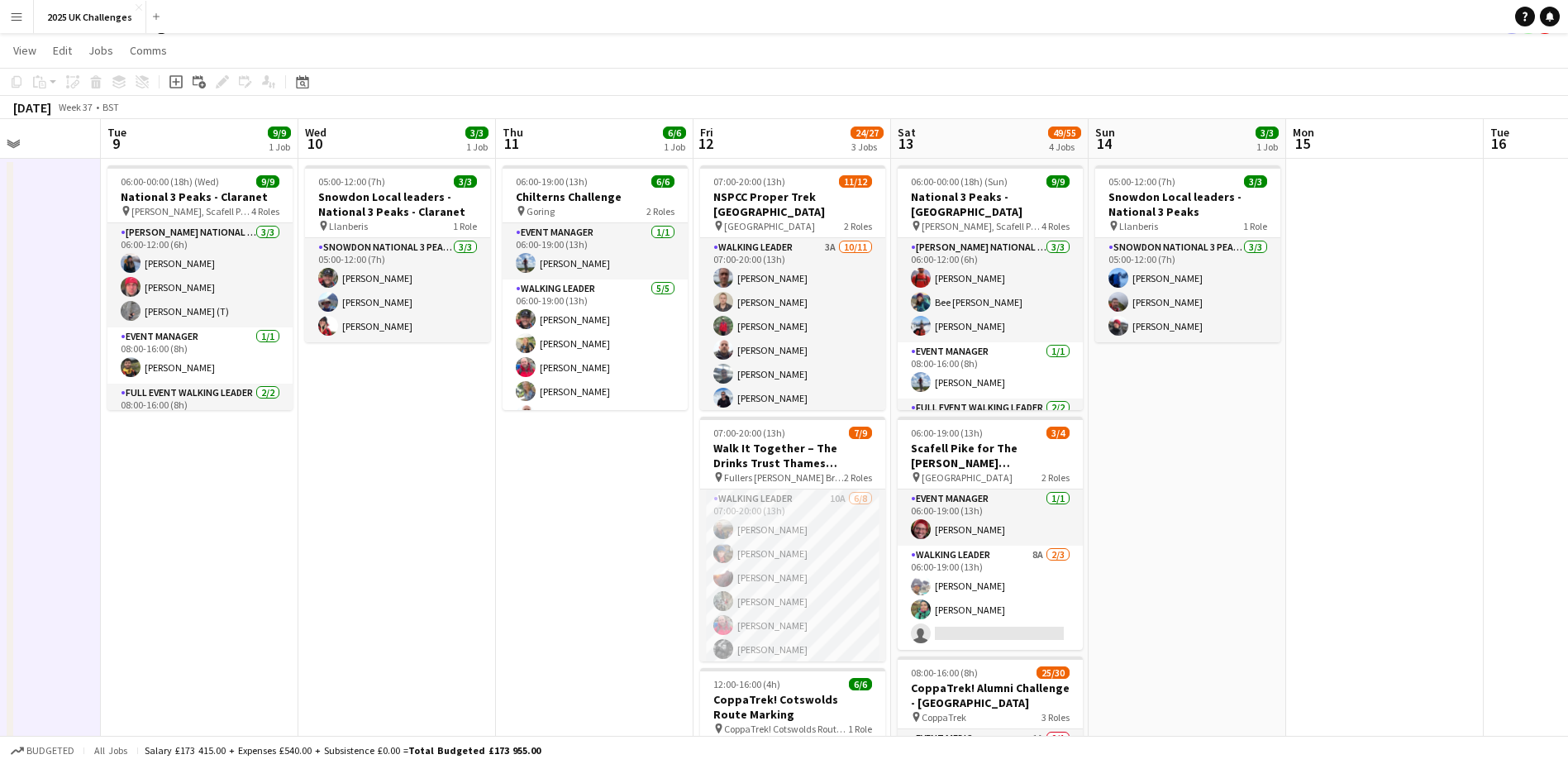
scroll to position [0, 0]
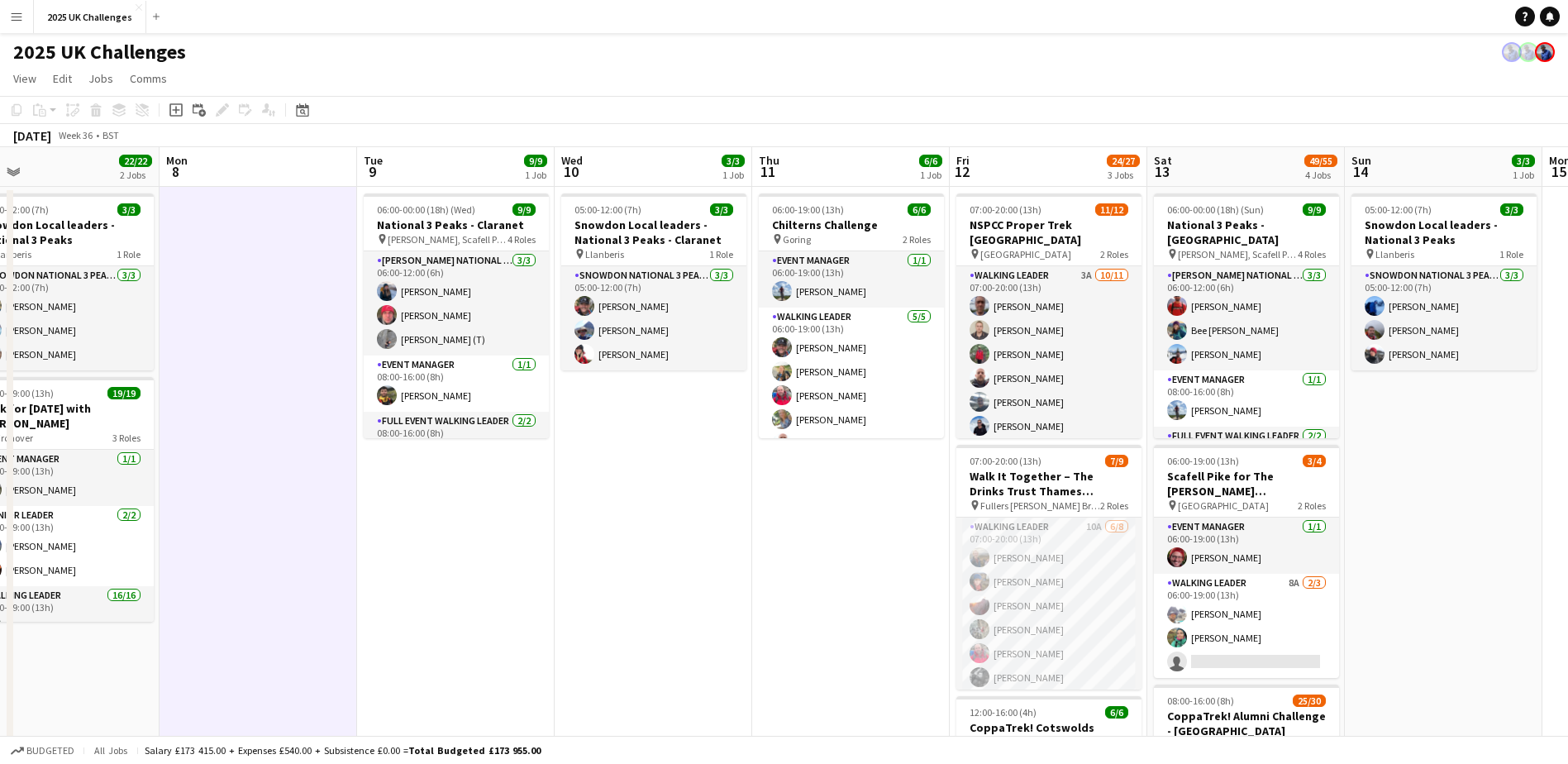
drag, startPoint x: 1166, startPoint y: 562, endPoint x: 1426, endPoint y: 566, distance: 260.0
click at [1182, 566] on app-calendar-viewport "Fri 5 Sat 6 34/34 2 Jobs Sun 7 22/22 2 Jobs Mon 8 Tue 9 9/9 1 Job Wed 10 3/3 1 …" at bounding box center [784, 719] width 1568 height 1145
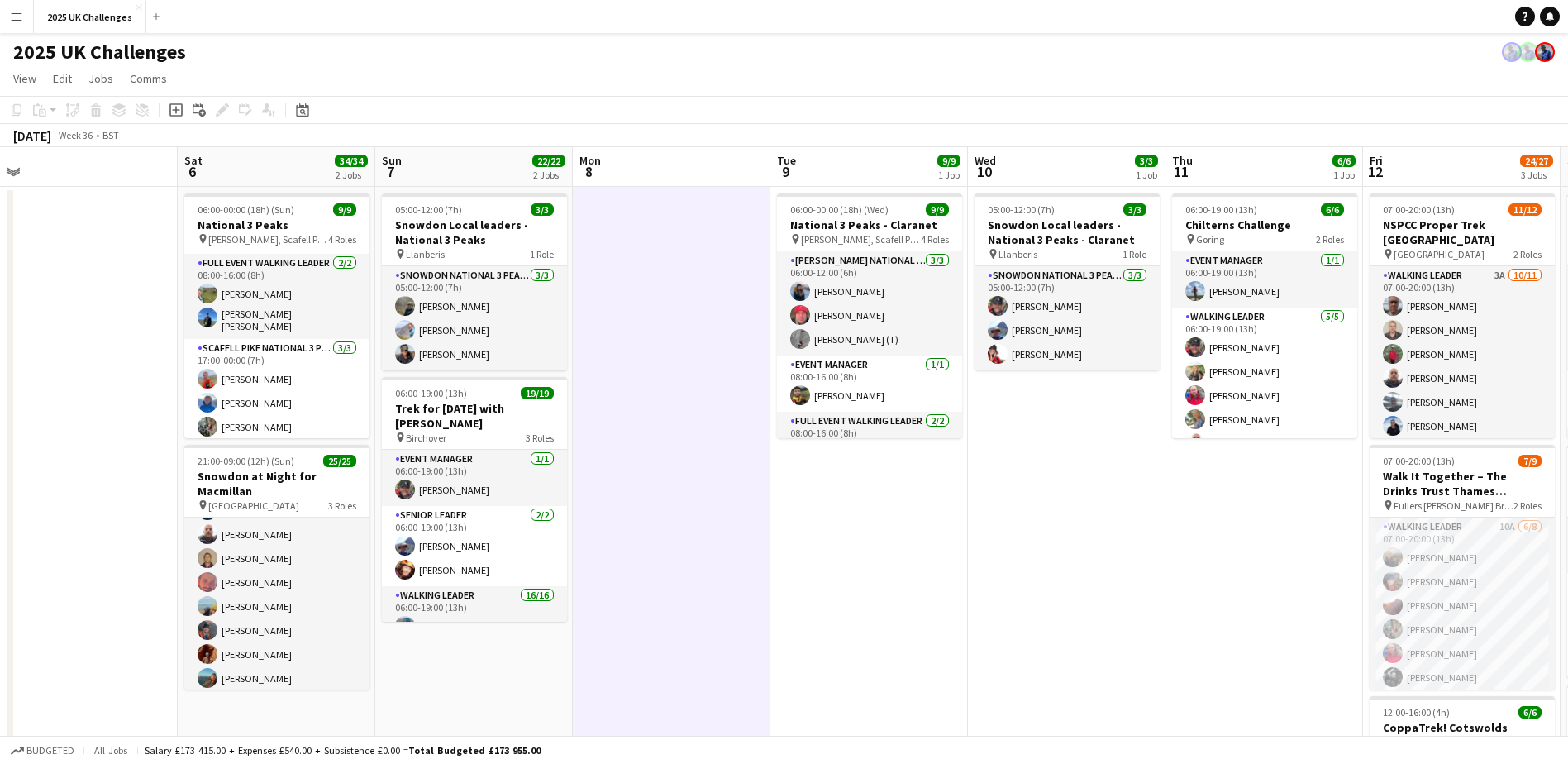
drag, startPoint x: 792, startPoint y: 544, endPoint x: 1322, endPoint y: 582, distance: 531.4
click at [1182, 579] on app-calendar-viewport "Wed 3 Thu 4 Fri 5 Sat 6 34/34 2 Jobs Sun 7 22/22 2 Jobs Mon 8 Tue 9 9/9 1 Job W…" at bounding box center [784, 719] width 1568 height 1145
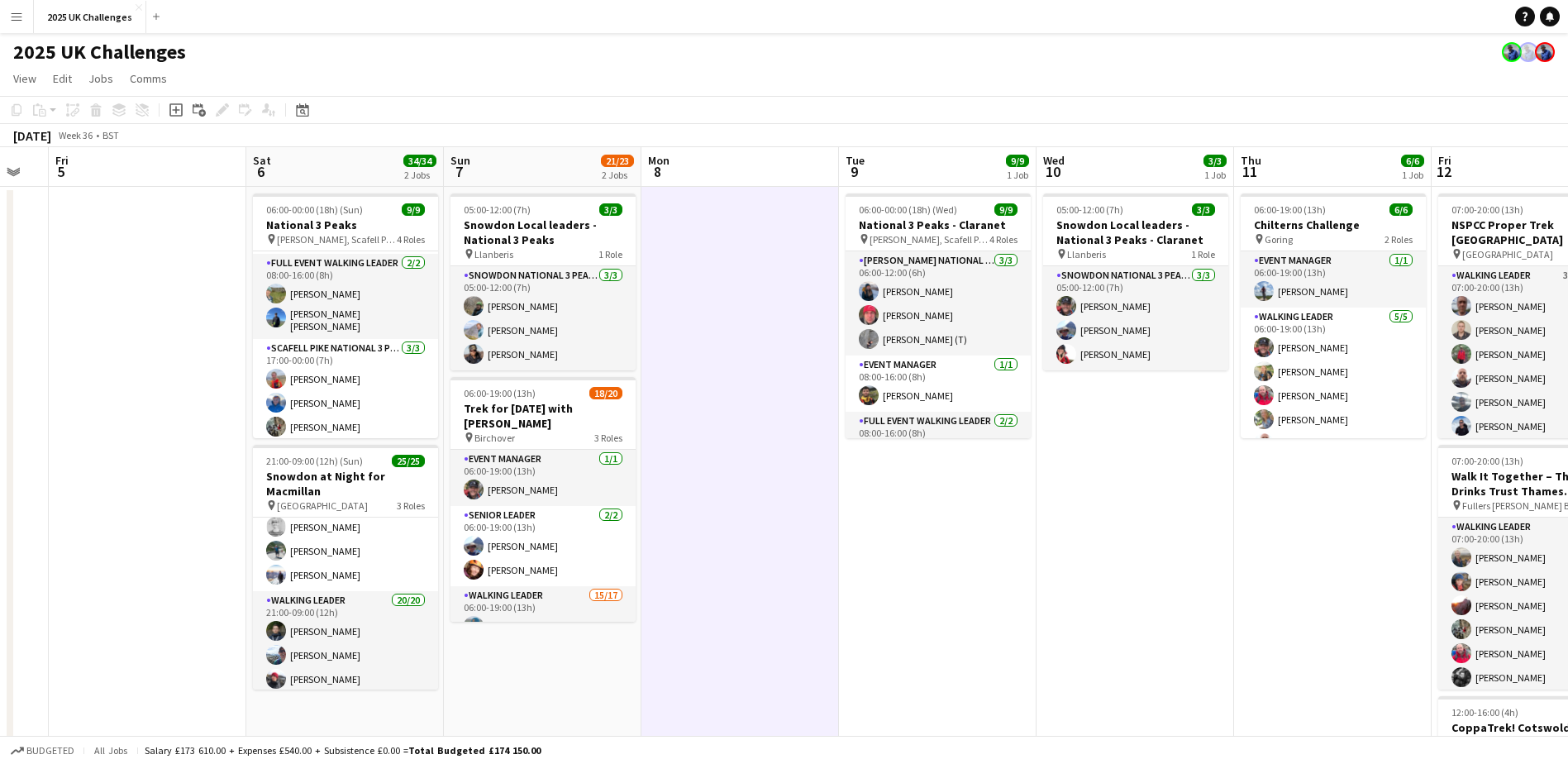
scroll to position [0, 346]
drag, startPoint x: 1082, startPoint y: 561, endPoint x: 959, endPoint y: 594, distance: 127.3
click at [959, 593] on app-calendar-viewport "Wed 3 Thu 4 Fri 5 Sat 6 34/34 2 Jobs Sun 7 21/23 2 Jobs Mon 8 Tue 9 9/9 1 Job W…" at bounding box center [784, 719] width 1568 height 1145
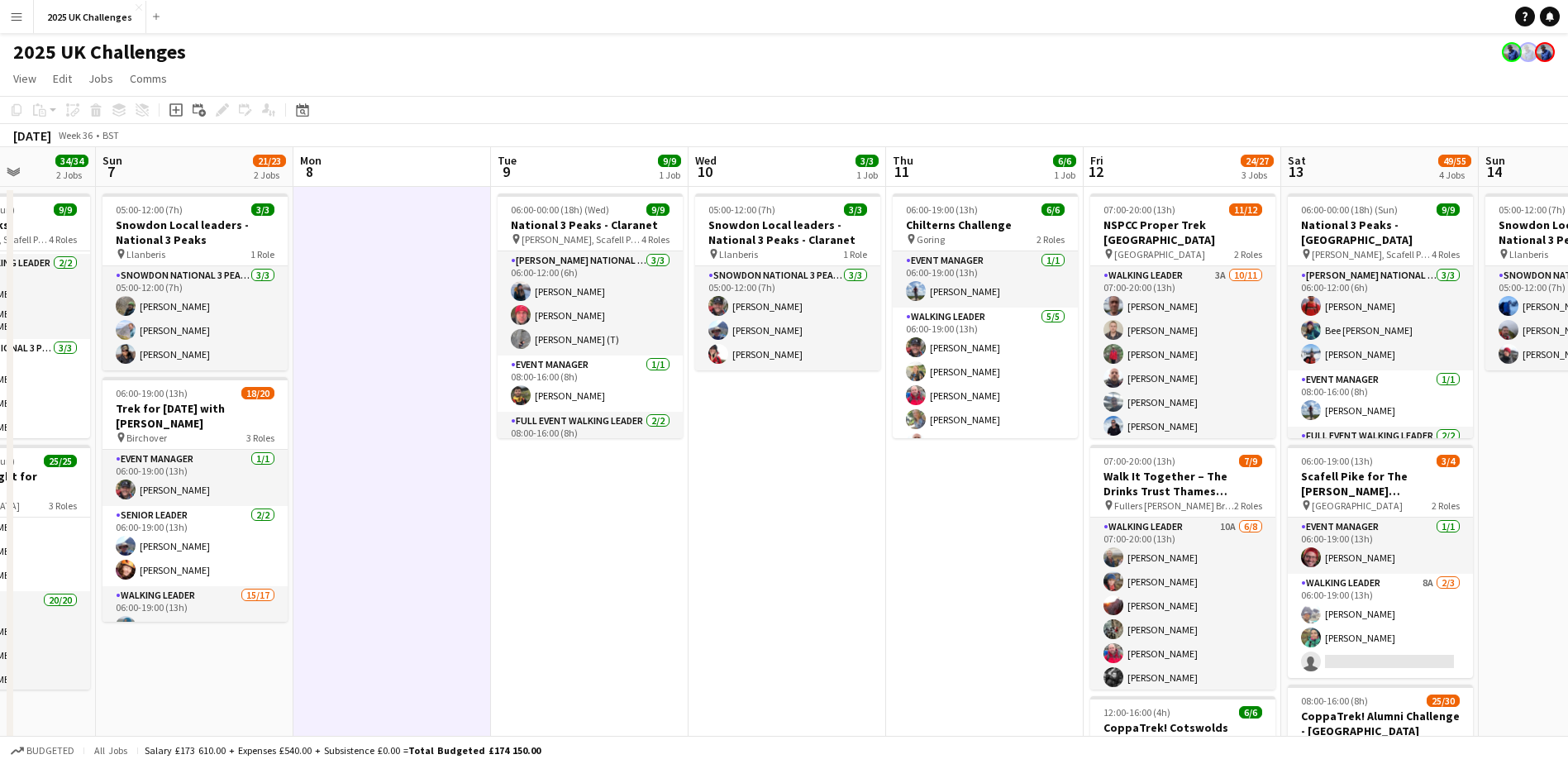
scroll to position [0, 530]
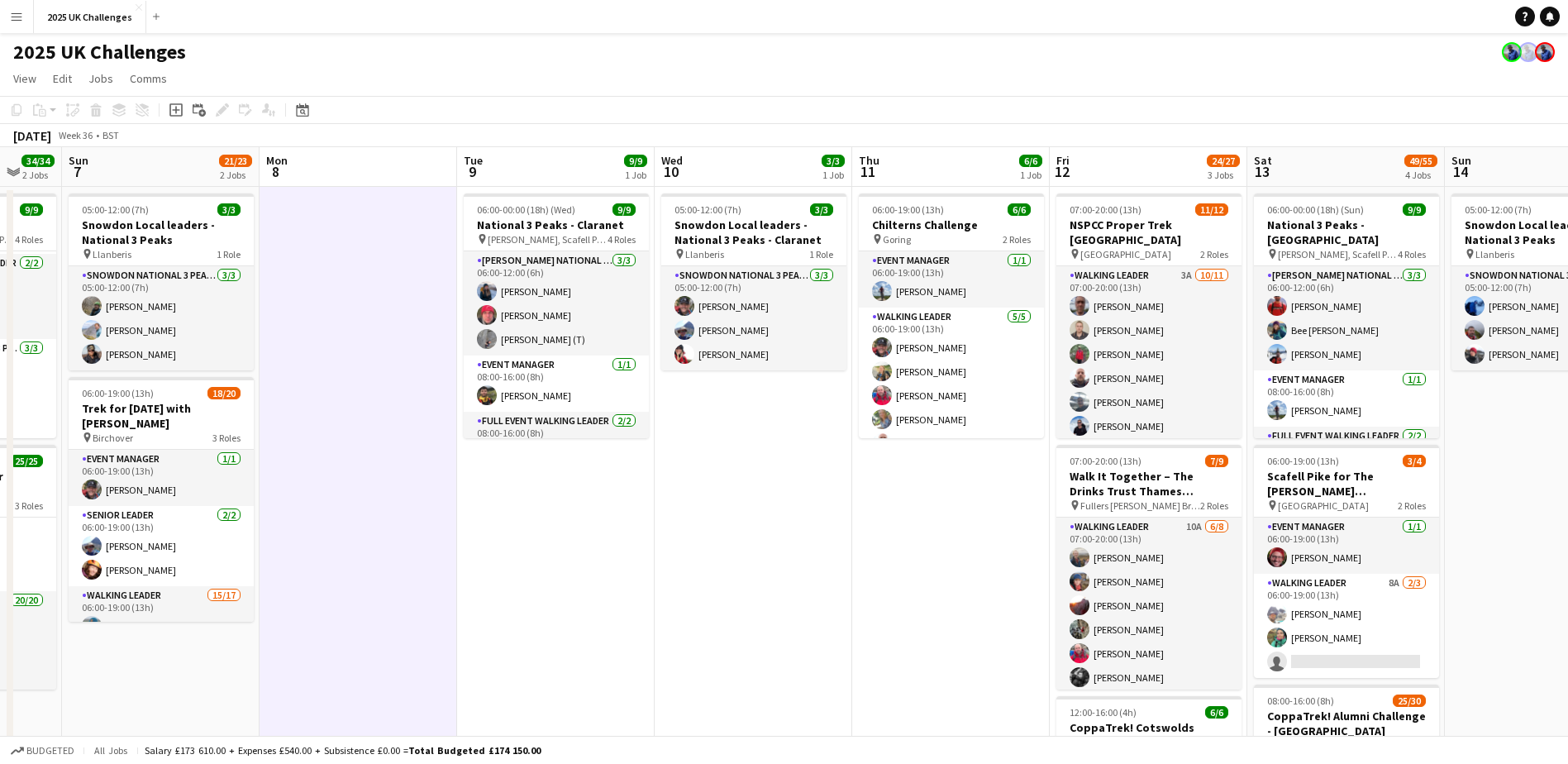
drag, startPoint x: 805, startPoint y: 585, endPoint x: 485, endPoint y: 576, distance: 320.1
click at [485, 576] on app-calendar-viewport "Thu 4 Fri 5 Sat 6 34/34 2 Jobs Sun 7 21/23 2 Jobs Mon 8 Tue 9 9/9 1 Job Wed 10 …" at bounding box center [784, 719] width 1568 height 1145
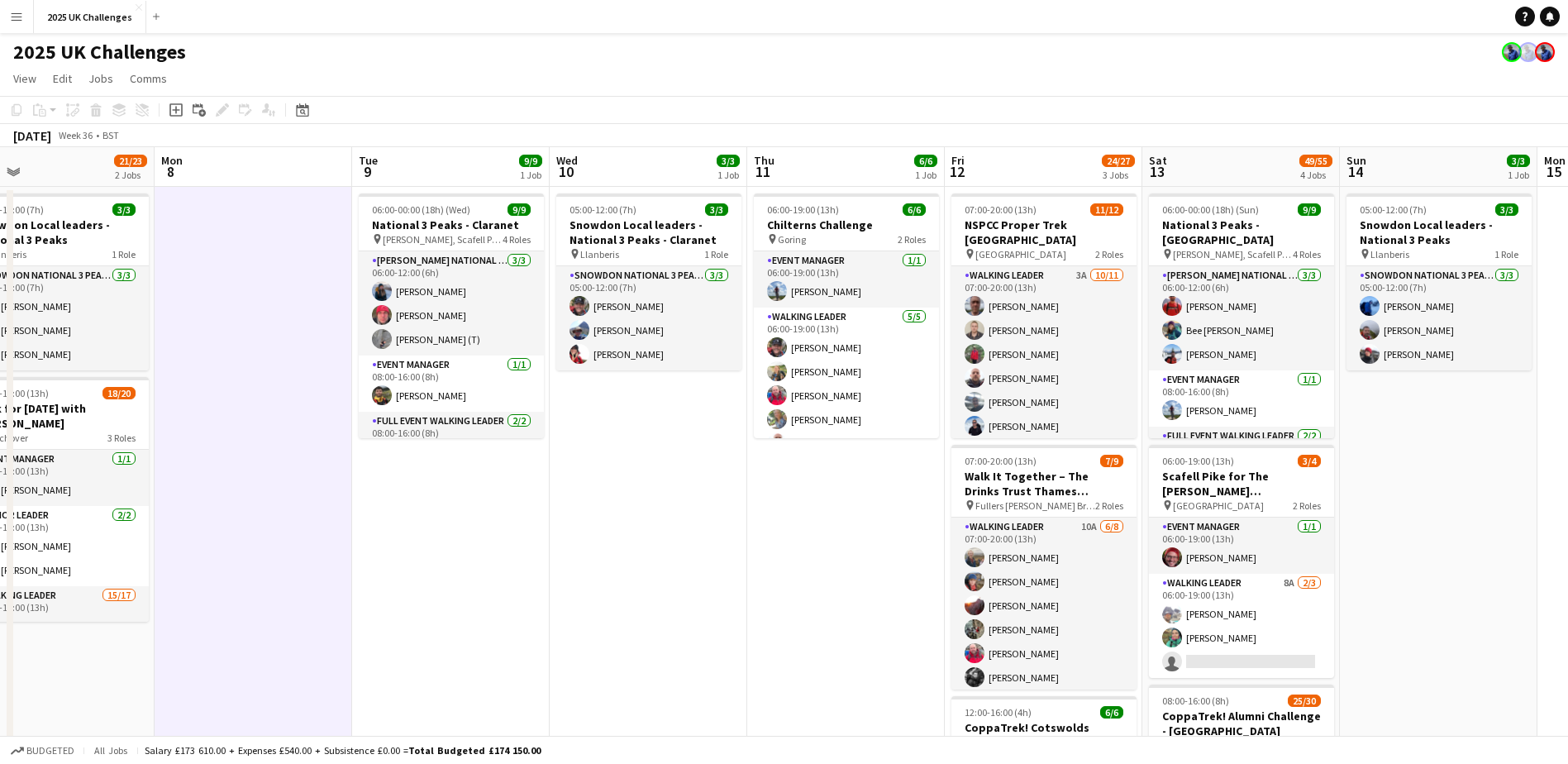
scroll to position [0, 634]
drag, startPoint x: 622, startPoint y: 590, endPoint x: 518, endPoint y: 590, distance: 104.0
click at [518, 590] on app-calendar-viewport "Thu 4 Fri 5 Sat 6 34/34 2 Jobs Sun 7 21/23 2 Jobs Mon 8 Tue 9 9/9 1 Job Wed 10 …" at bounding box center [784, 719] width 1568 height 1145
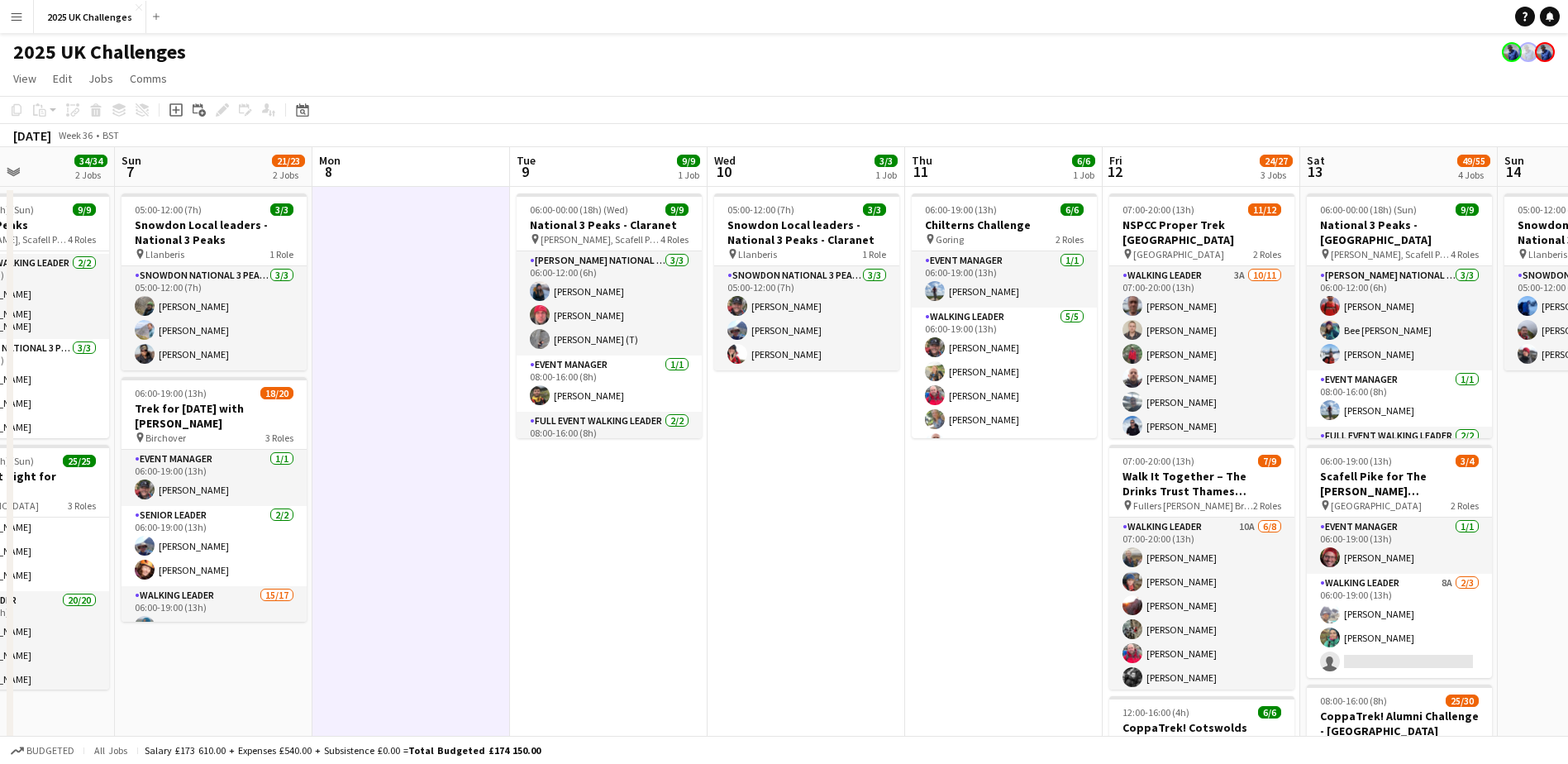
scroll to position [0, 474]
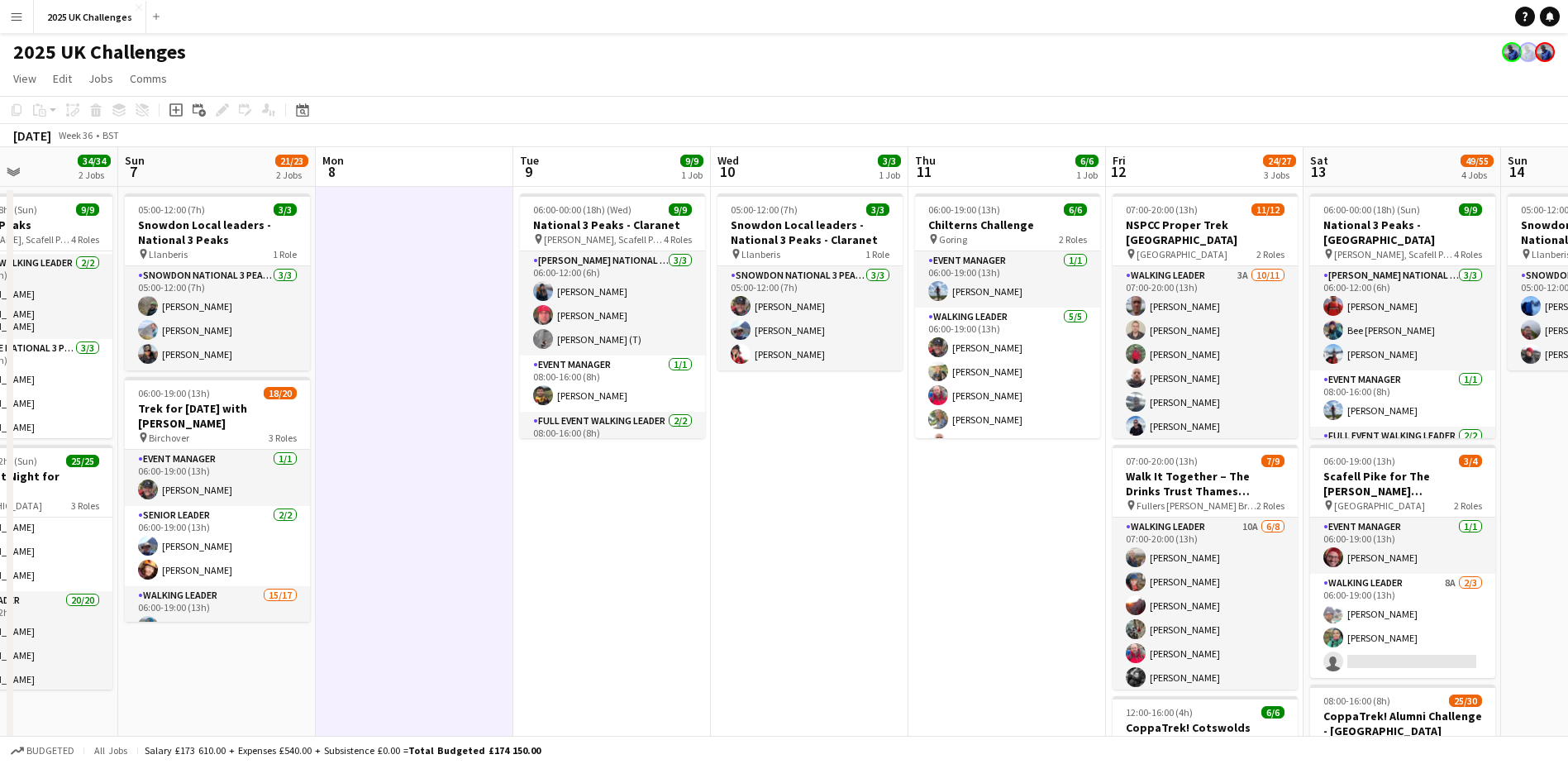
drag, startPoint x: 565, startPoint y: 590, endPoint x: 725, endPoint y: 596, distance: 160.1
click at [725, 596] on app-calendar-viewport "Thu 4 Fri 5 Sat 6 34/34 2 Jobs Sun 7 21/23 2 Jobs Mon 8 Tue 9 9/9 1 Job Wed 10 …" at bounding box center [784, 719] width 1568 height 1145
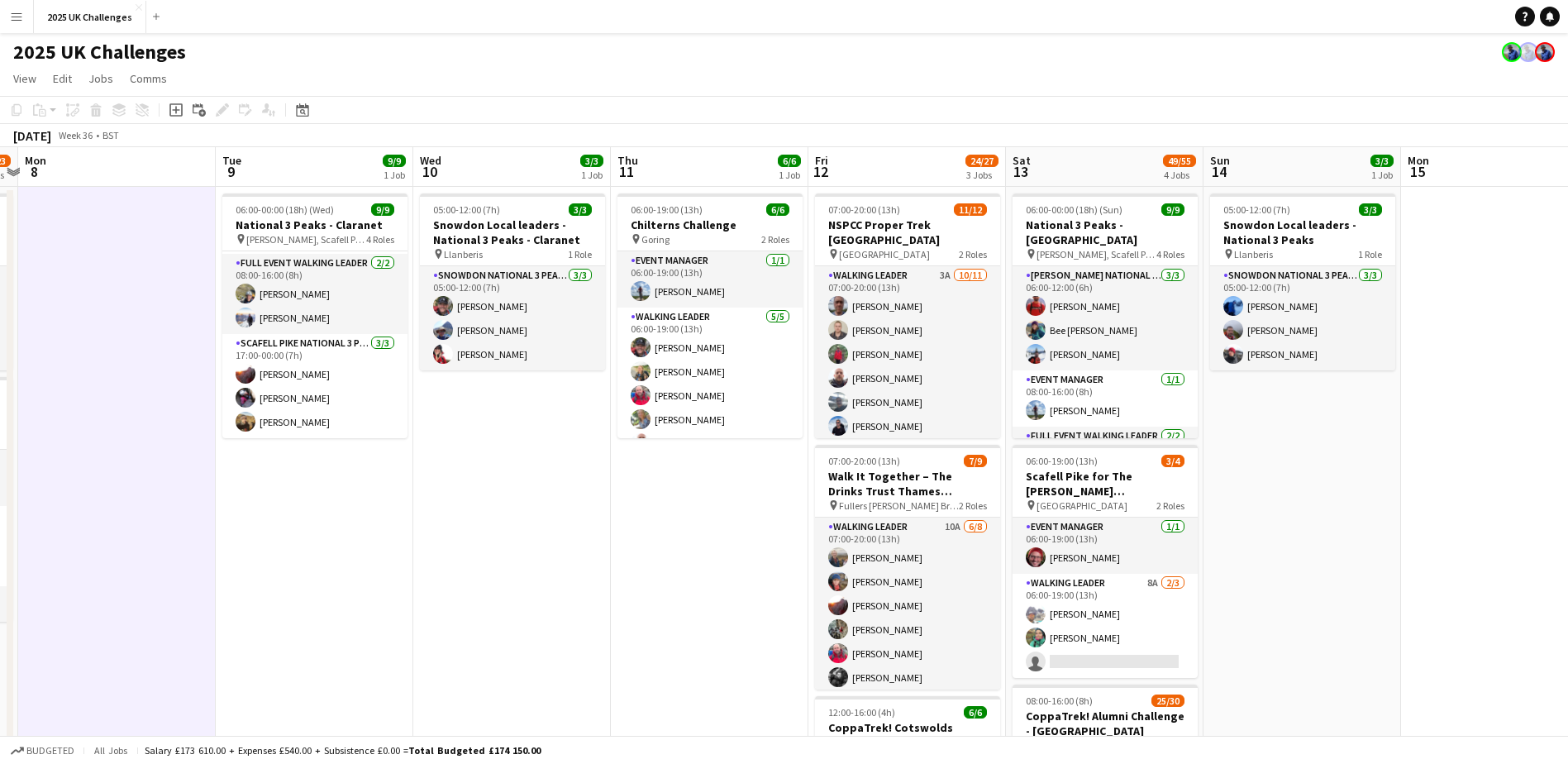
scroll to position [0, 580]
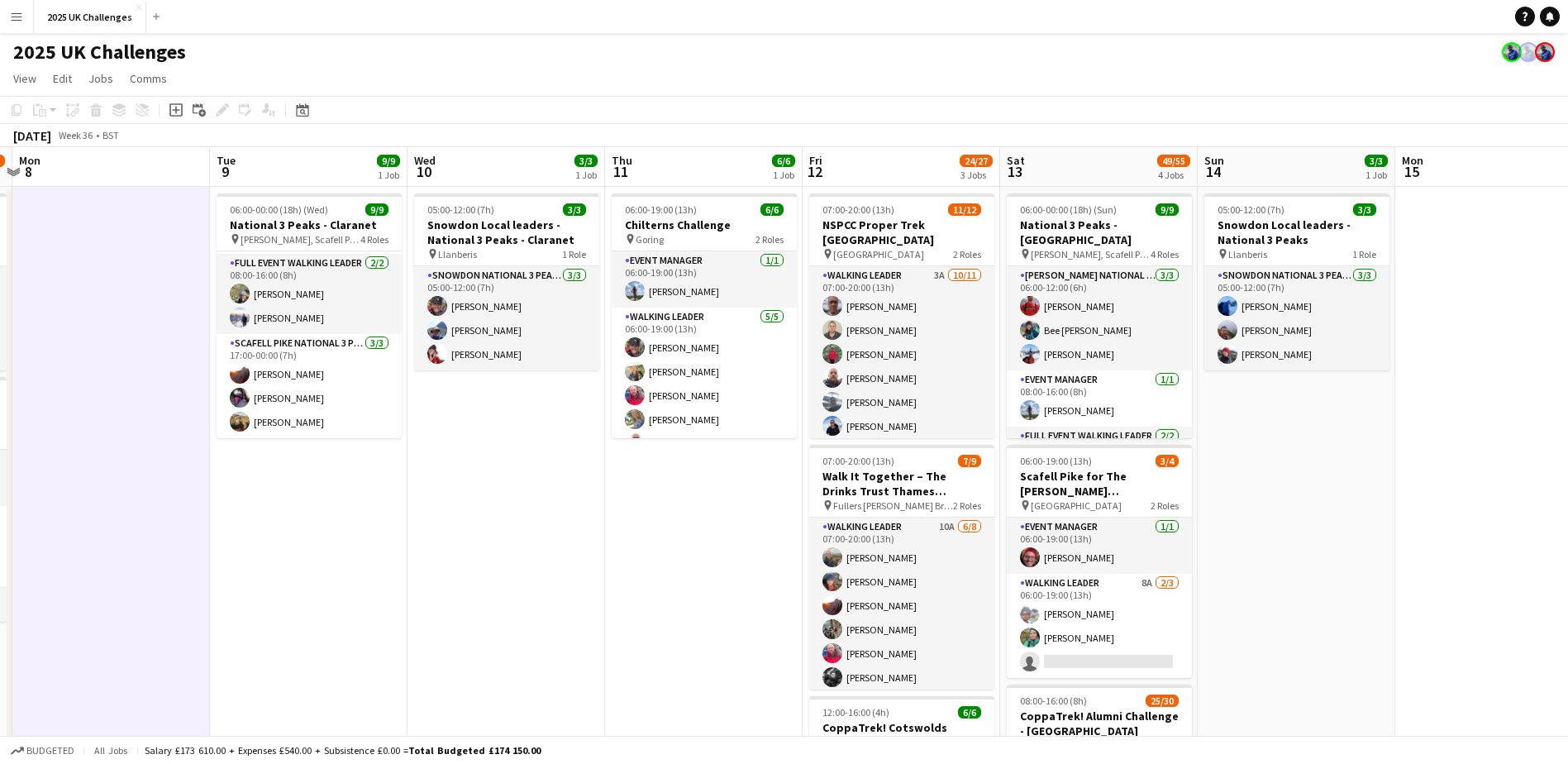
drag, startPoint x: 677, startPoint y: 565, endPoint x: 607, endPoint y: 568, distance: 70.1
click at [607, 568] on app-calendar-viewport "Fri 5 Sat 6 34/34 2 Jobs Sun 7 21/23 2 Jobs Mon 8 Tue 9 9/9 1 Job Wed 10 3/3 1 …" at bounding box center [784, 719] width 1568 height 1145
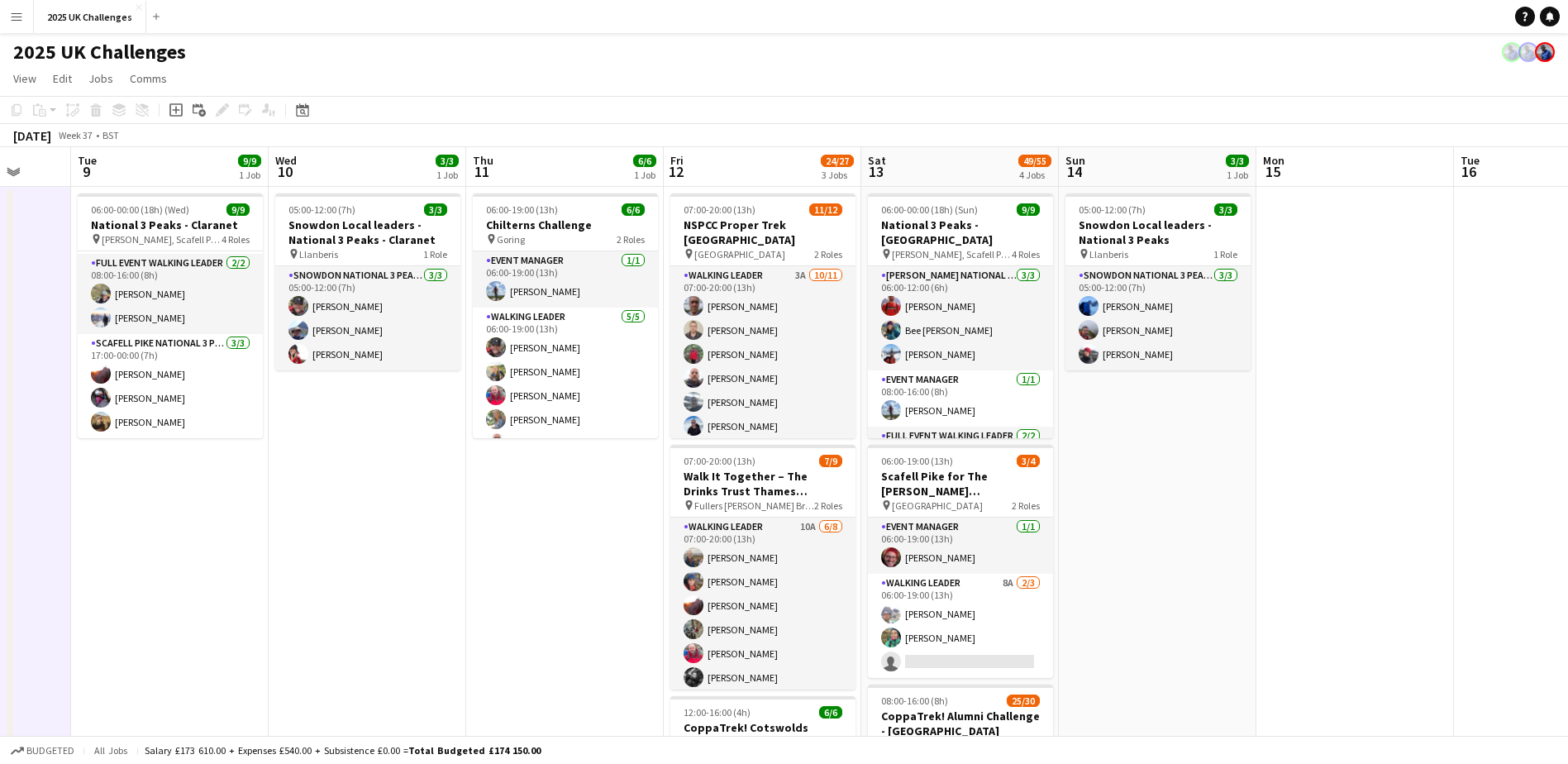
scroll to position [0, 532]
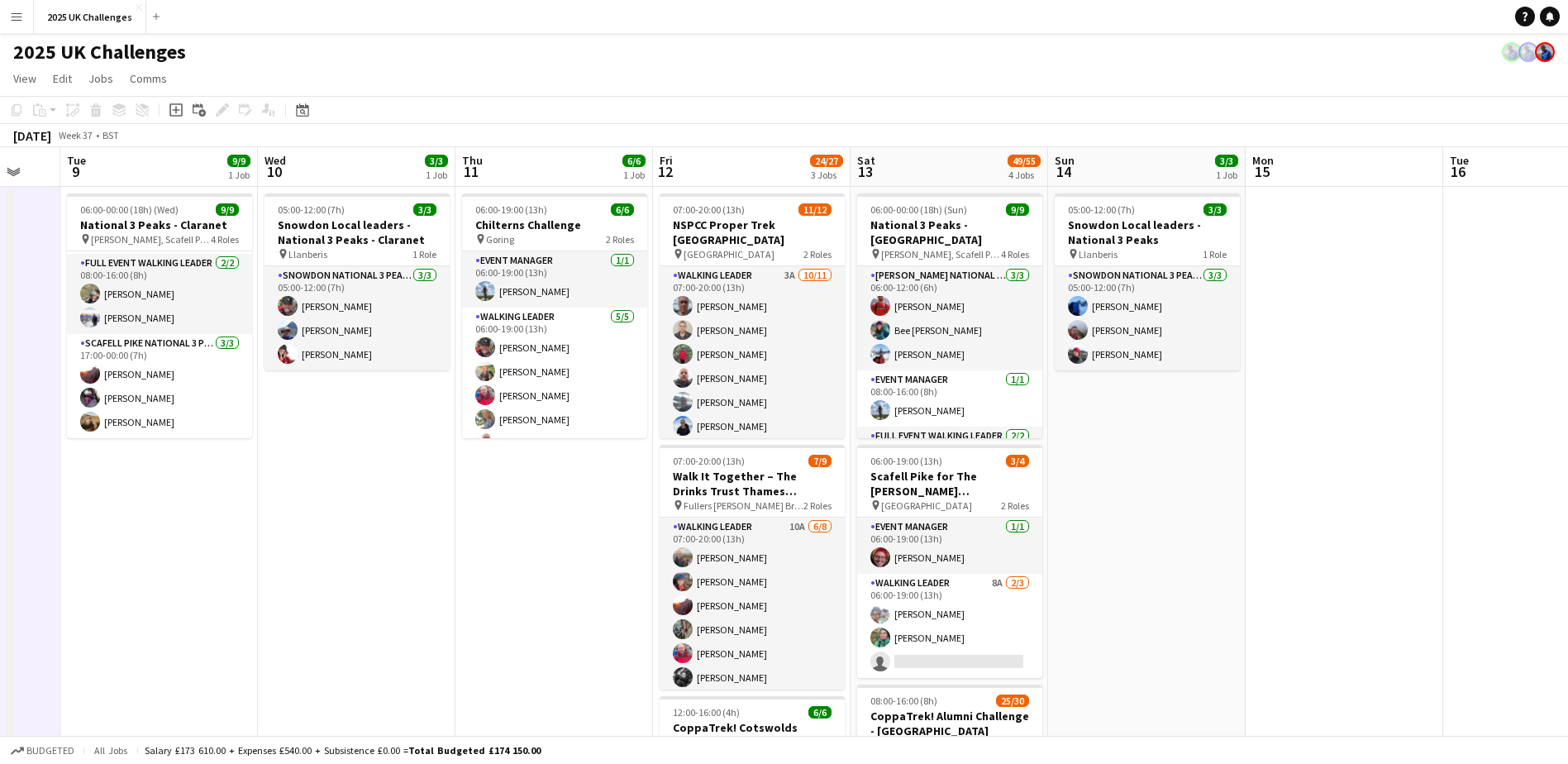
drag, startPoint x: 505, startPoint y: 576, endPoint x: 545, endPoint y: 579, distance: 40.1
click at [501, 579] on app-calendar-viewport "Sat 6 34/34 2 Jobs Sun 7 21/23 2 Jobs Mon 8 Tue 9 9/9 1 Job Wed 10 3/3 1 Job Th…" at bounding box center [784, 719] width 1568 height 1145
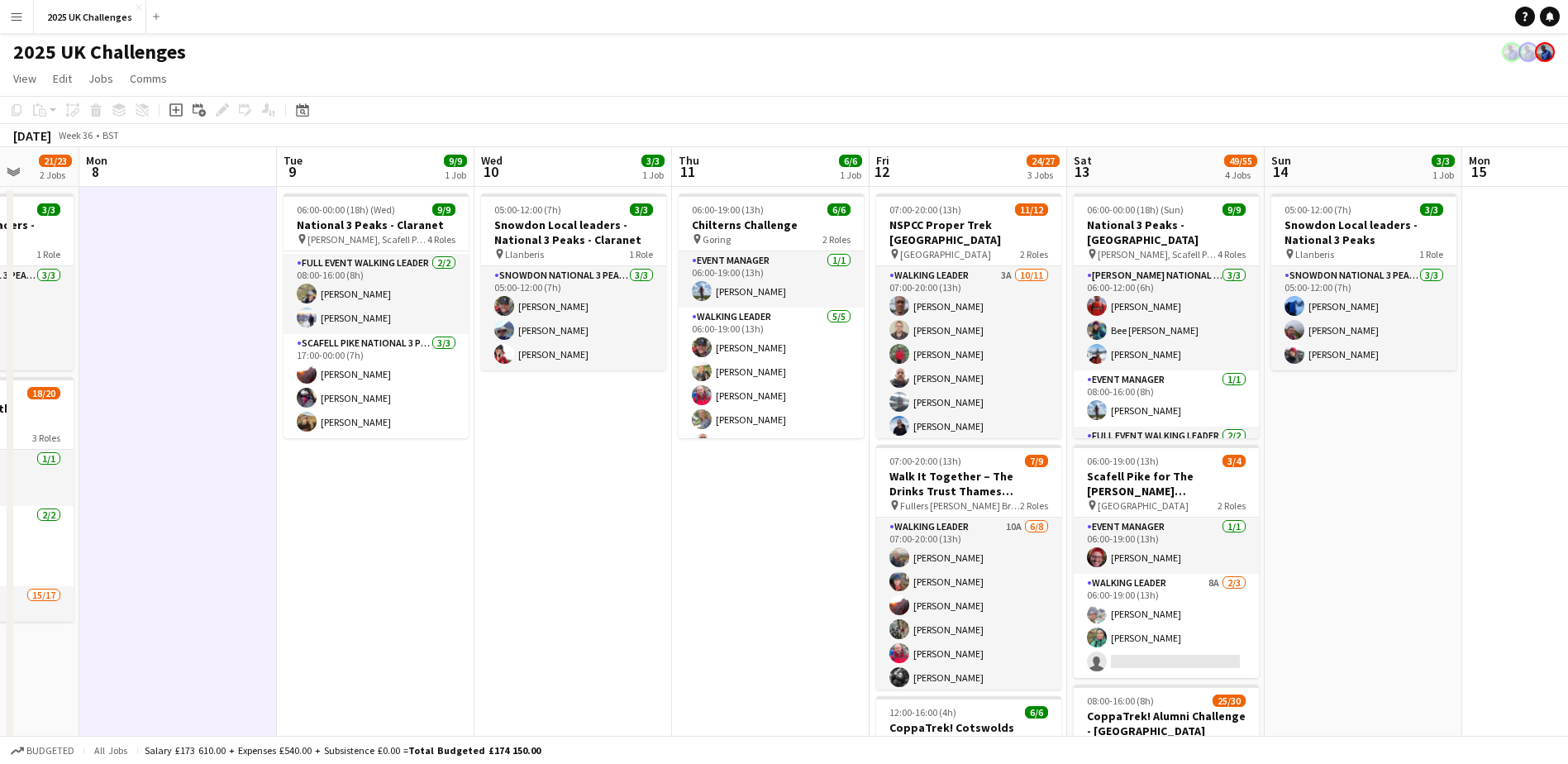
scroll to position [0, 437]
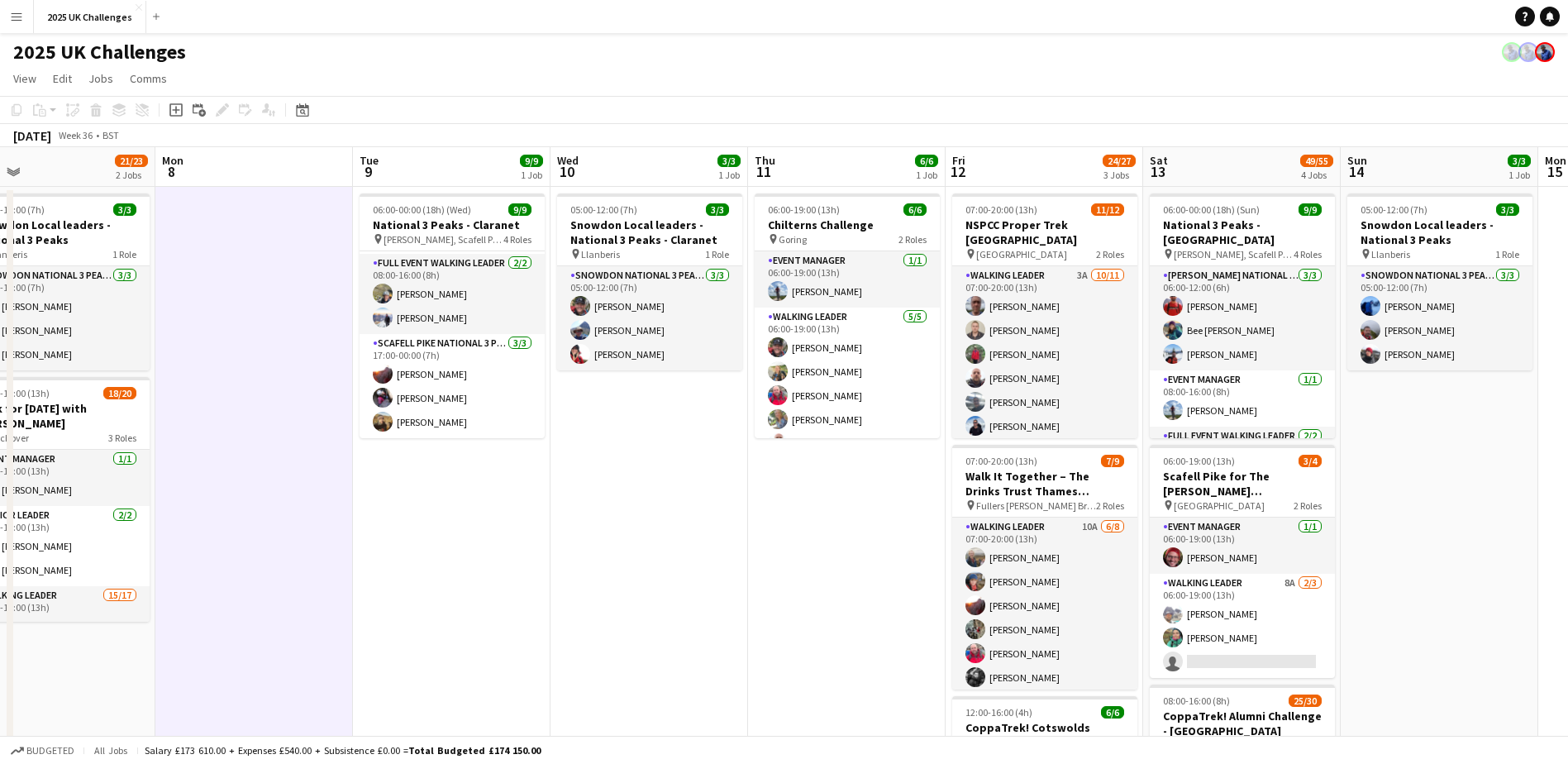
drag, startPoint x: 261, startPoint y: 533, endPoint x: 469, endPoint y: 548, distance: 208.5
click at [469, 548] on app-calendar-viewport "Fri 5 Sat 6 34/34 2 Jobs Sun 7 21/23 2 Jobs Mon 8 Tue 9 9/9 1 Job Wed 10 3/3 1 …" at bounding box center [784, 719] width 1568 height 1145
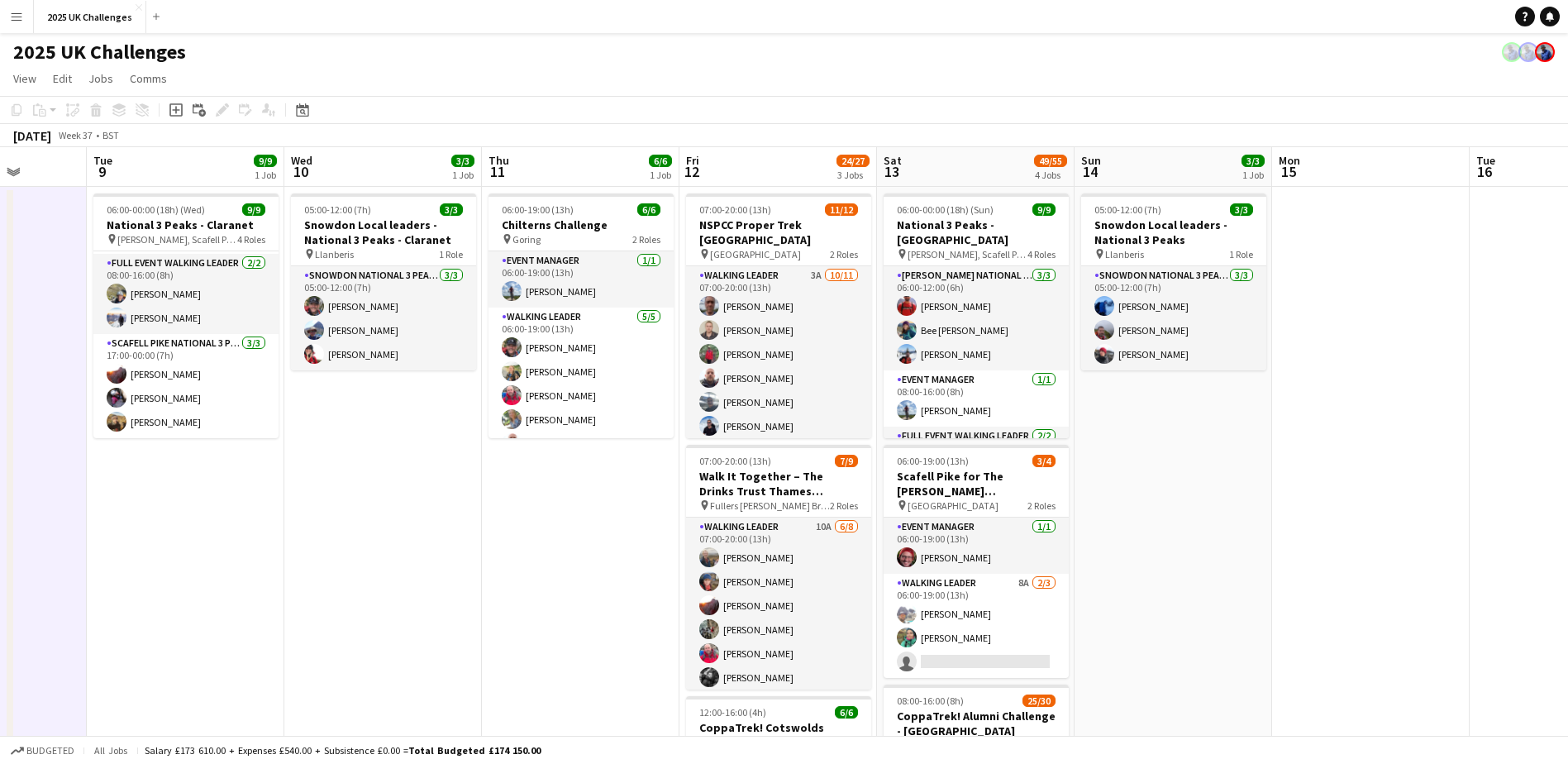
scroll to position [0, 526]
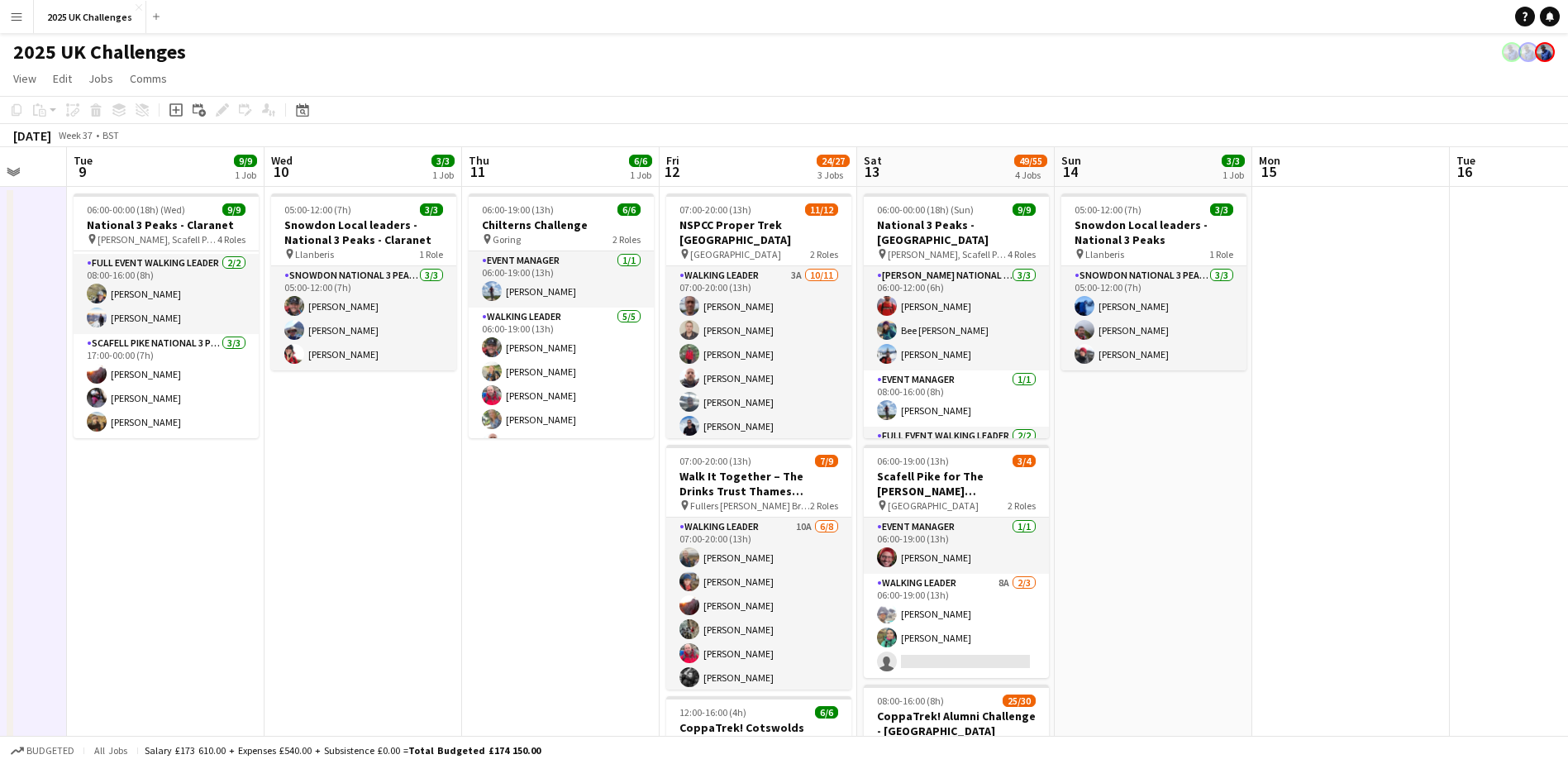
drag, startPoint x: 786, startPoint y: 547, endPoint x: 500, endPoint y: 573, distance: 287.2
click at [500, 573] on app-calendar-viewport "Sat 6 34/34 2 Jobs Sun 7 21/23 2 Jobs Mon 8 Tue 9 9/9 1 Job Wed 10 3/3 1 Job Th…" at bounding box center [784, 719] width 1568 height 1145
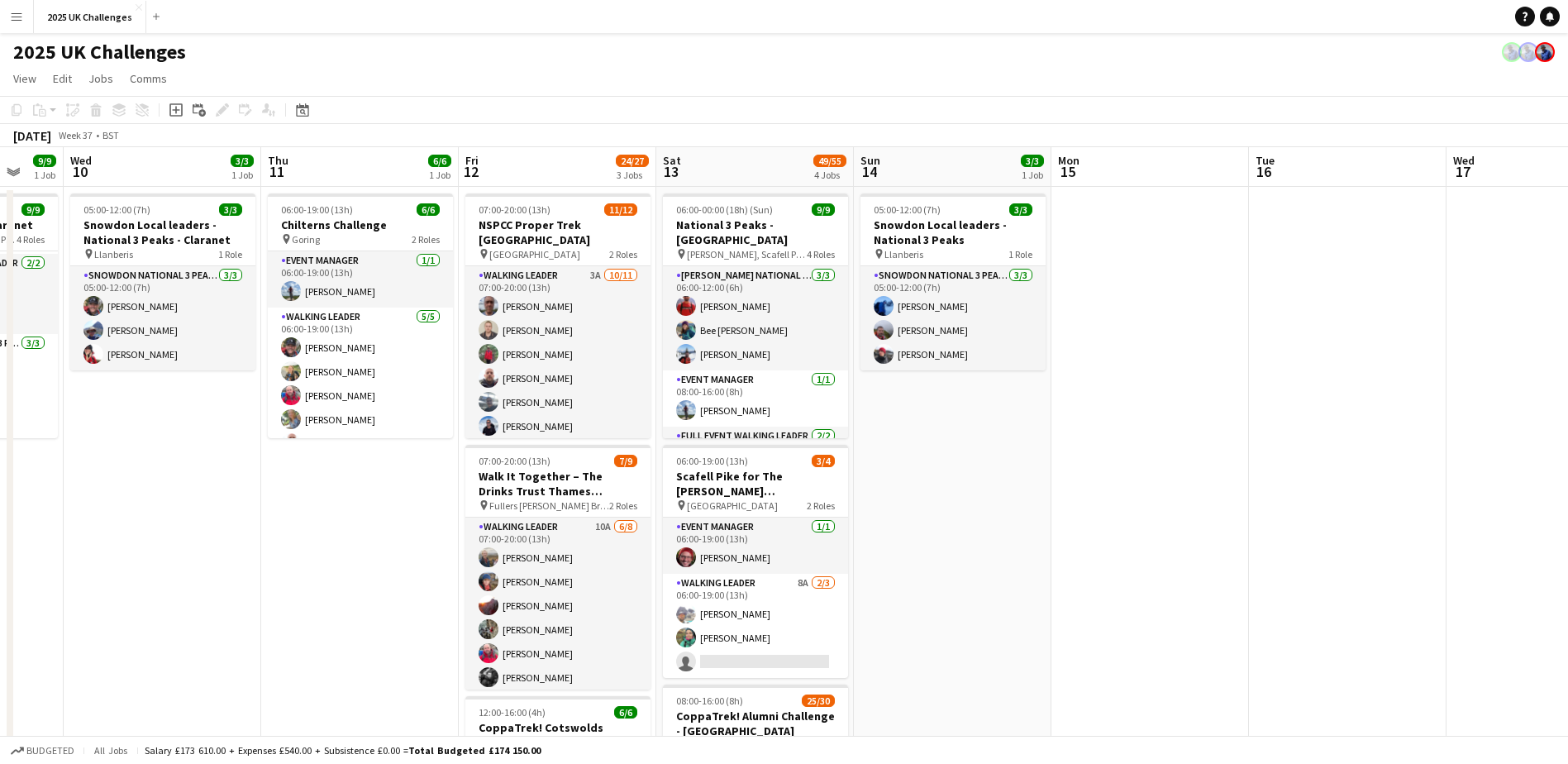
scroll to position [0, 545]
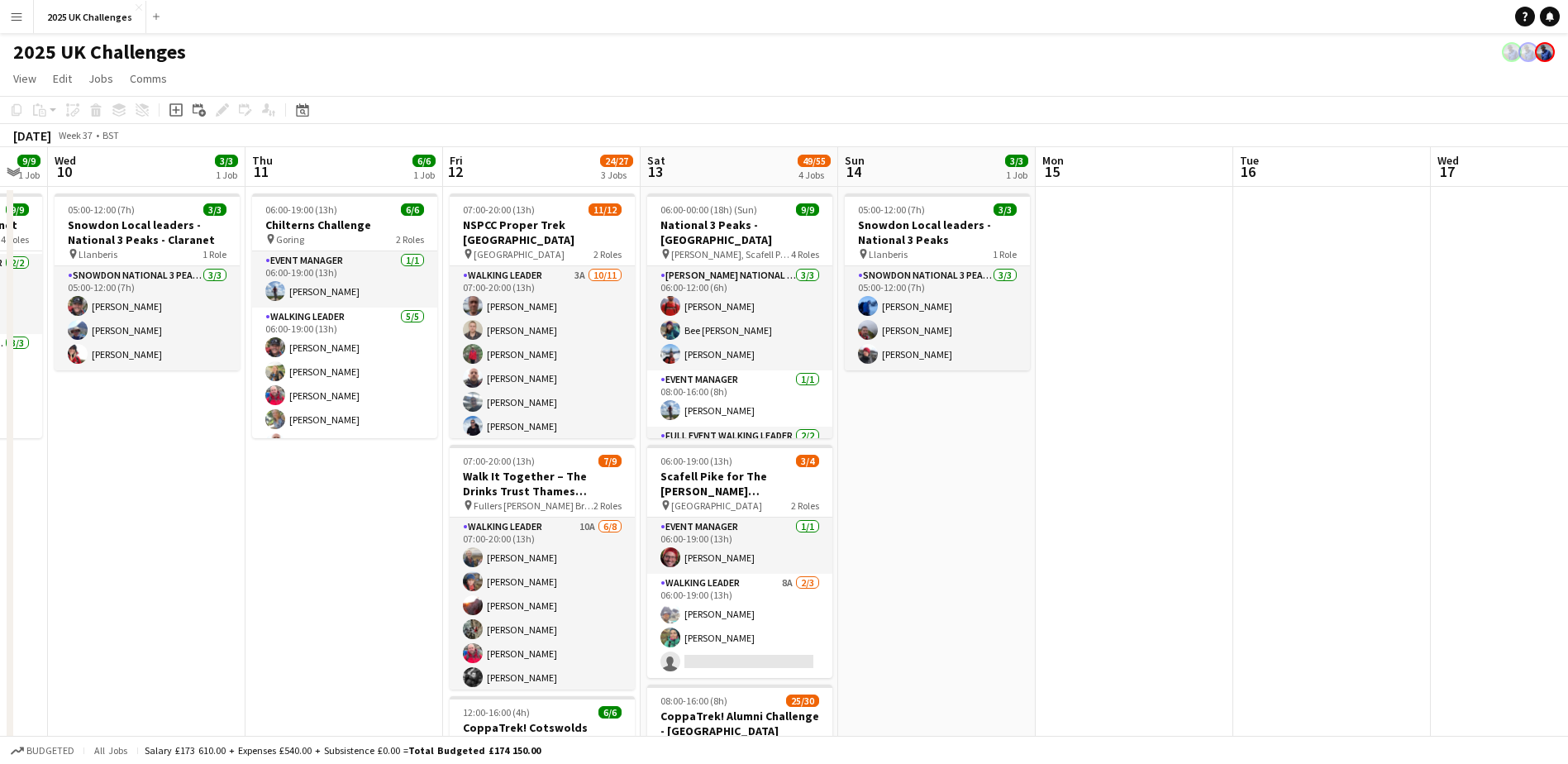
drag, startPoint x: 1281, startPoint y: 536, endPoint x: 1078, endPoint y: 519, distance: 203.7
click at [1078, 519] on app-calendar-viewport "Sun 7 21/23 2 Jobs Mon 8 Tue 9 9/9 1 Job Wed 10 3/3 1 Job Thu 11 6/6 1 Job Fri …" at bounding box center [784, 719] width 1568 height 1145
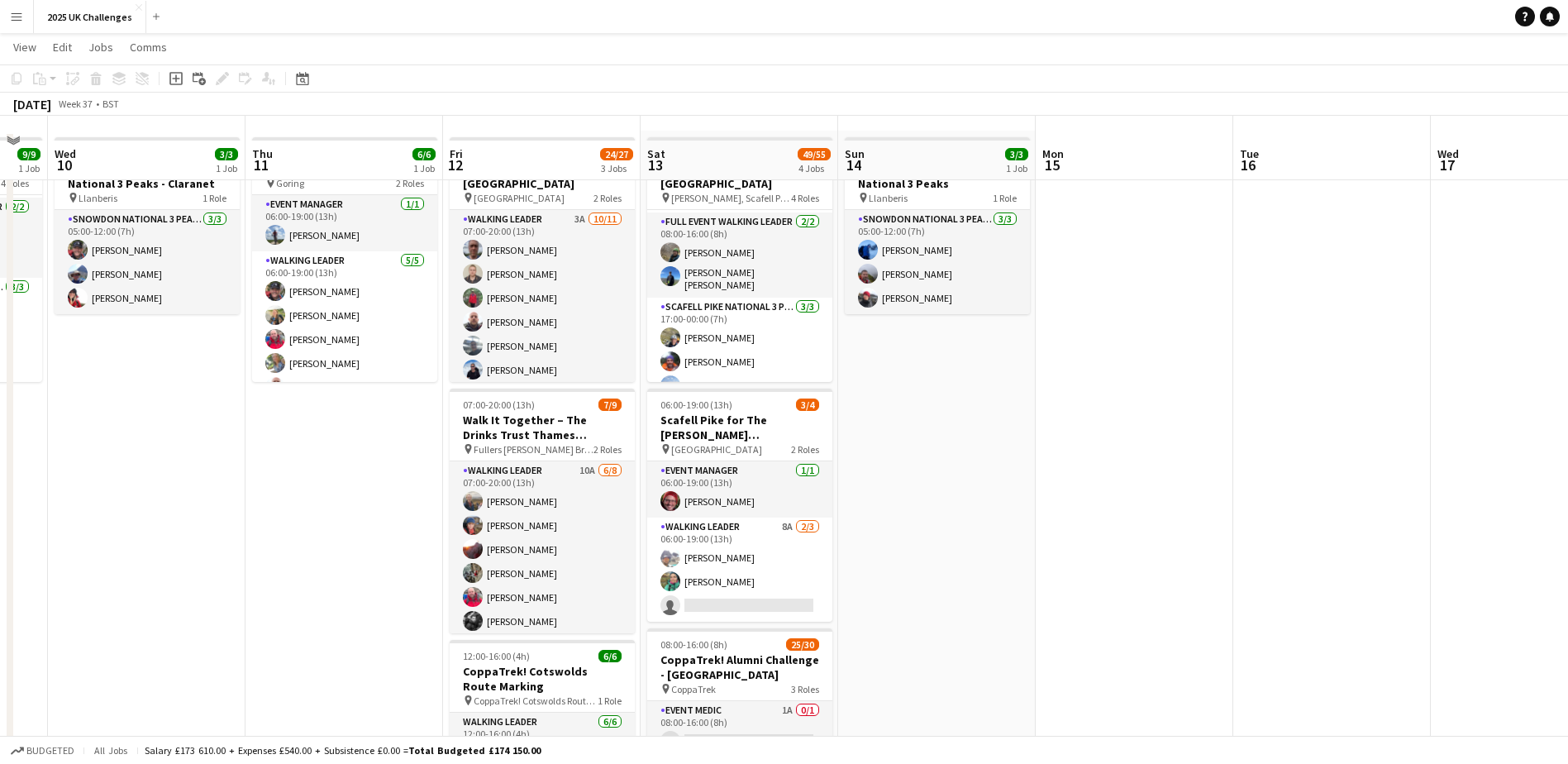
scroll to position [0, 0]
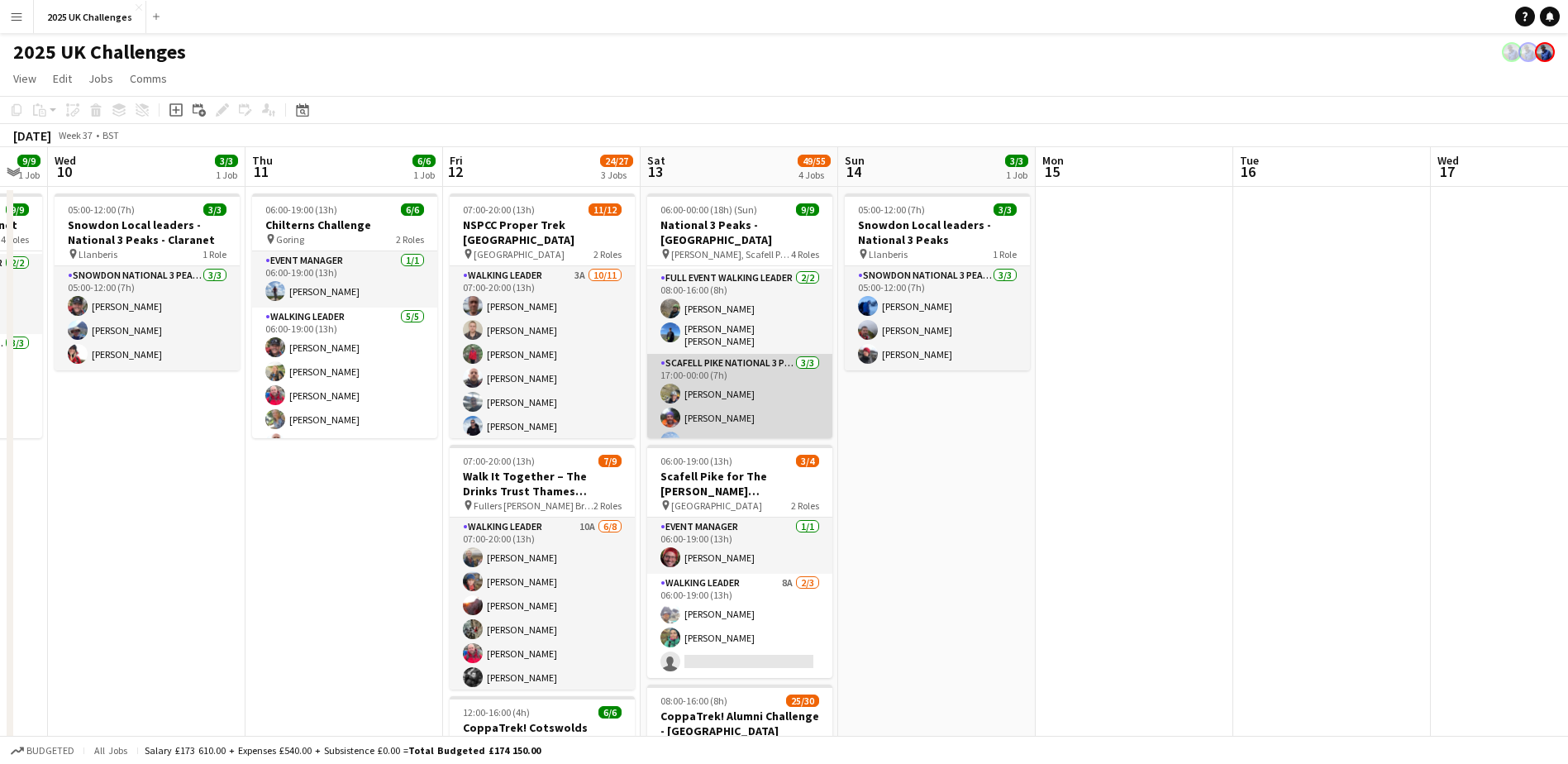
click at [733, 418] on app-card-role "Scafell Pike National 3 Peaks Walking Leader [DATE] 17:00-00:00 (7h) [PERSON_NA…" at bounding box center [739, 405] width 186 height 104
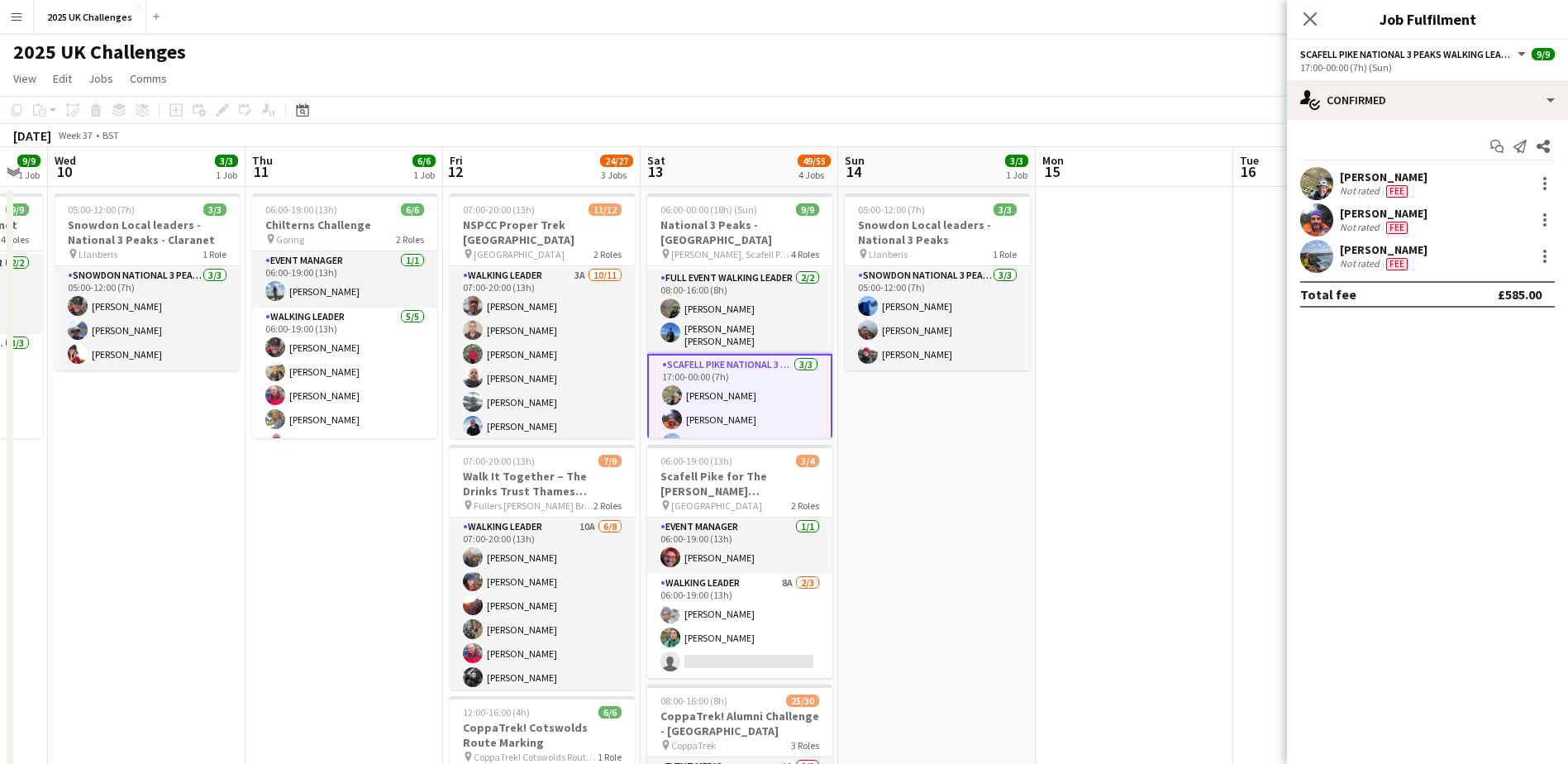
click at [1045, 456] on app-date-cell at bounding box center [1134, 701] width 197 height 1028
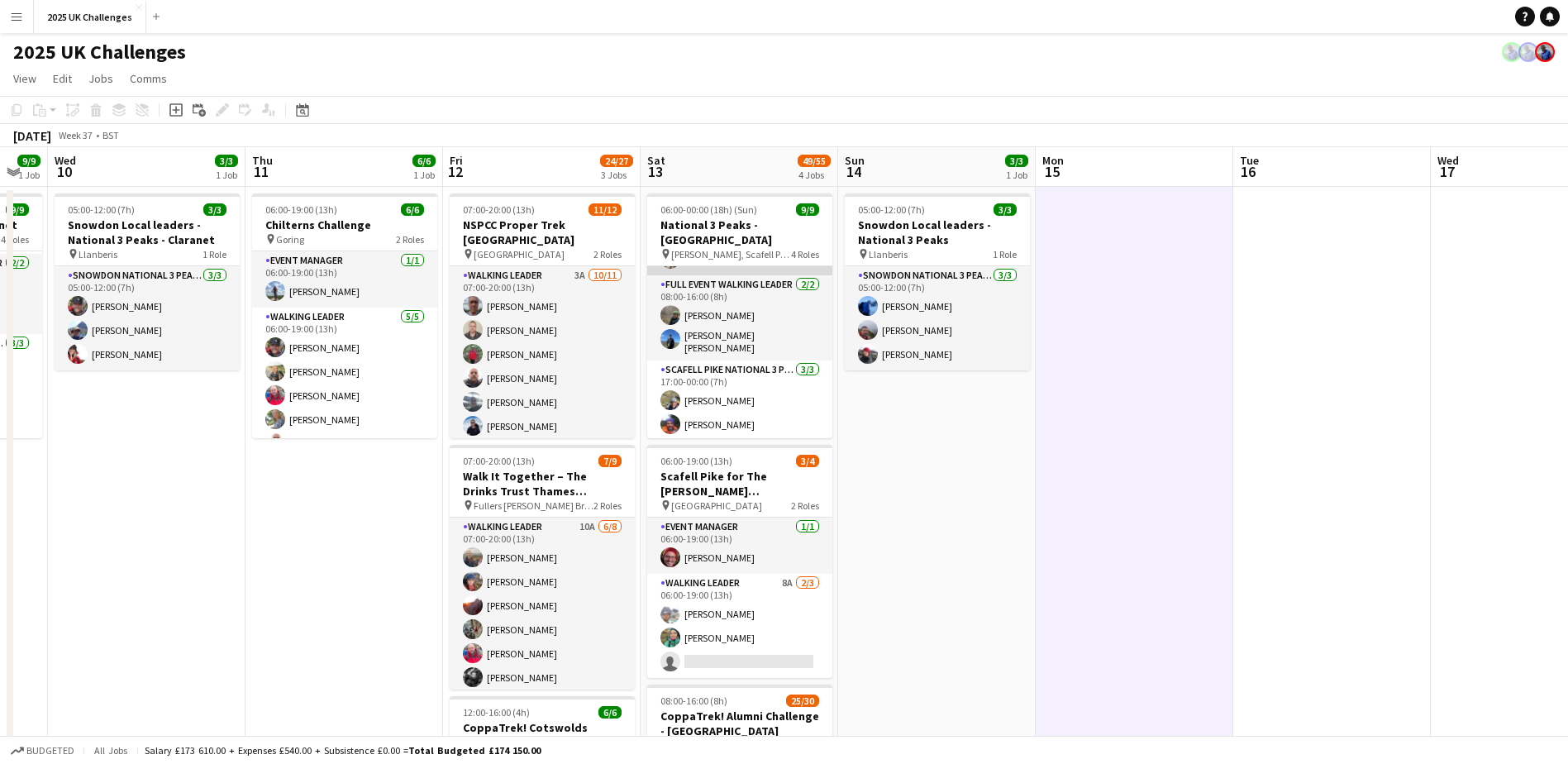
scroll to position [158, 0]
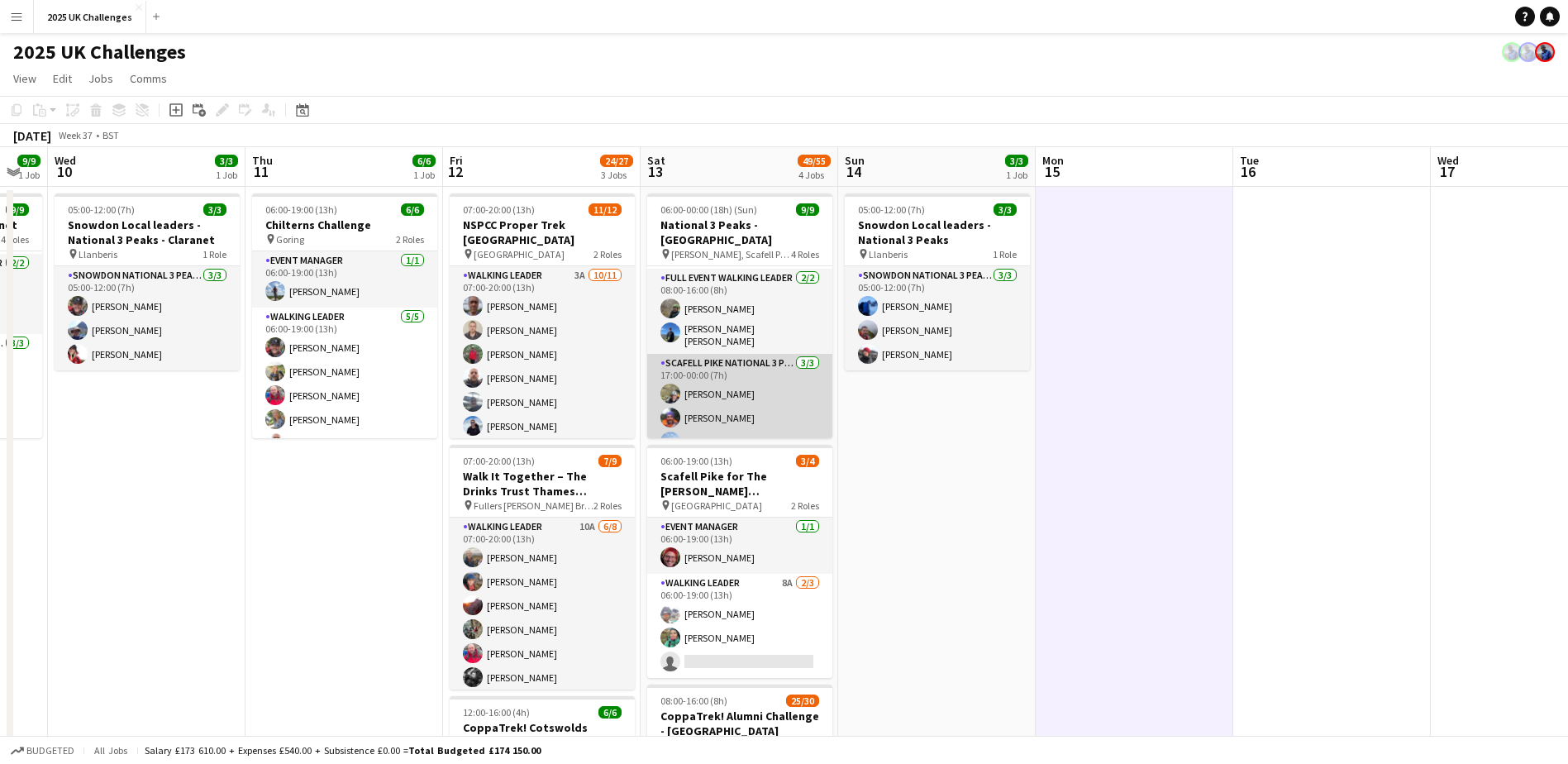
click at [742, 391] on app-card-role "Scafell Pike National 3 Peaks Walking Leader [DATE] 17:00-00:00 (7h) [PERSON_NA…" at bounding box center [739, 405] width 186 height 104
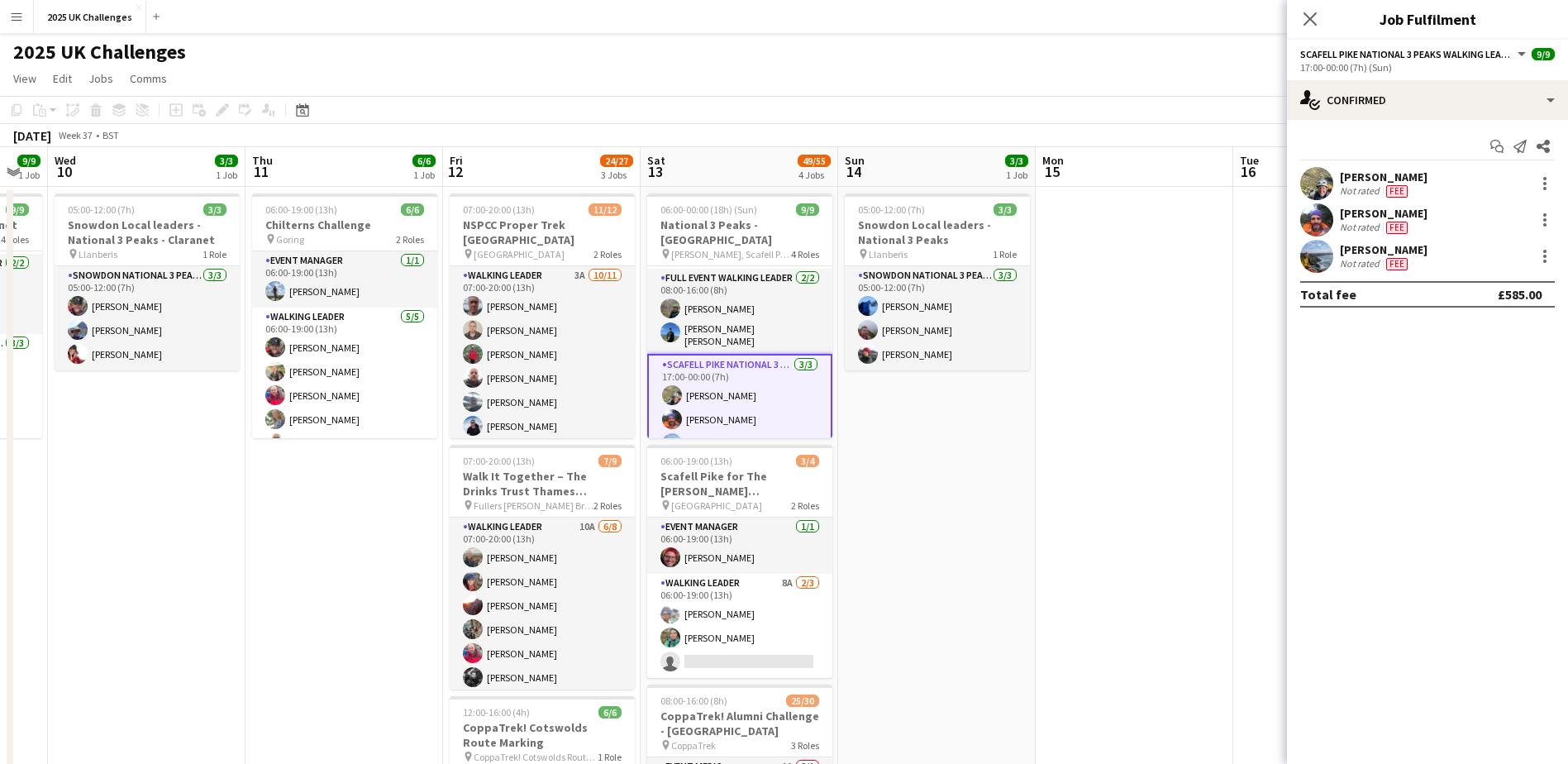
click at [880, 430] on app-date-cell "05:00-12:00 (7h) 3/3 Snowdon Local leaders - National 3 Peaks pin Llanberis 1 R…" at bounding box center [937, 701] width 197 height 1028
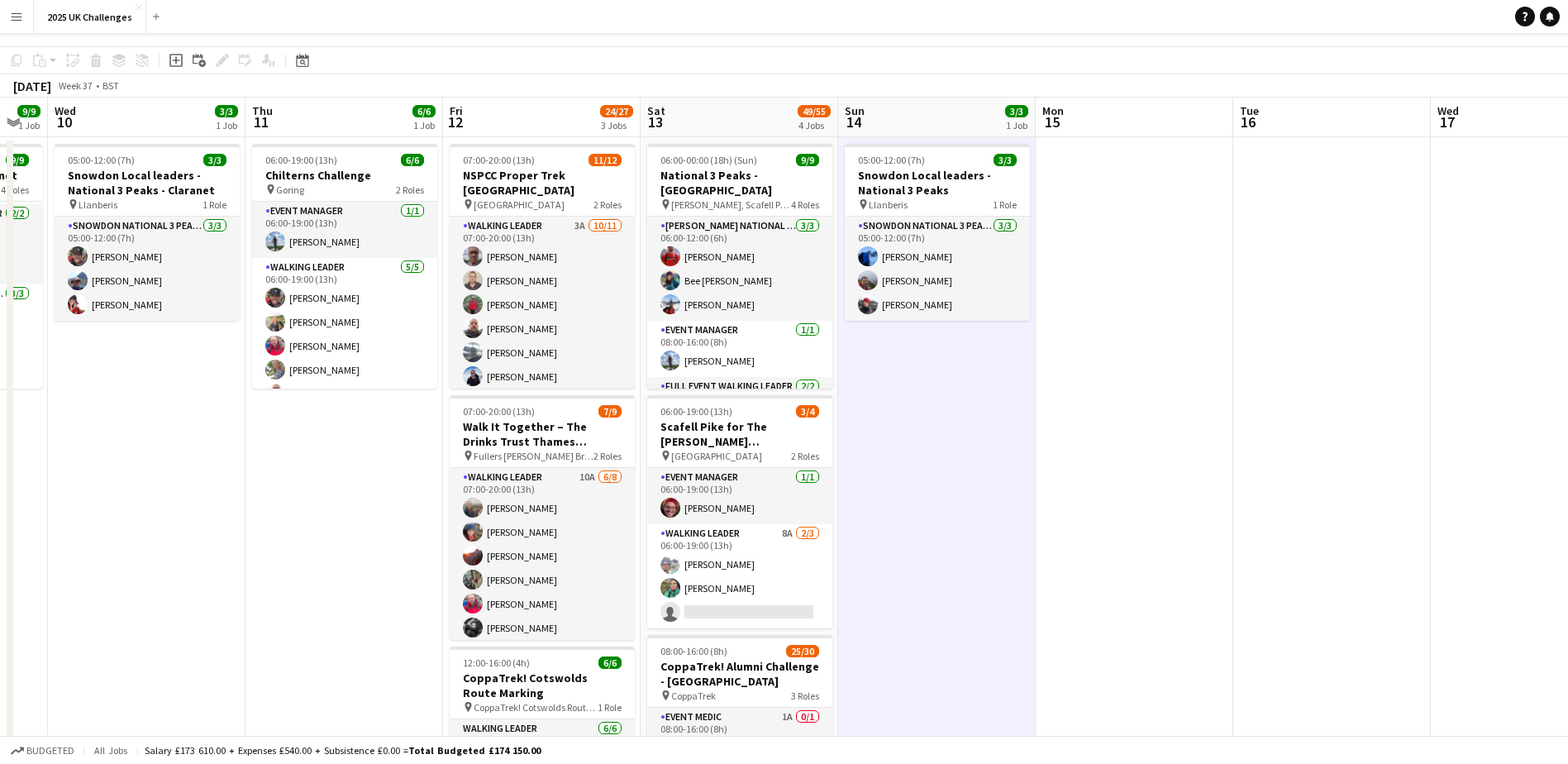
scroll to position [0, 0]
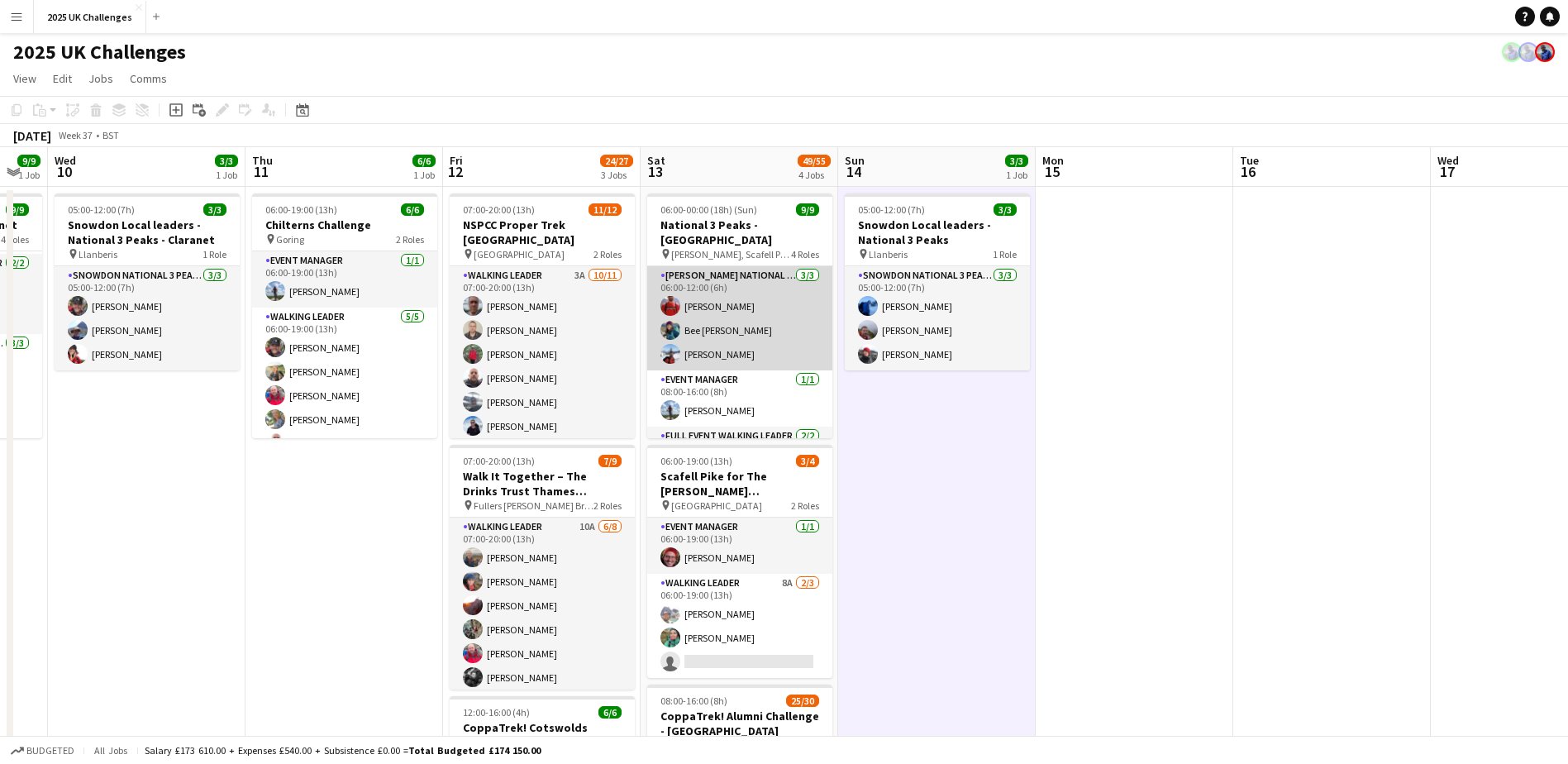
click at [720, 340] on app-card-role "[PERSON_NAME] National 3 Peaks Walking Leader [DATE] 06:00-12:00 (6h) [PERSON_N…" at bounding box center [739, 318] width 186 height 104
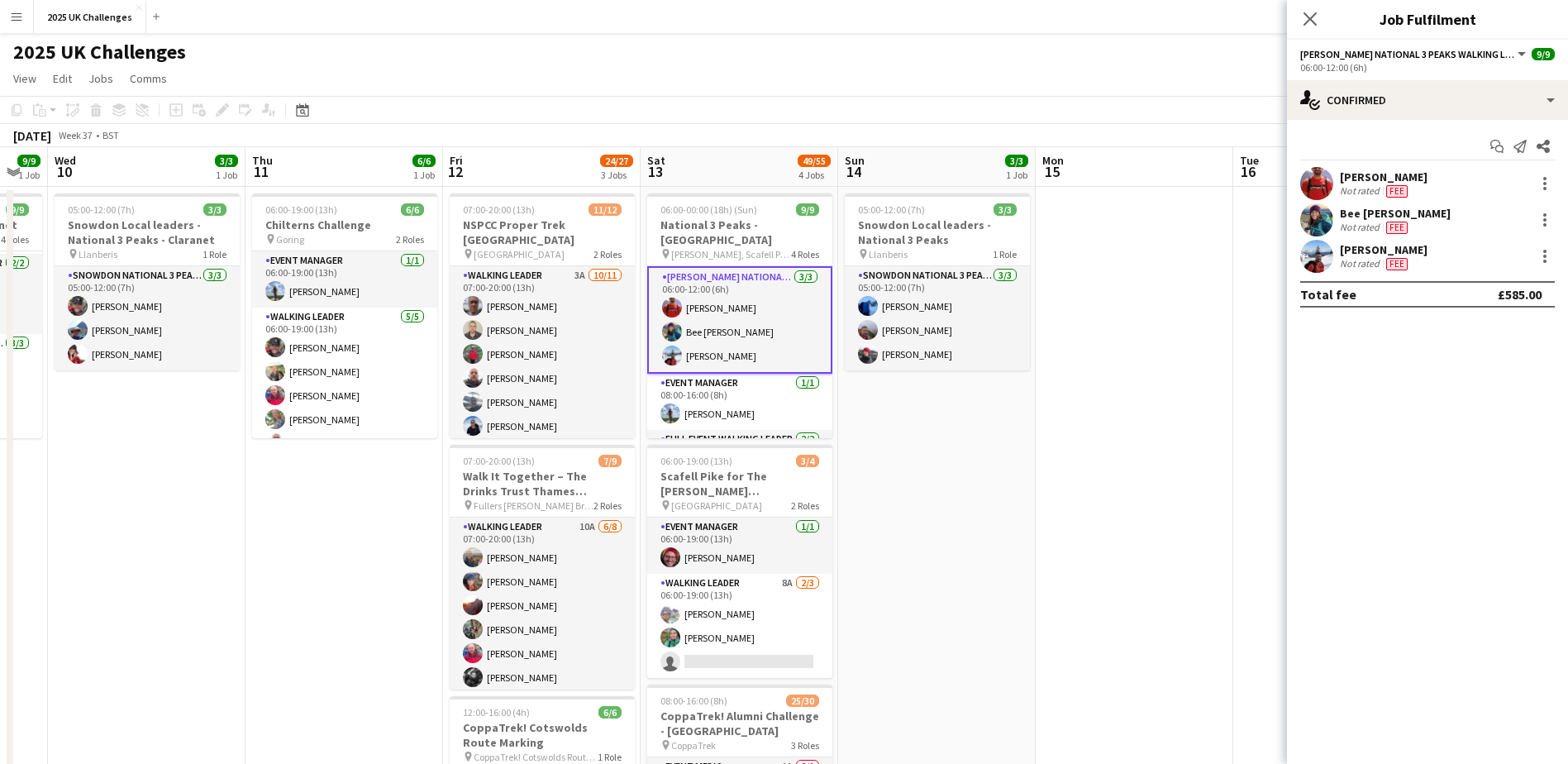
click at [1182, 249] on div "[PERSON_NAME]" at bounding box center [1383, 249] width 87 height 15
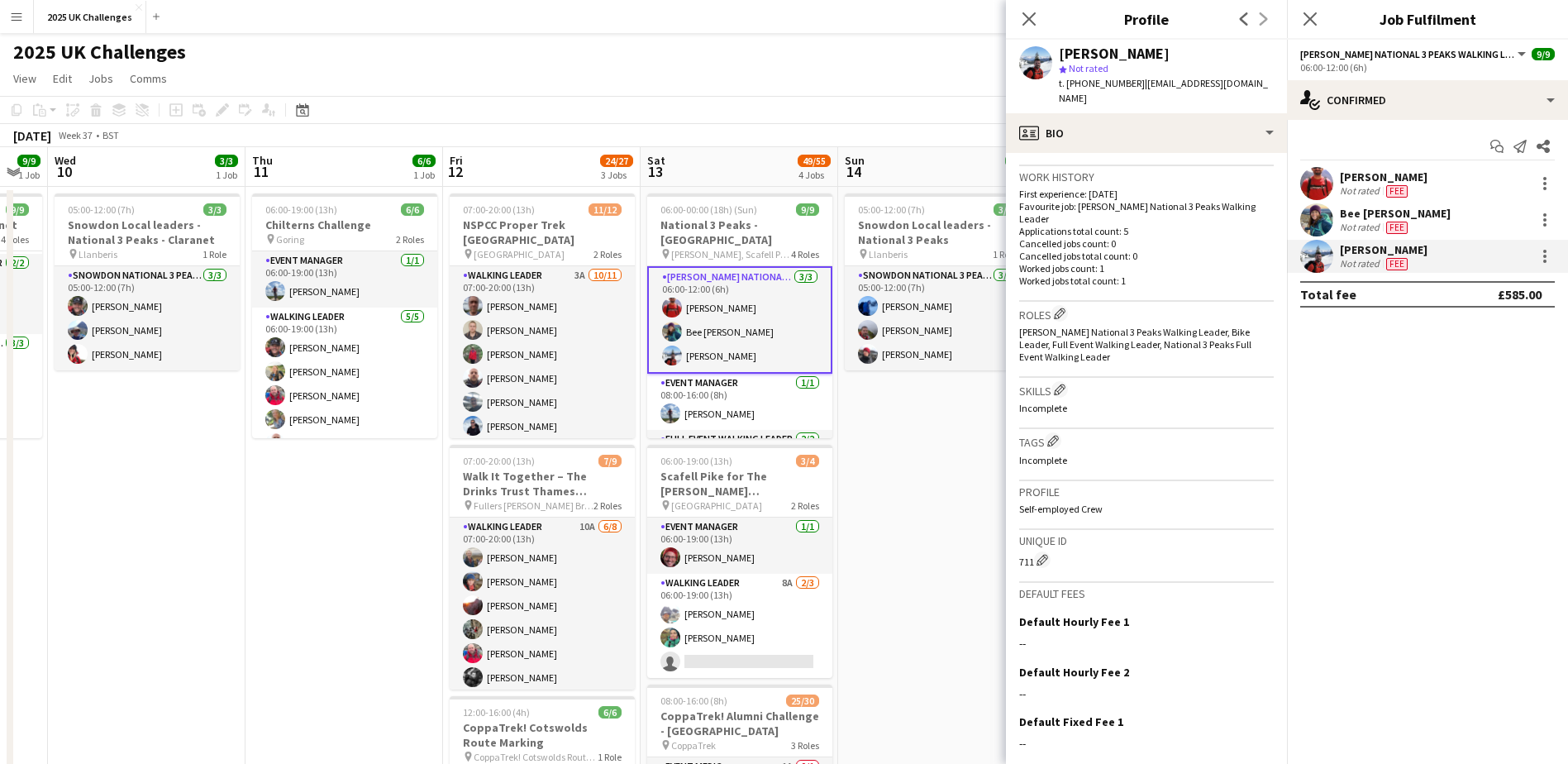
scroll to position [62, 0]
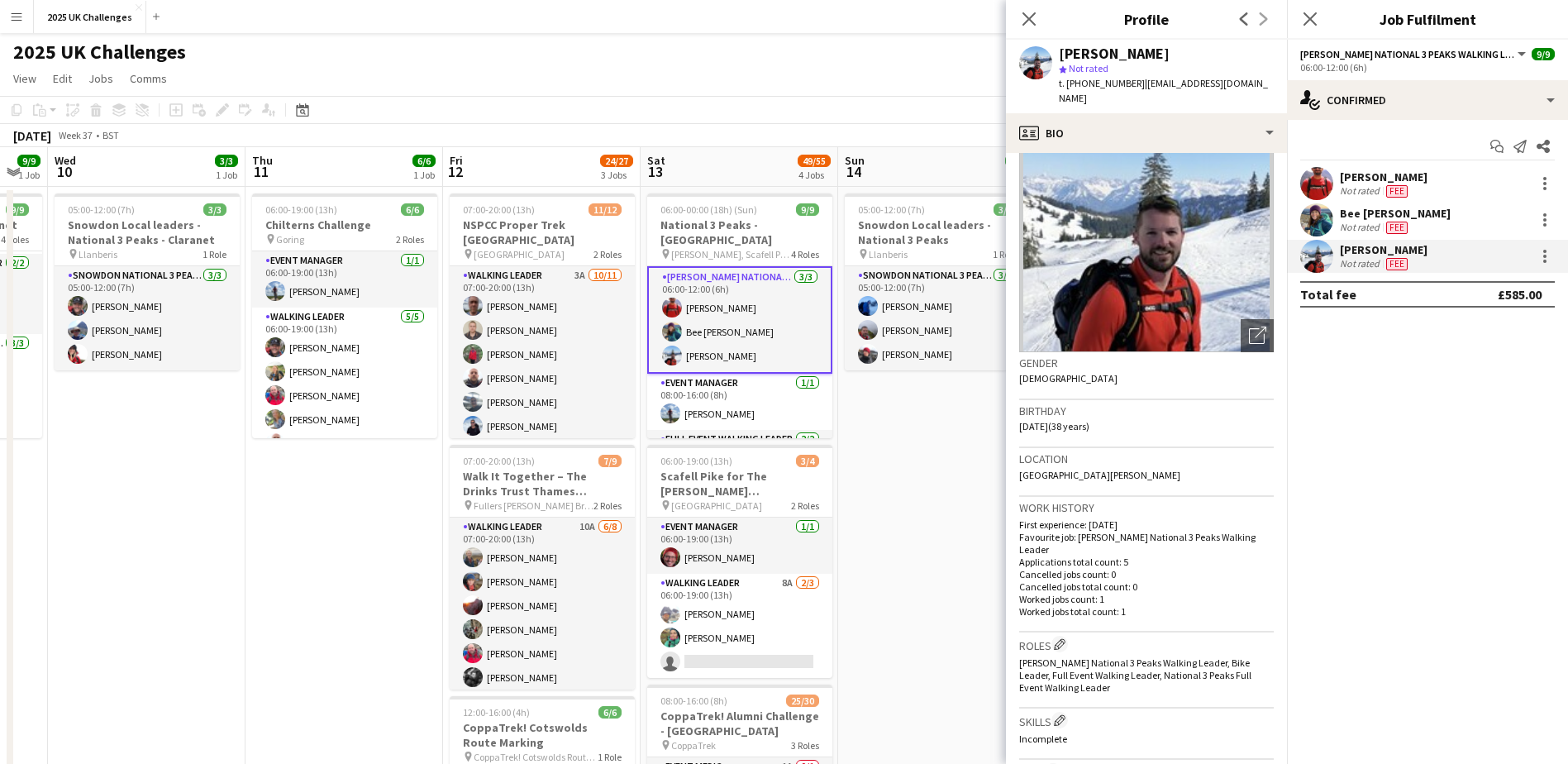
click at [947, 489] on app-date-cell "05:00-12:00 (7h) 3/3 Snowdon Local leaders - National 3 Peaks pin Llanberis 1 R…" at bounding box center [937, 701] width 197 height 1028
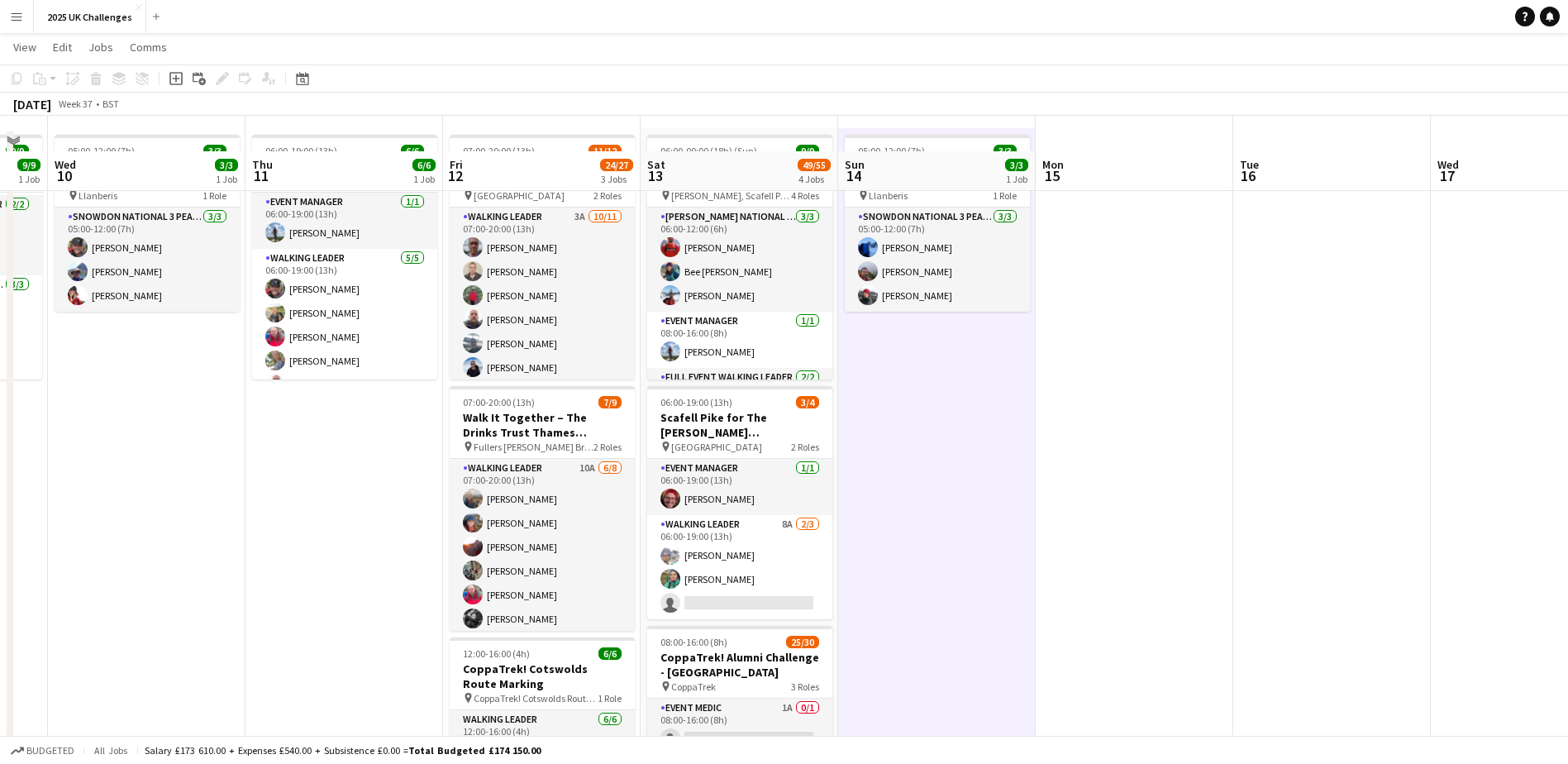
scroll to position [0, 0]
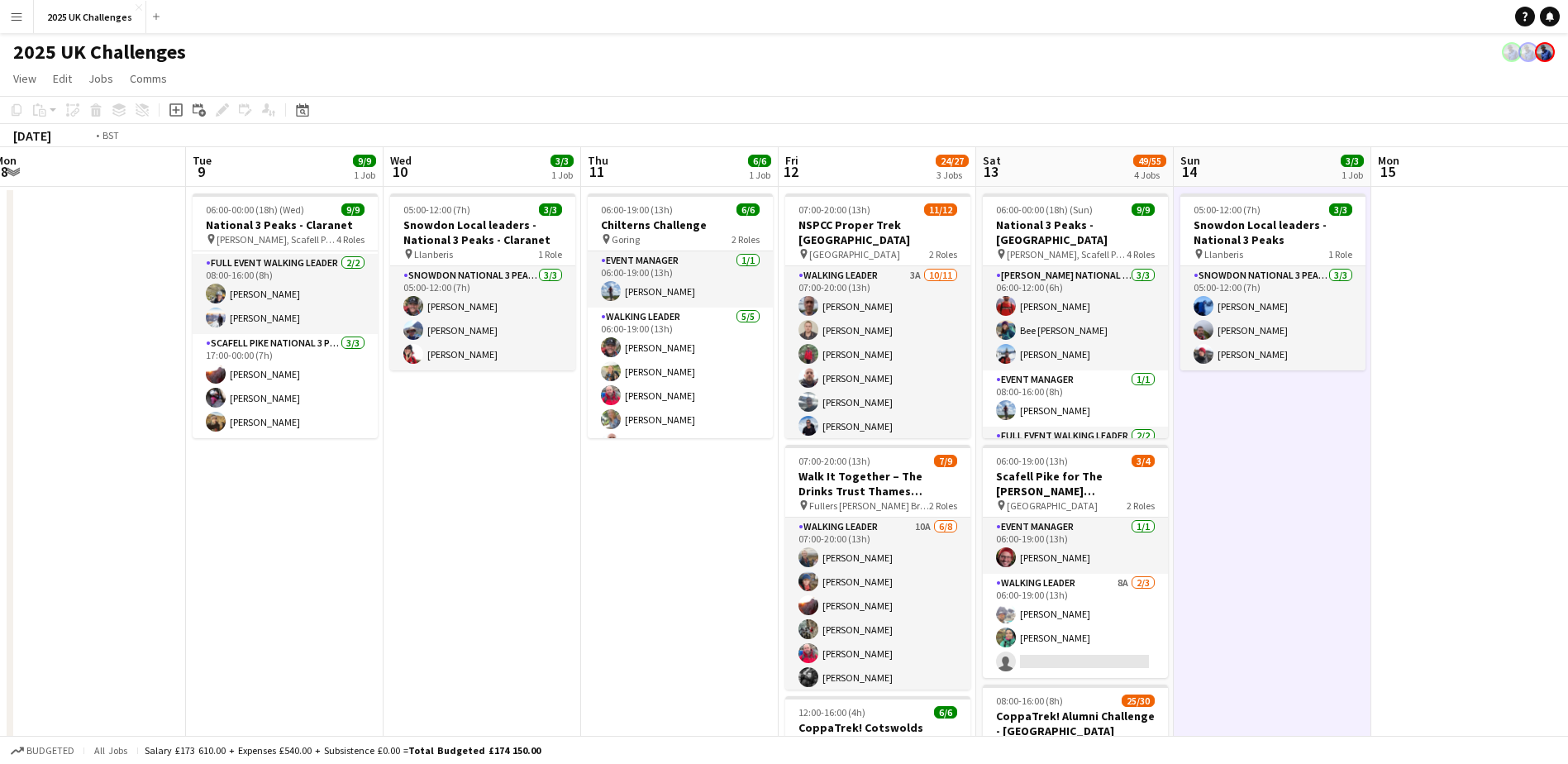
drag, startPoint x: 243, startPoint y: 590, endPoint x: 719, endPoint y: 617, distance: 476.8
click at [803, 602] on app-calendar-viewport "Sat 6 34/34 2 Jobs Sun 7 21/23 2 Jobs Mon 8 Tue 9 9/9 1 Job Wed 10 3/3 1 Job Th…" at bounding box center [784, 719] width 1568 height 1145
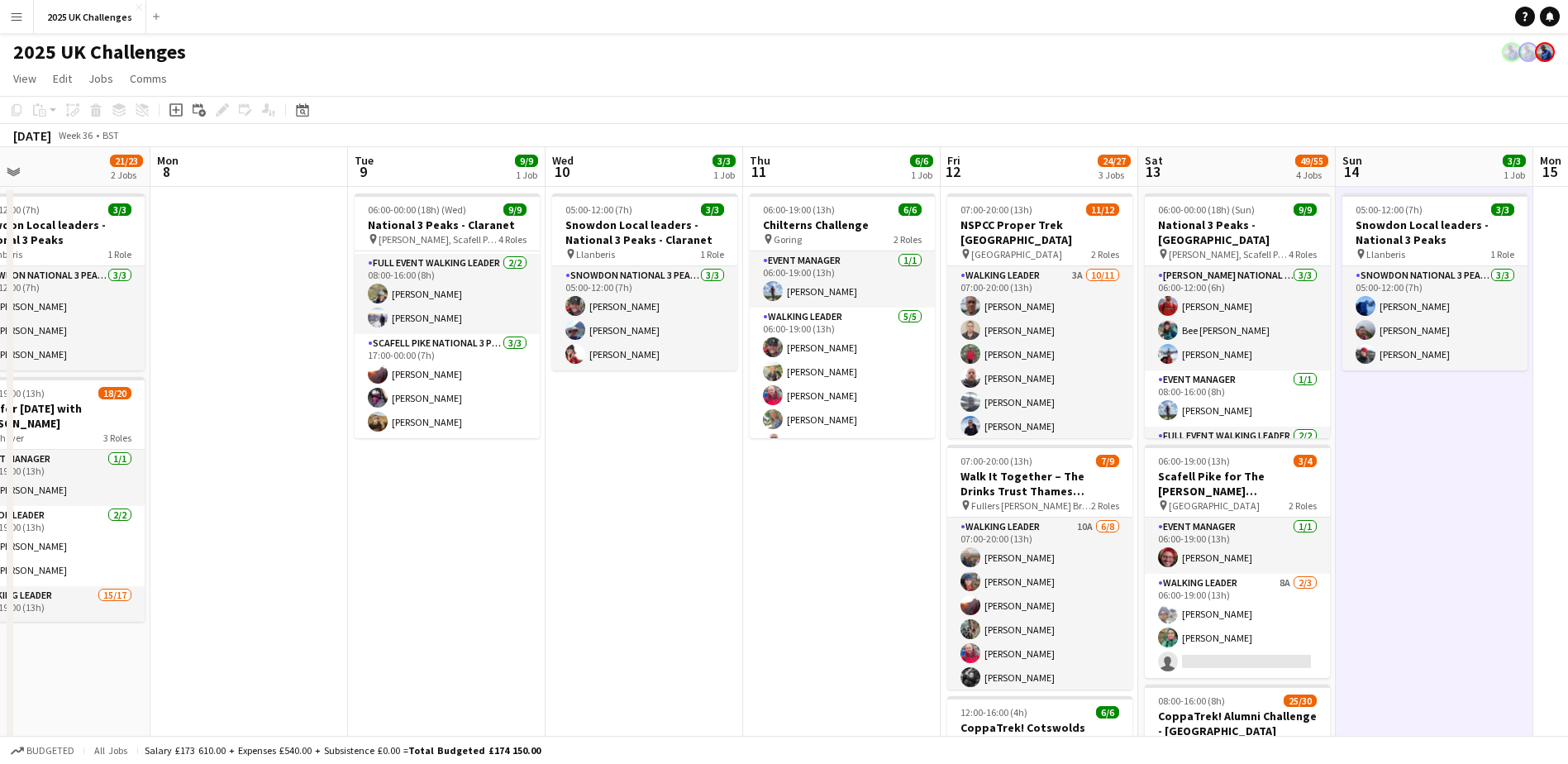
drag, startPoint x: 435, startPoint y: 615, endPoint x: 958, endPoint y: 654, distance: 524.5
click at [958, 614] on app-calendar-viewport "Fri 5 Sat 6 34/34 2 Jobs Sun 7 21/23 2 Jobs Mon 8 Tue 9 9/9 1 Job Wed 10 3/3 1 …" at bounding box center [784, 719] width 1568 height 1145
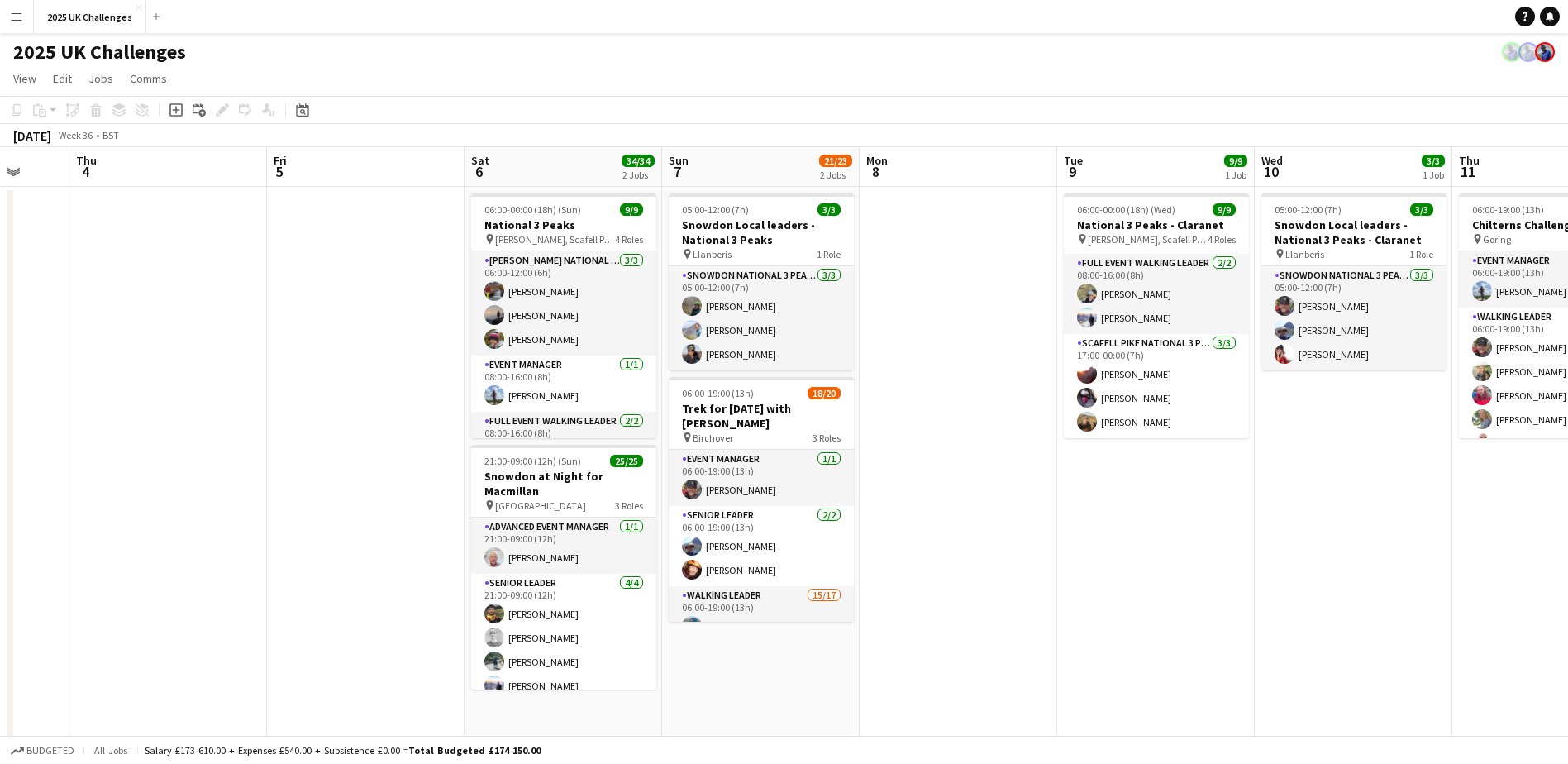
scroll to position [0, 497]
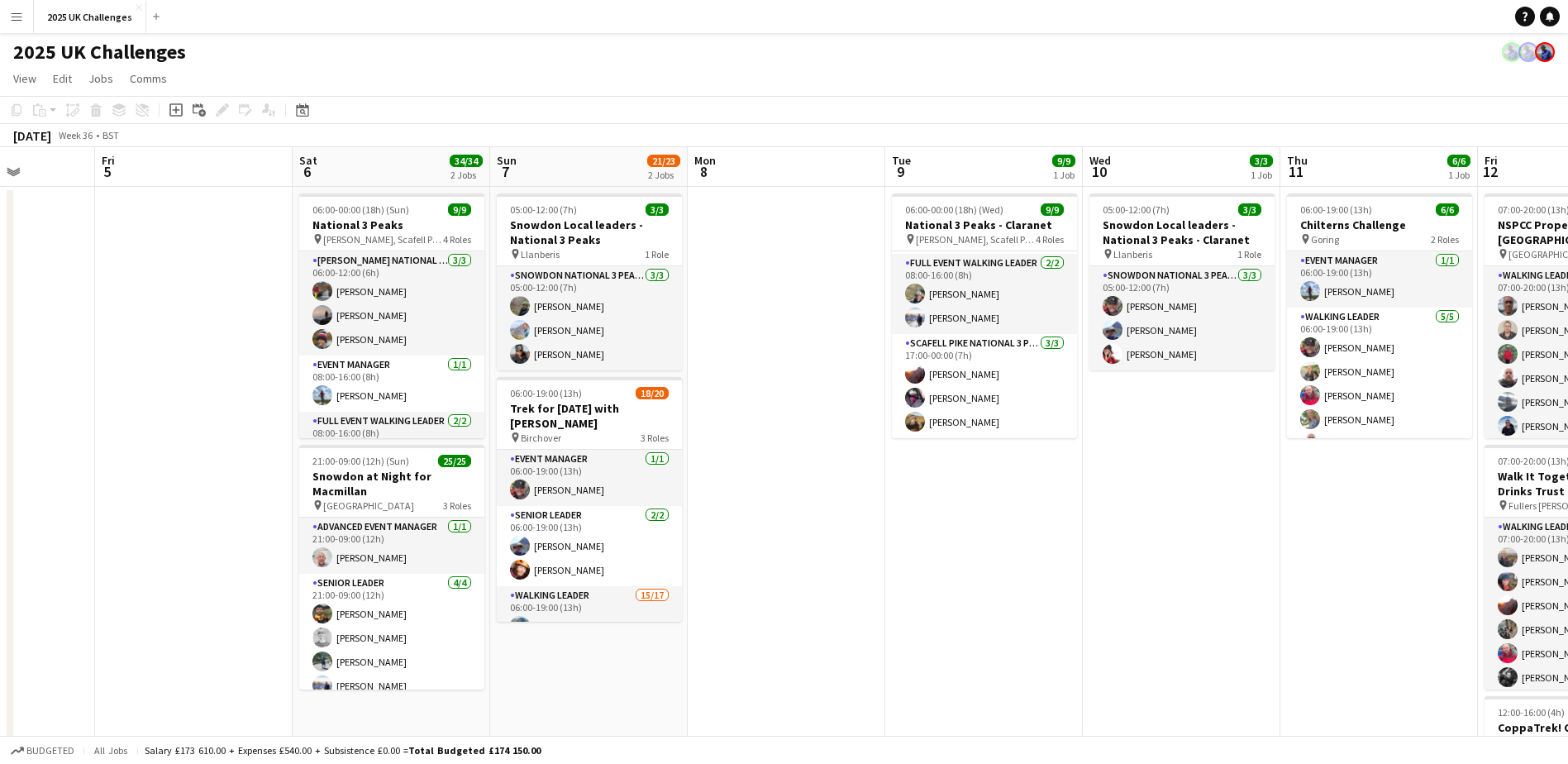
drag, startPoint x: 785, startPoint y: 646, endPoint x: 920, endPoint y: 653, distance: 135.2
click at [920, 614] on app-calendar-viewport "Tue 2 Wed 3 Thu 4 Fri 5 Sat 6 34/34 2 Jobs Sun 7 21/23 2 Jobs Mon 8 Tue 9 9/9 1…" at bounding box center [784, 719] width 1568 height 1145
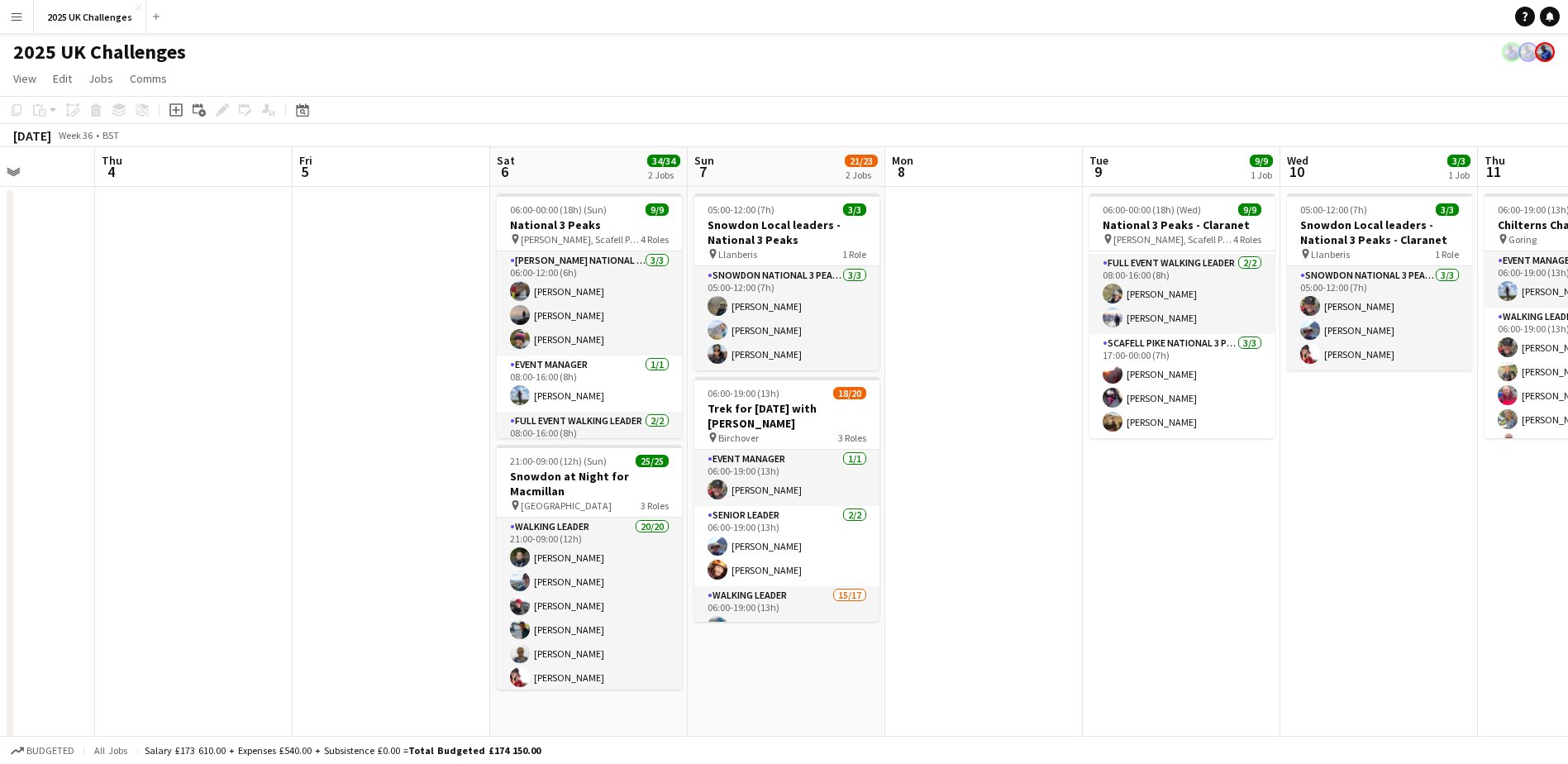
scroll to position [0, 0]
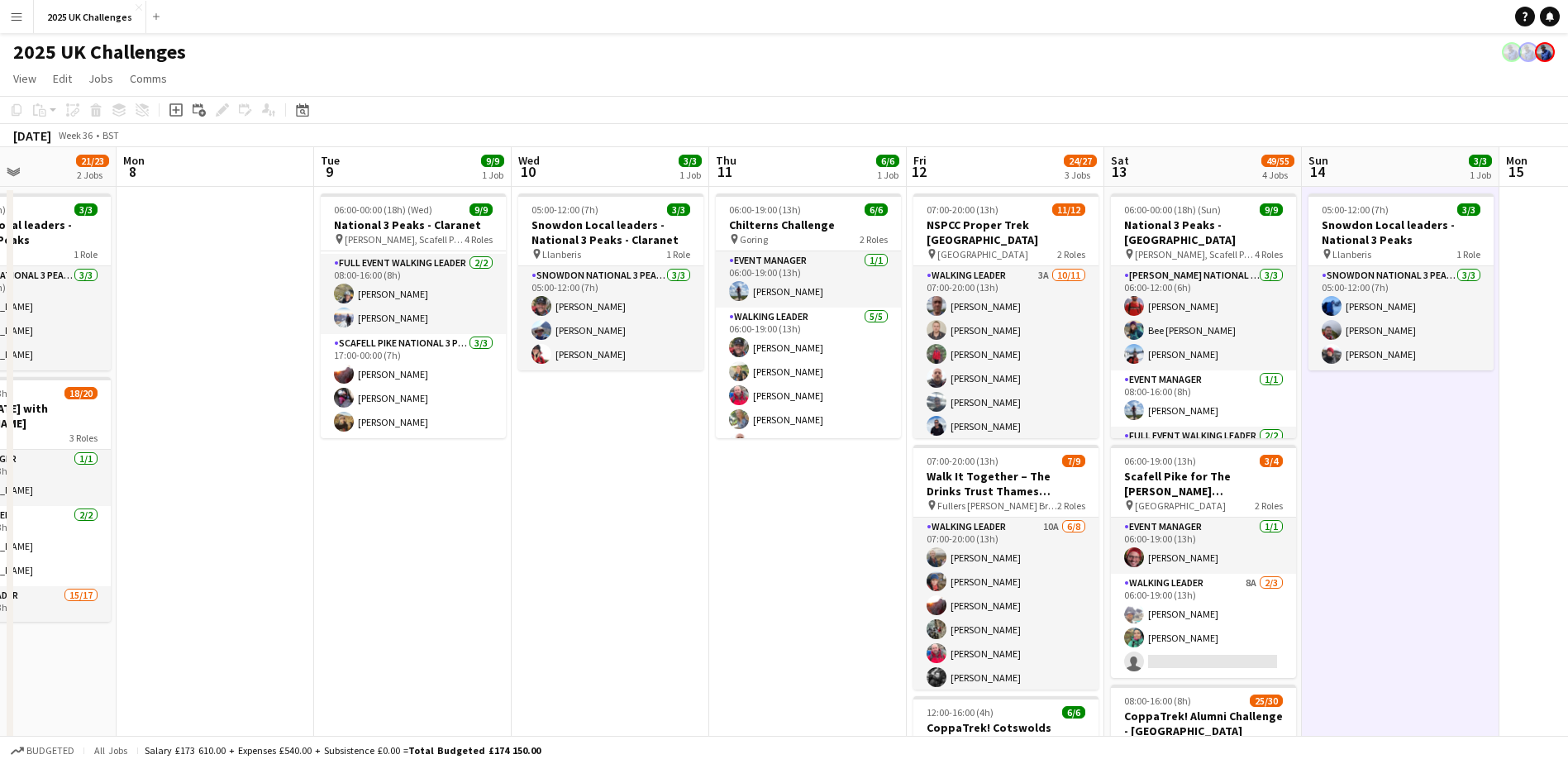
drag, startPoint x: 1008, startPoint y: 602, endPoint x: 567, endPoint y: 566, distance: 442.5
click at [542, 573] on app-calendar-viewport "Thu 4 Fri 5 Sat 6 34/34 2 Jobs Sun 7 21/23 2 Jobs Mon 8 Tue 9 9/9 1 Job Wed 10 …" at bounding box center [784, 719] width 1568 height 1145
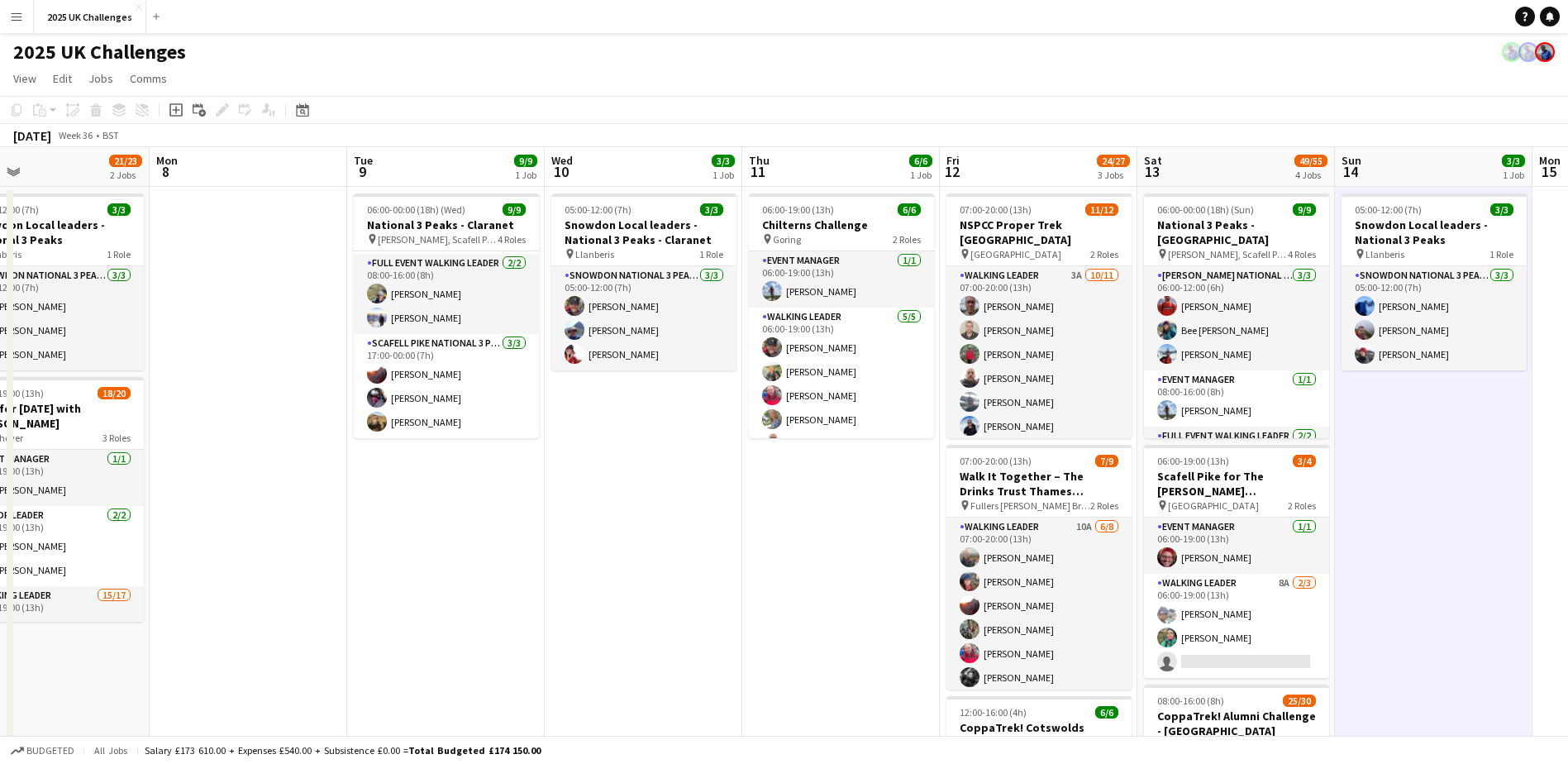
scroll to position [0, 668]
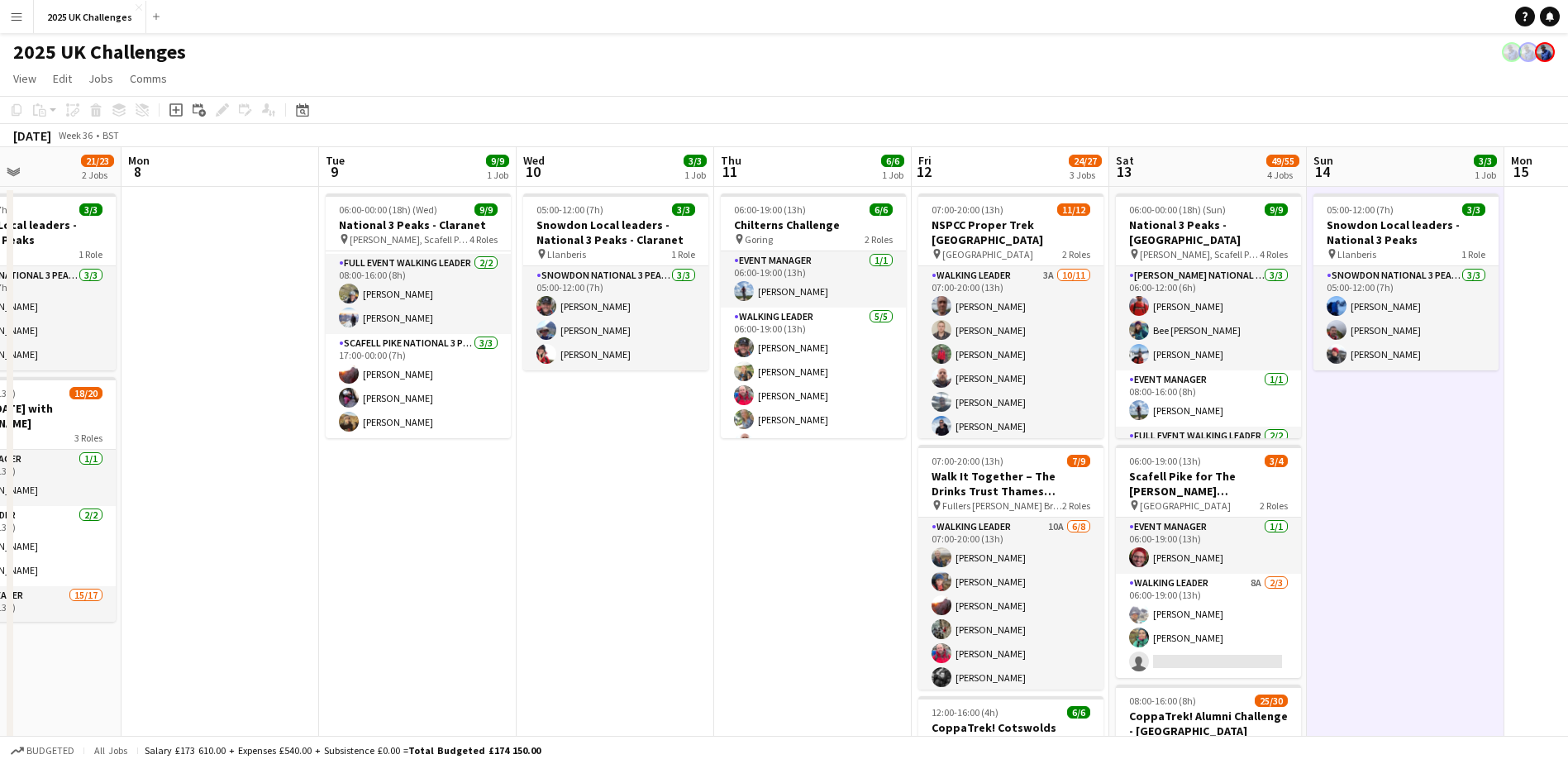
drag, startPoint x: 932, startPoint y: 586, endPoint x: 780, endPoint y: 588, distance: 152.0
click at [780, 588] on app-calendar-viewport "Thu 4 Fri 5 Sat 6 34/34 2 Jobs Sun 7 21/23 2 Jobs Mon 8 Tue 9 9/9 1 Job Wed 10 …" at bounding box center [784, 719] width 1568 height 1145
